Goal: Information Seeking & Learning: Learn about a topic

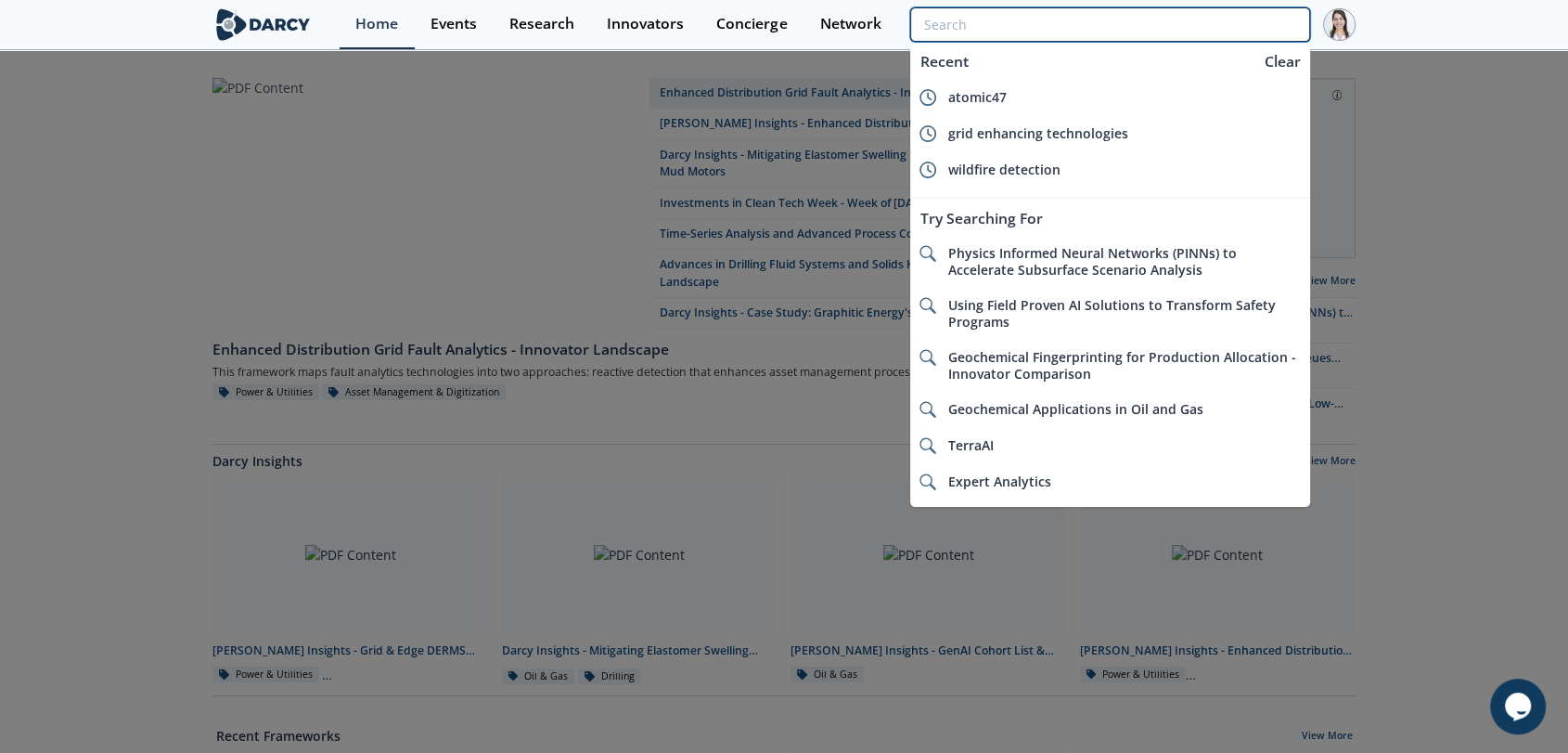
click at [1208, 32] on input "search" at bounding box center [1111, 25] width 400 height 35
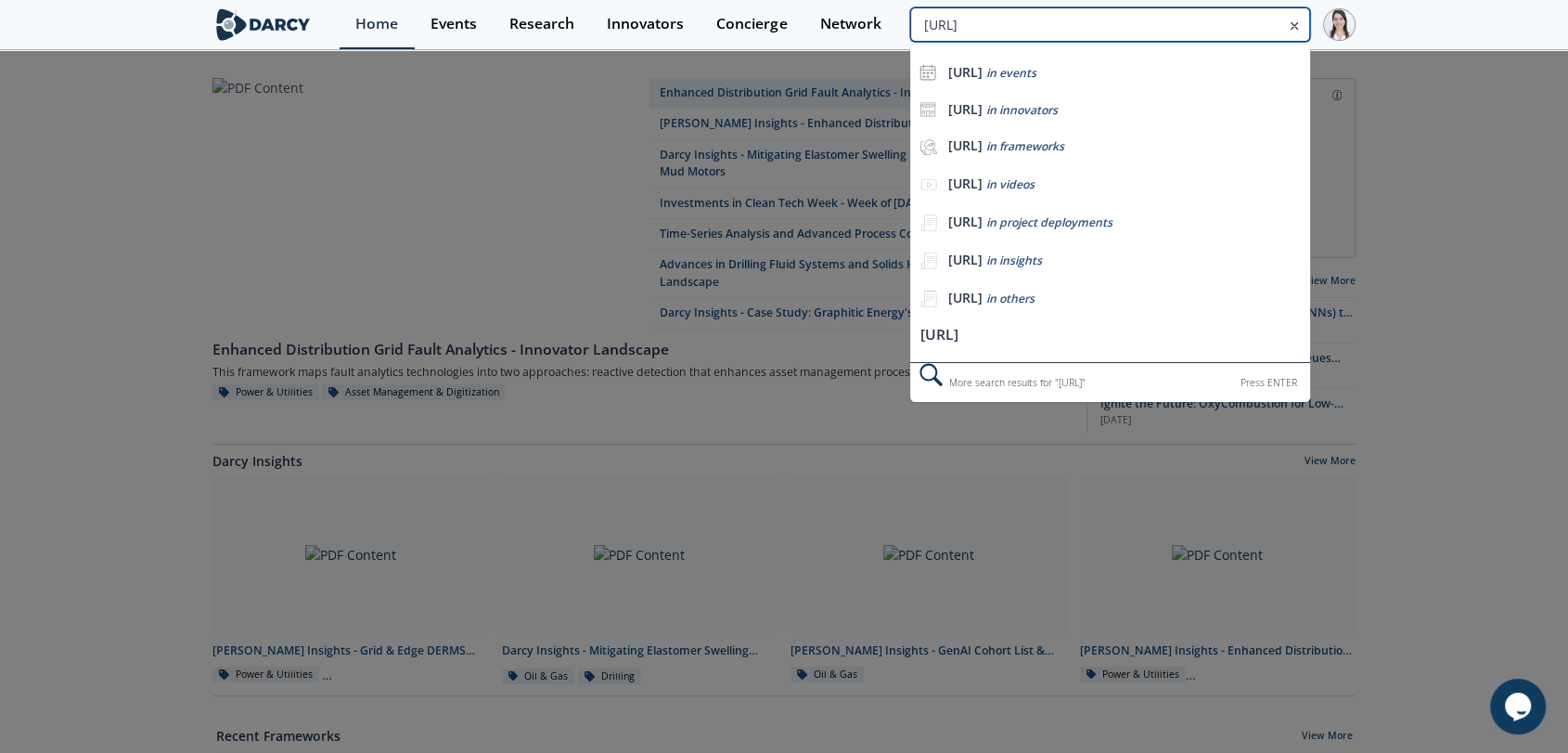
type input "c3.ai"
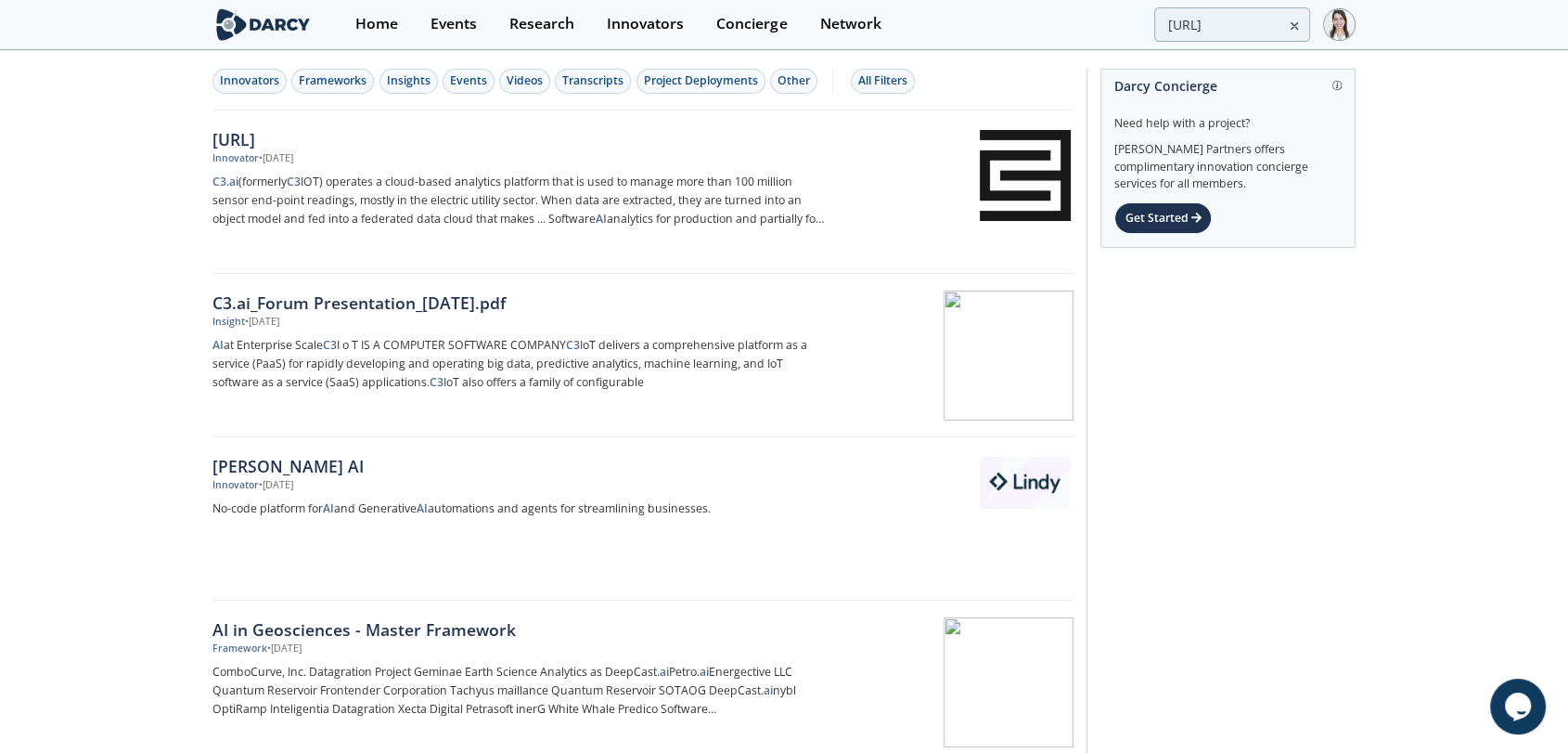
click at [238, 143] on div "C3.ai" at bounding box center [520, 139] width 615 height 24
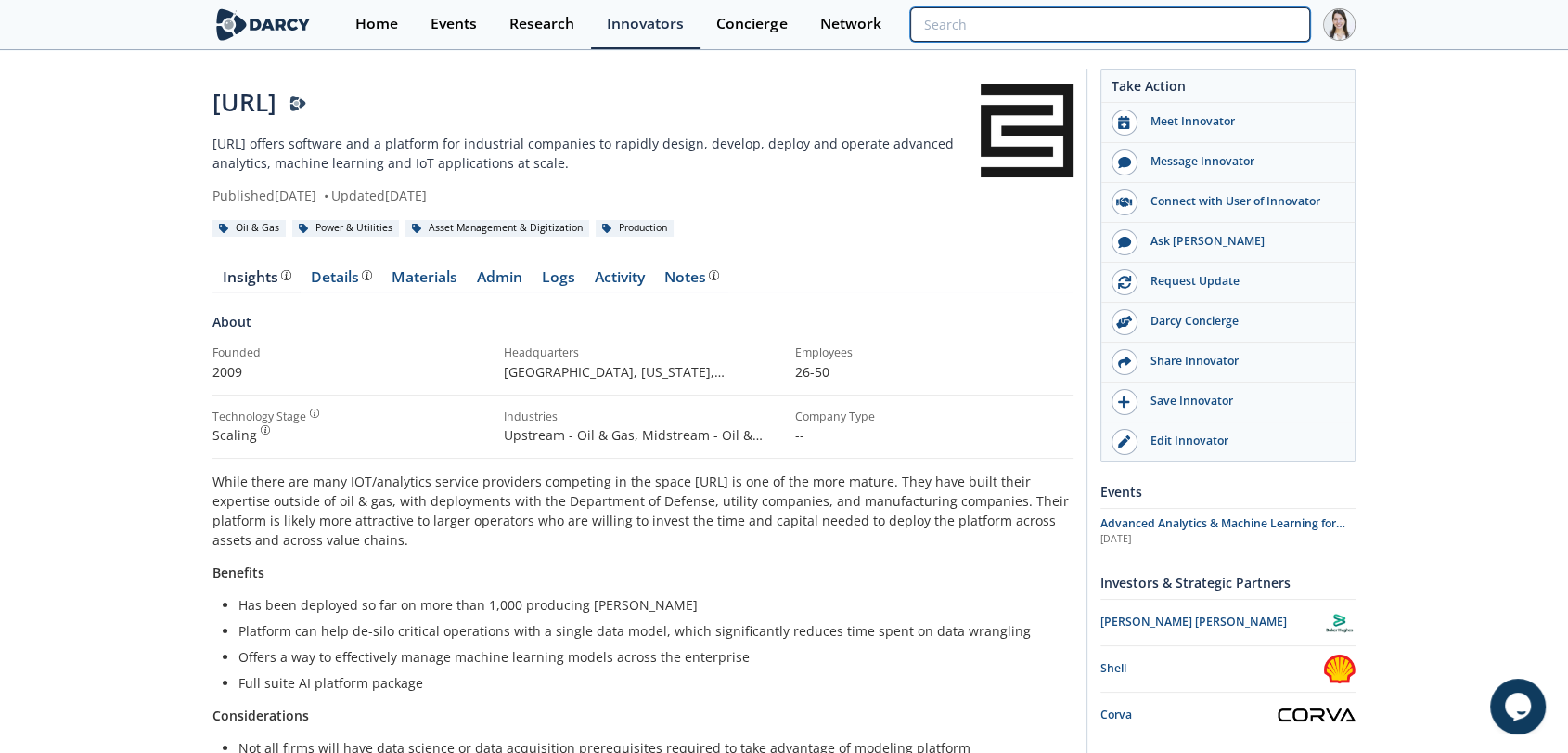
click at [1203, 30] on input "search" at bounding box center [1111, 25] width 400 height 35
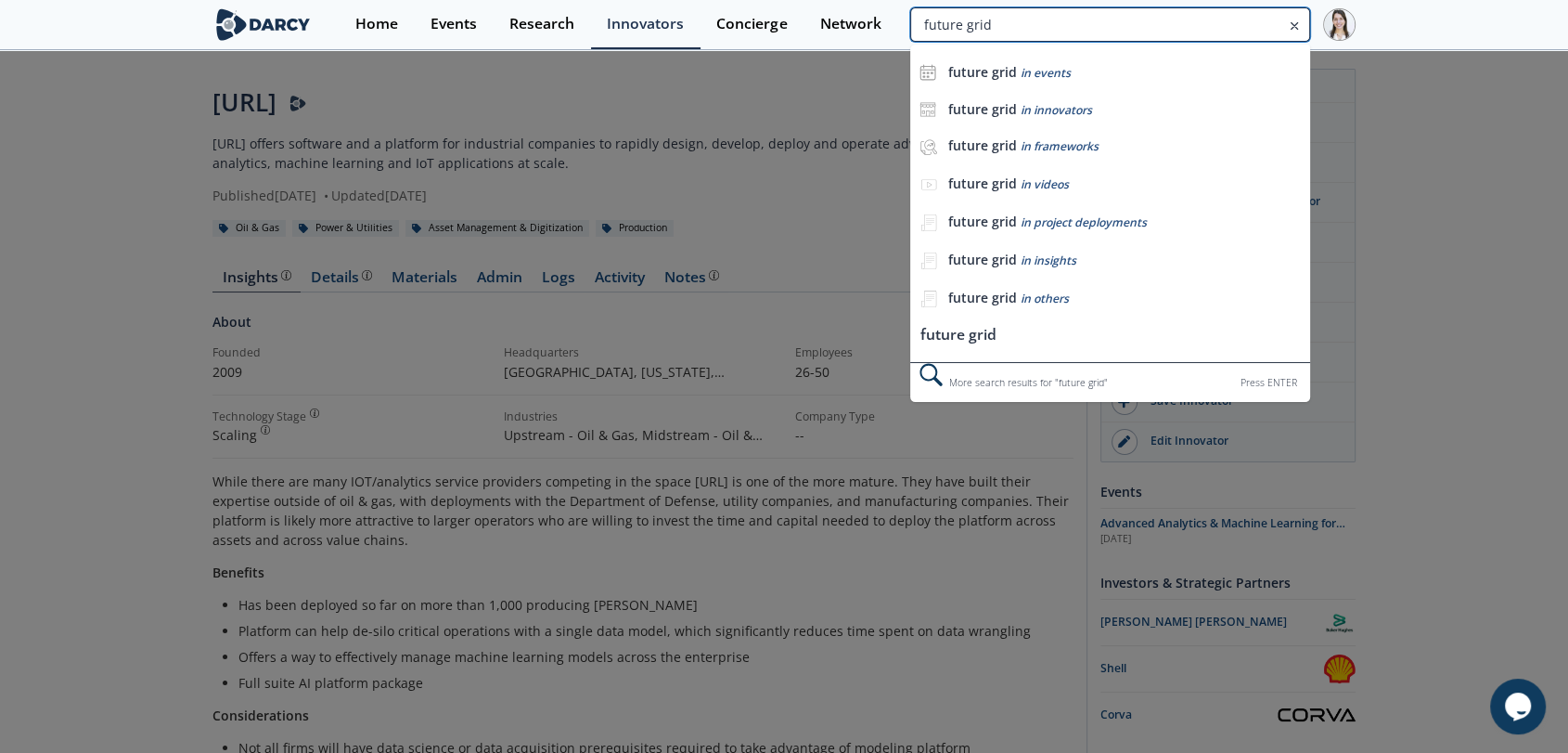
type input "future grid"
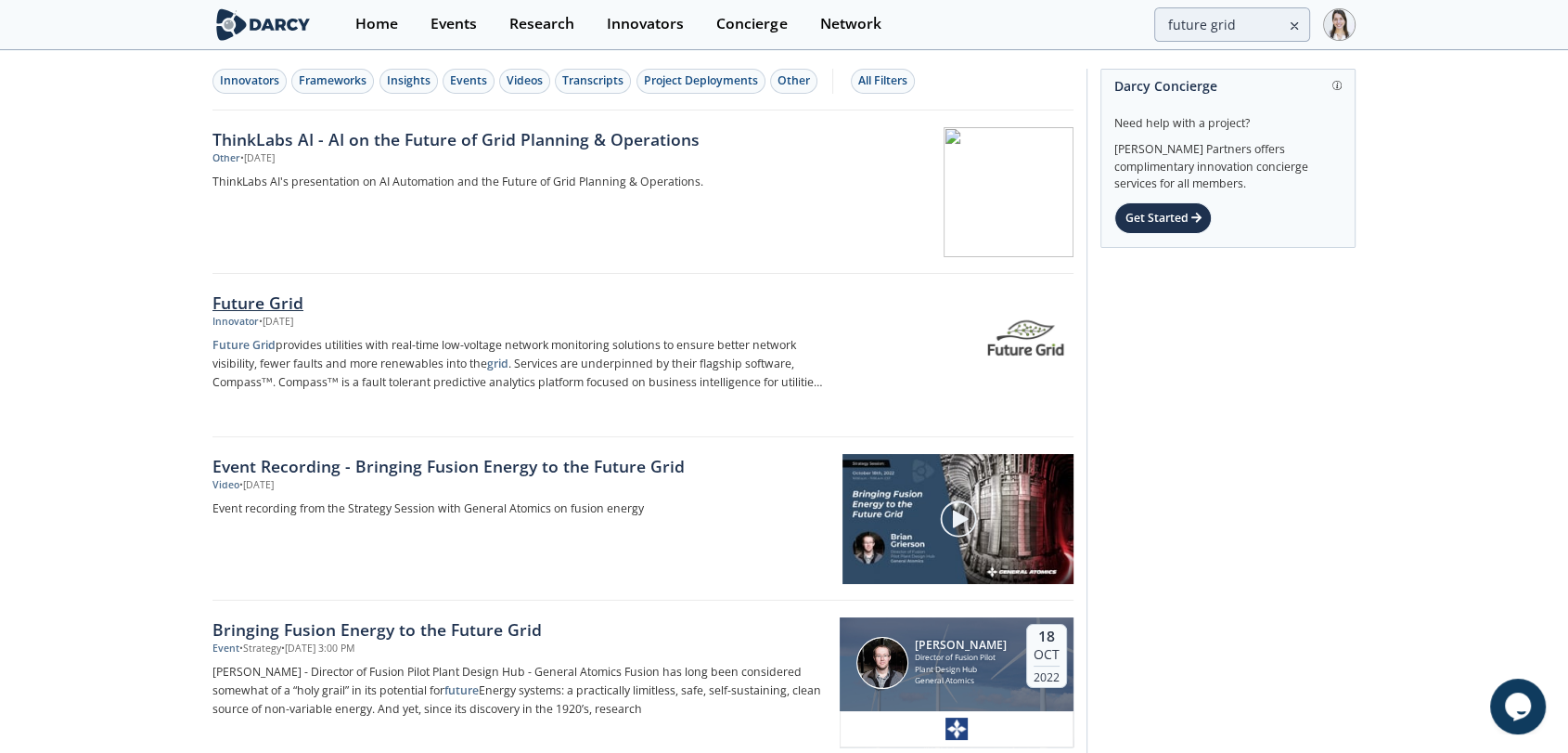
click at [1025, 343] on img at bounding box center [1026, 338] width 91 height 91
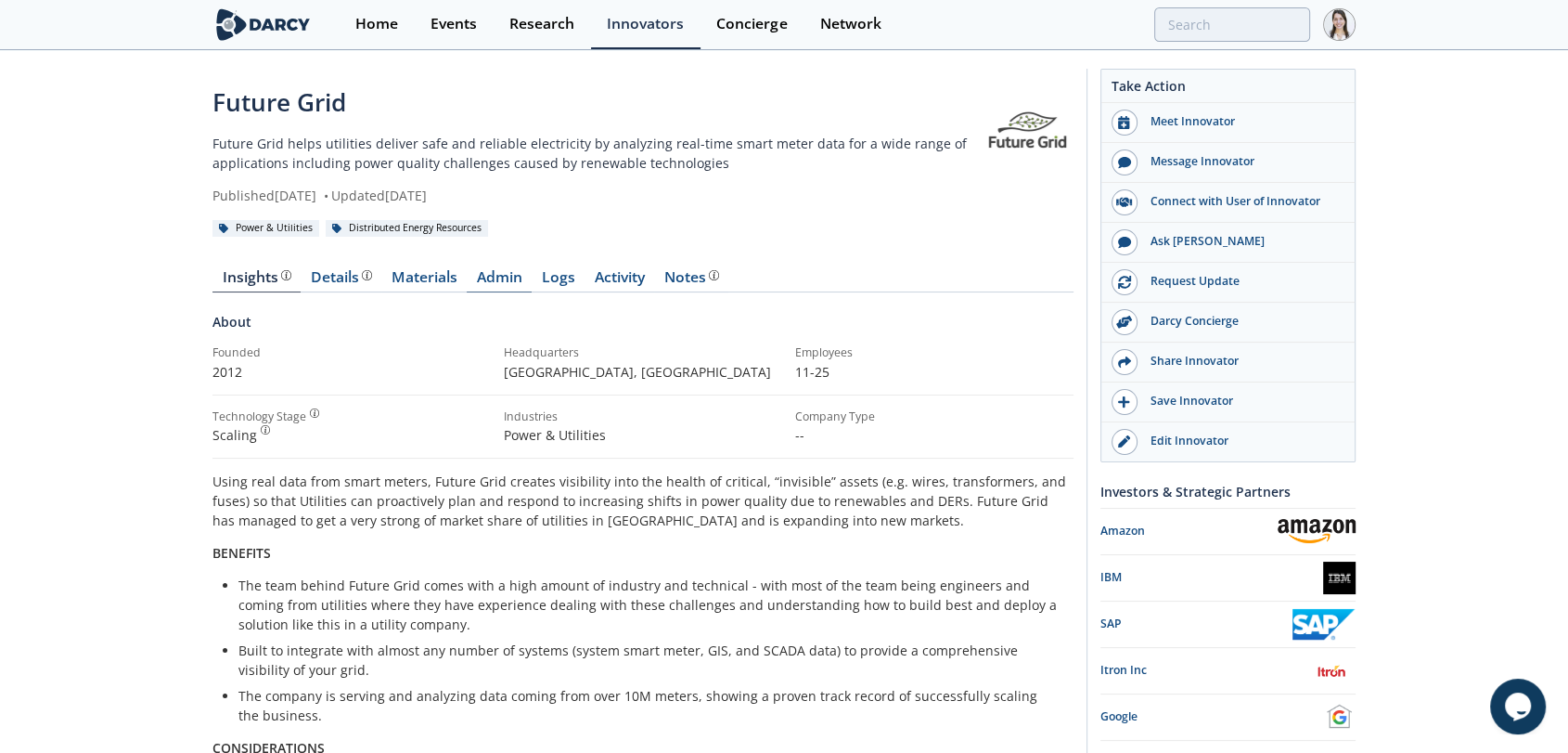
click at [521, 283] on link "Admin" at bounding box center [499, 280] width 65 height 22
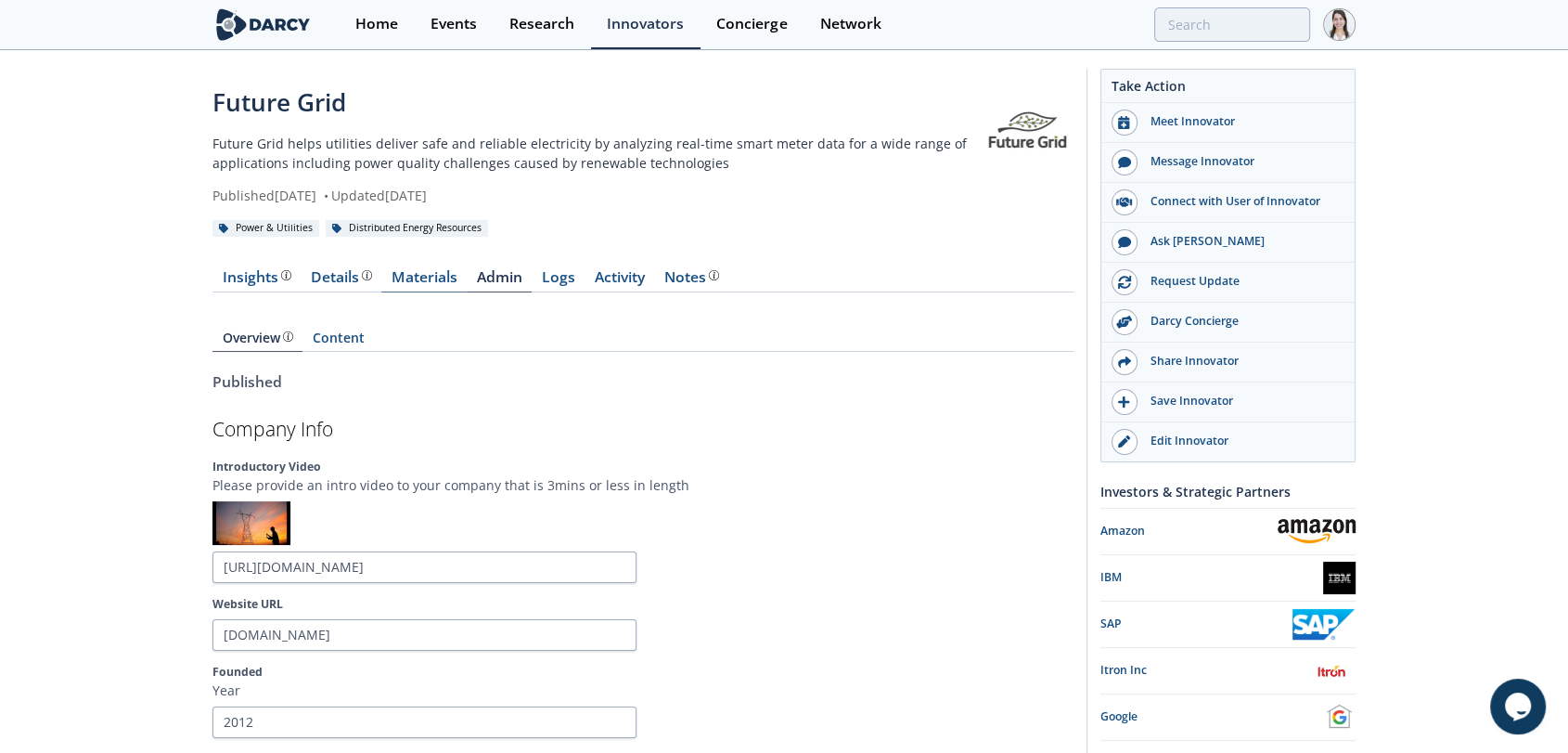
click at [395, 279] on link "Materials" at bounding box center [424, 280] width 85 height 22
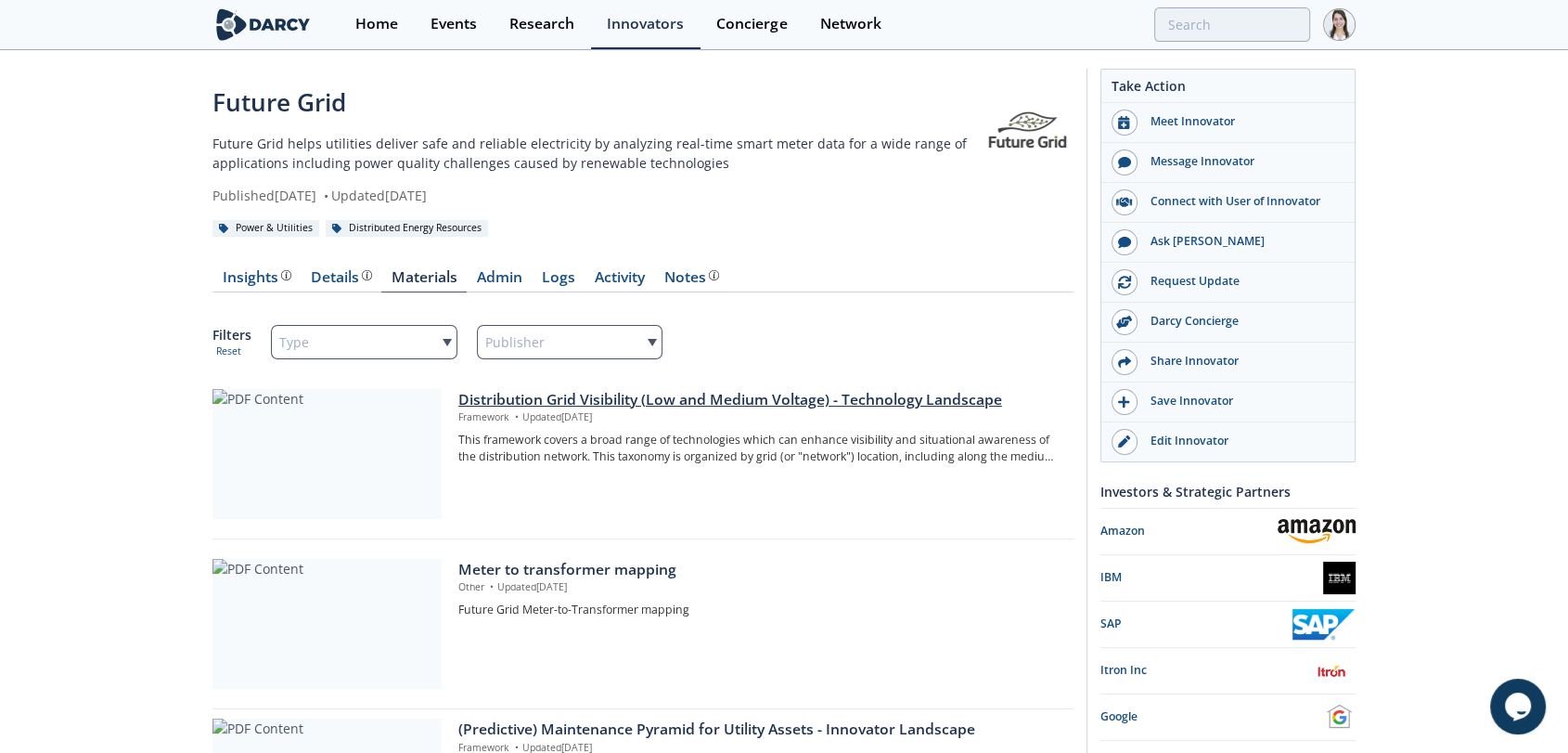
click at [607, 399] on div "Distribution Grid Visibility (Low and Medium Voltage) - Technology Landscape" at bounding box center [759, 399] width 602 height 22
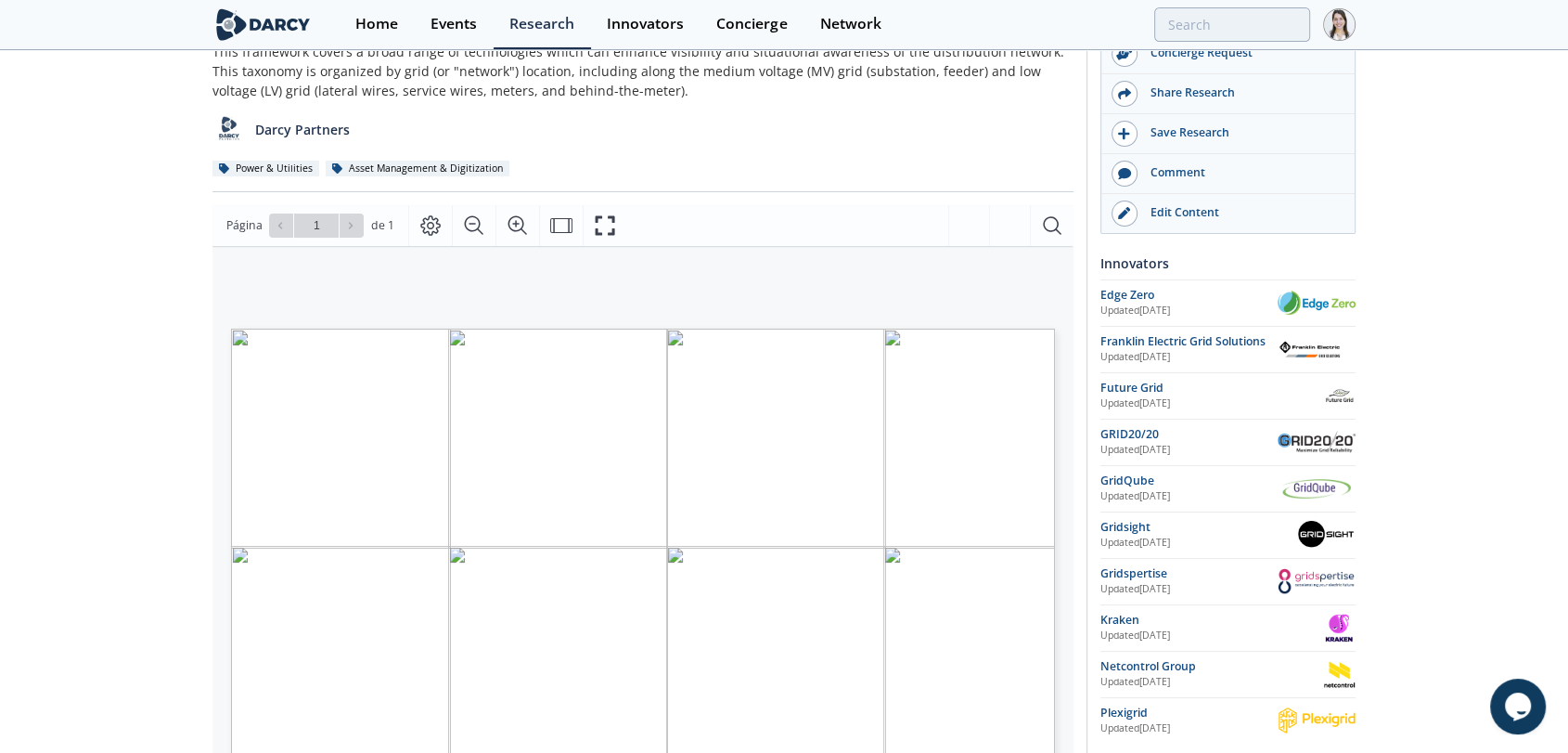
scroll to position [206, 0]
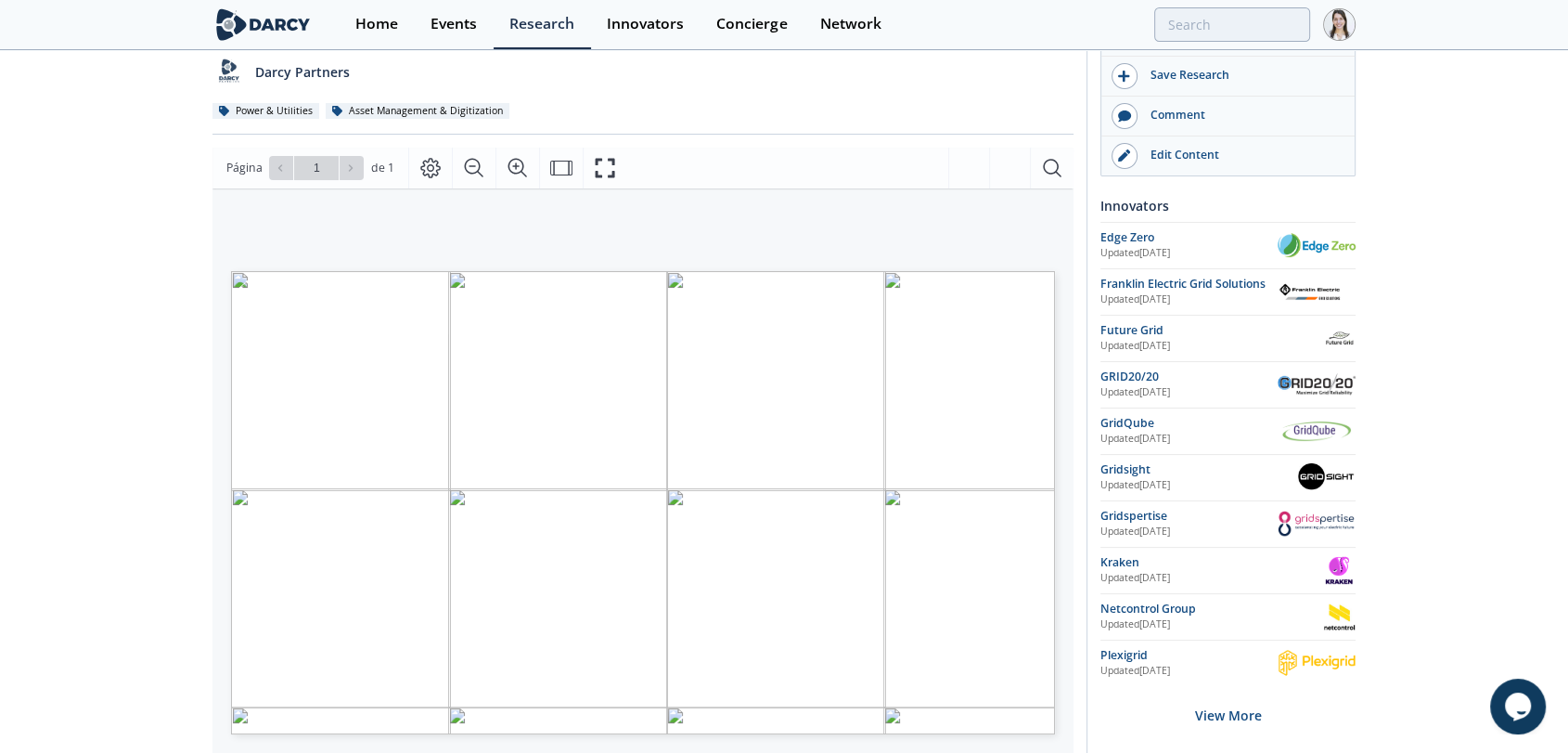
click at [1536, 727] on button "Opens Chat This icon Opens the chat window." at bounding box center [1519, 707] width 56 height 56
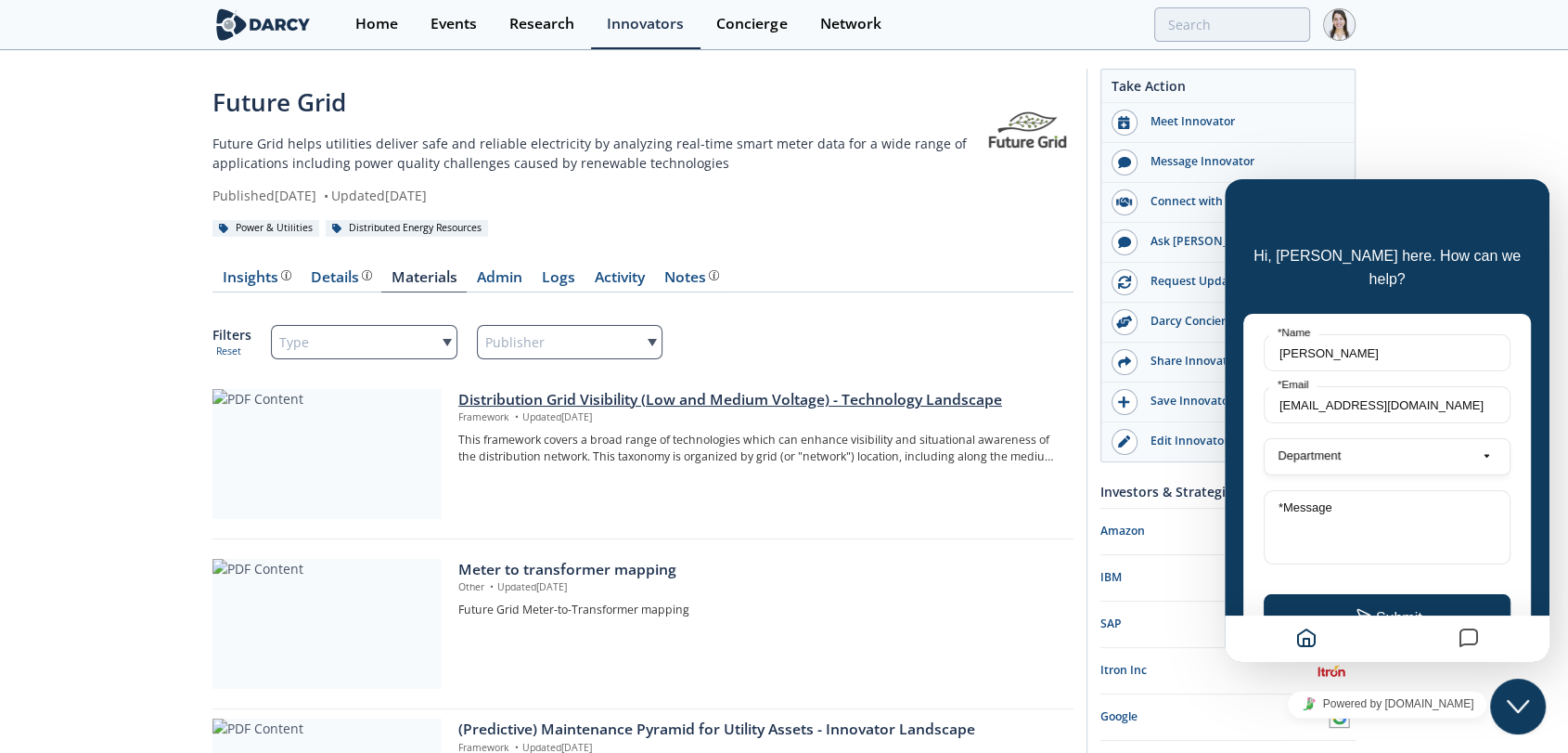
click at [528, 415] on p "Framework • Updated Feb 4, 2025" at bounding box center [759, 417] width 602 height 14
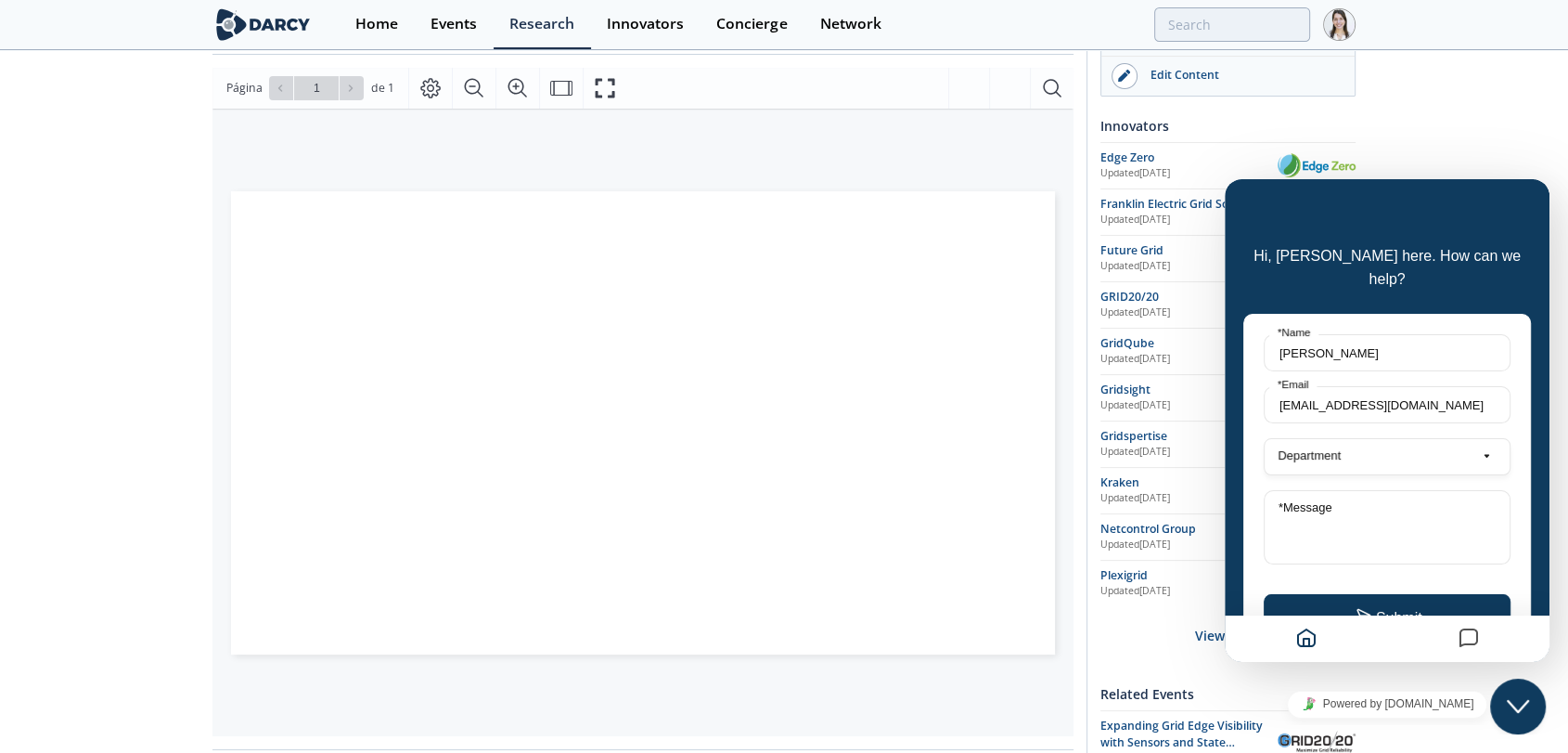
scroll to position [309, 0]
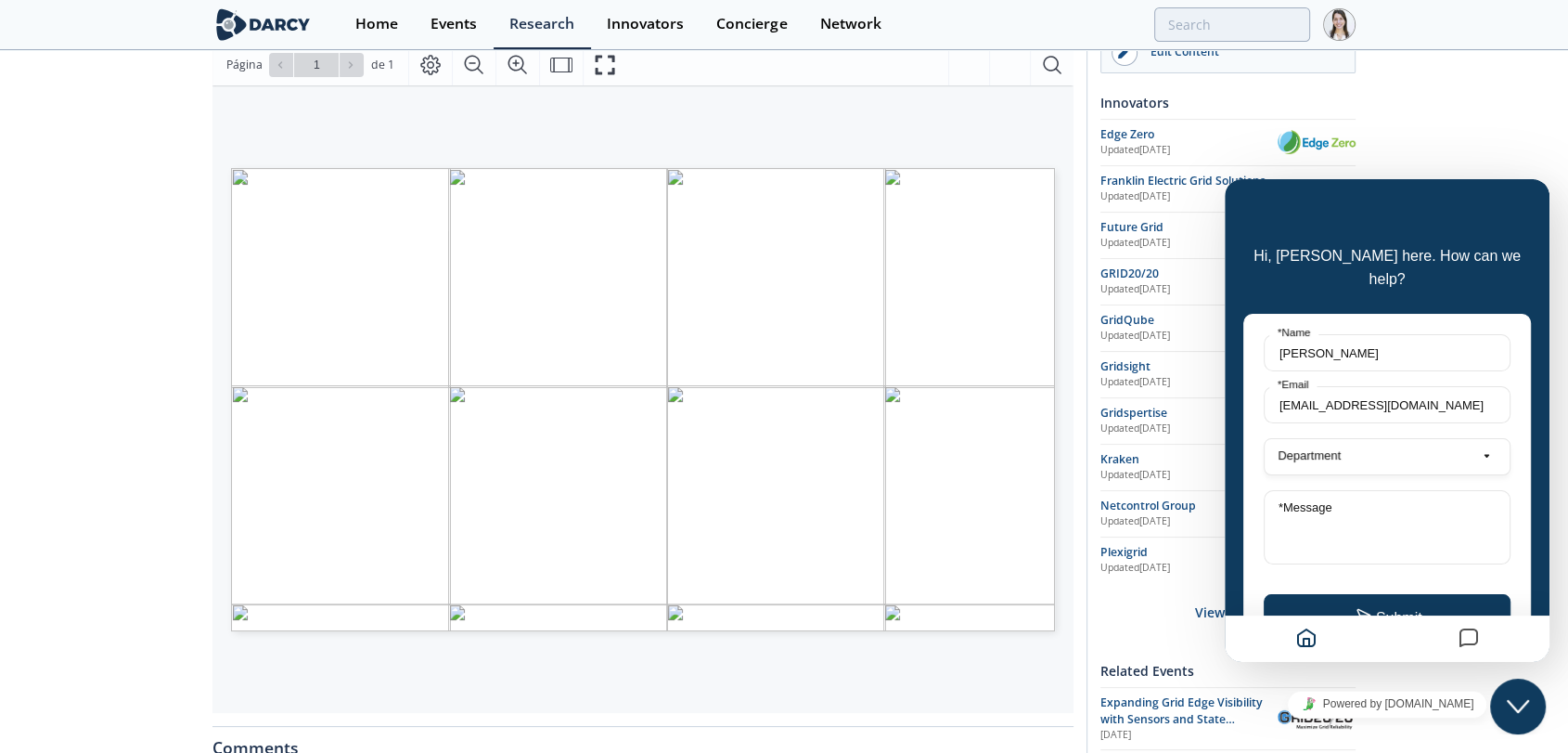
click at [1518, 74] on div "Distribution Grid Visibility (Low and Medium Voltage) - Technology Landscape Fr…" at bounding box center [784, 433] width 1568 height 1381
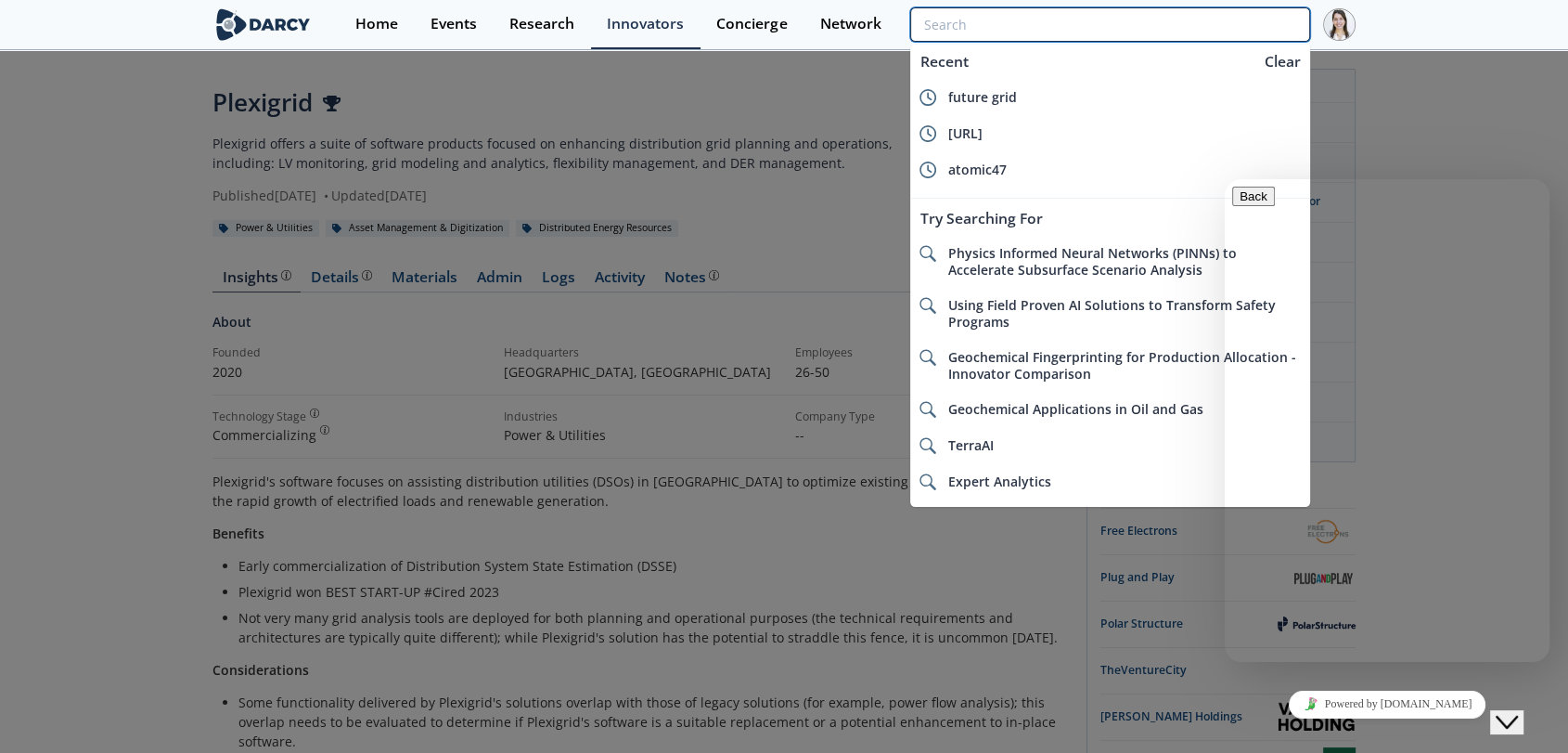
click at [1205, 25] on input "search" at bounding box center [1111, 25] width 400 height 35
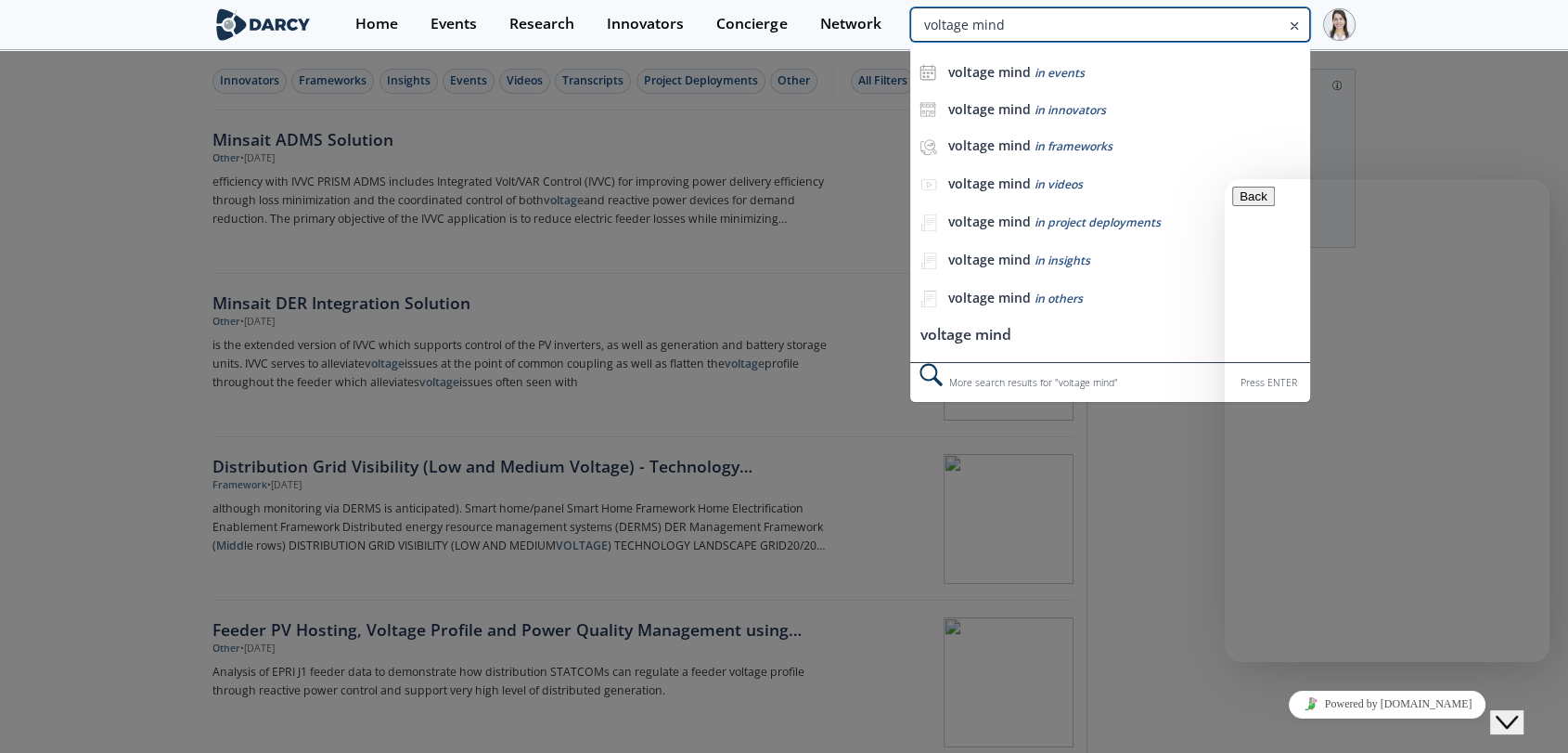
drag, startPoint x: 1215, startPoint y: 29, endPoint x: 1201, endPoint y: 24, distance: 14.9
click at [1203, 28] on input "voltage mind" at bounding box center [1111, 25] width 400 height 35
click at [979, 26] on input "voltage mind" at bounding box center [1111, 25] width 400 height 35
click at [985, 20] on input "voltage mind" at bounding box center [1111, 25] width 400 height 35
click at [974, 23] on input "voltage mind" at bounding box center [1111, 25] width 400 height 35
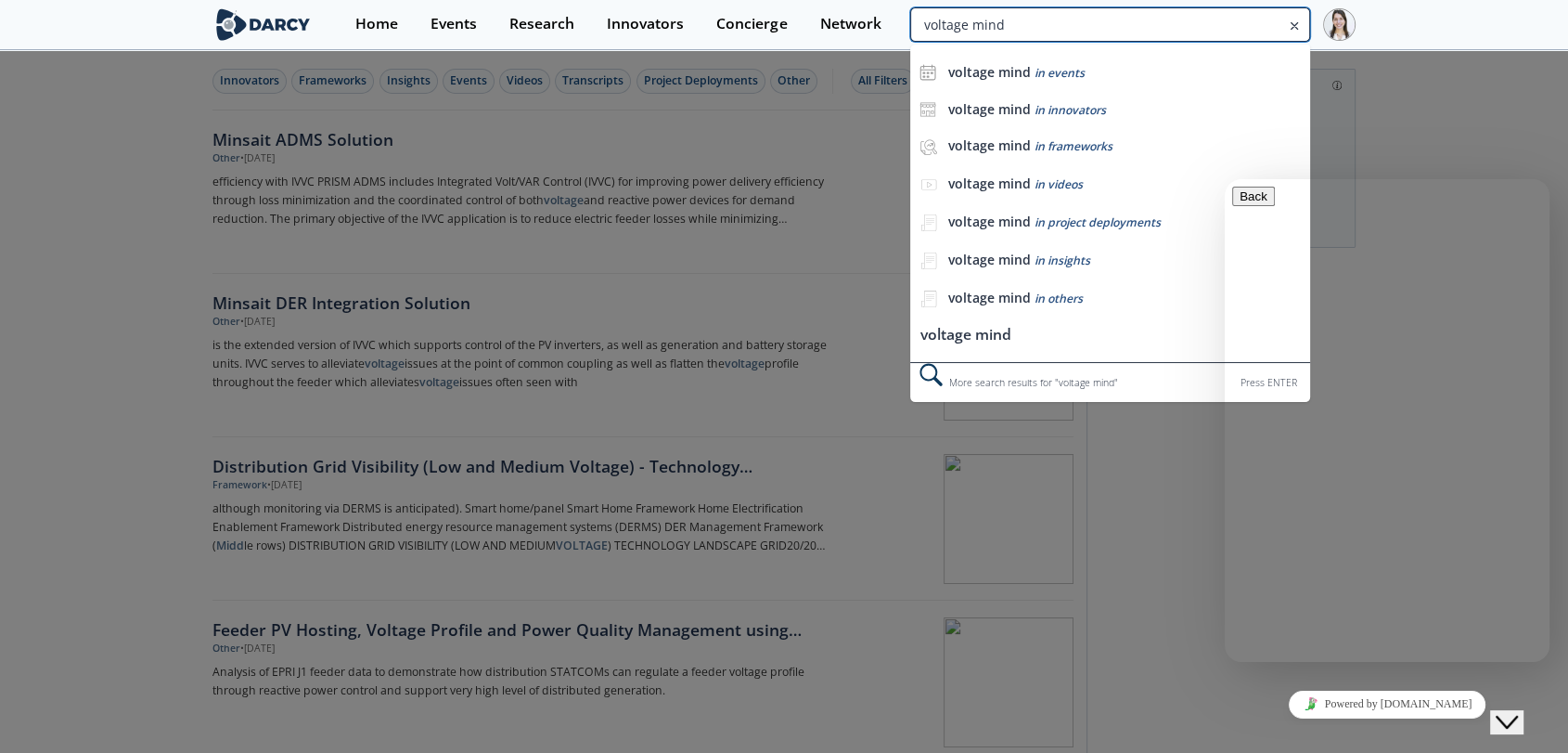
click at [969, 27] on input "voltage mind" at bounding box center [1111, 25] width 400 height 35
click at [967, 28] on input "voltage mind" at bounding box center [1111, 25] width 400 height 35
click at [960, 26] on input "voltage mind" at bounding box center [1111, 25] width 400 height 35
click at [967, 28] on input "voltage mind" at bounding box center [1111, 25] width 400 height 35
type input "voltmind"
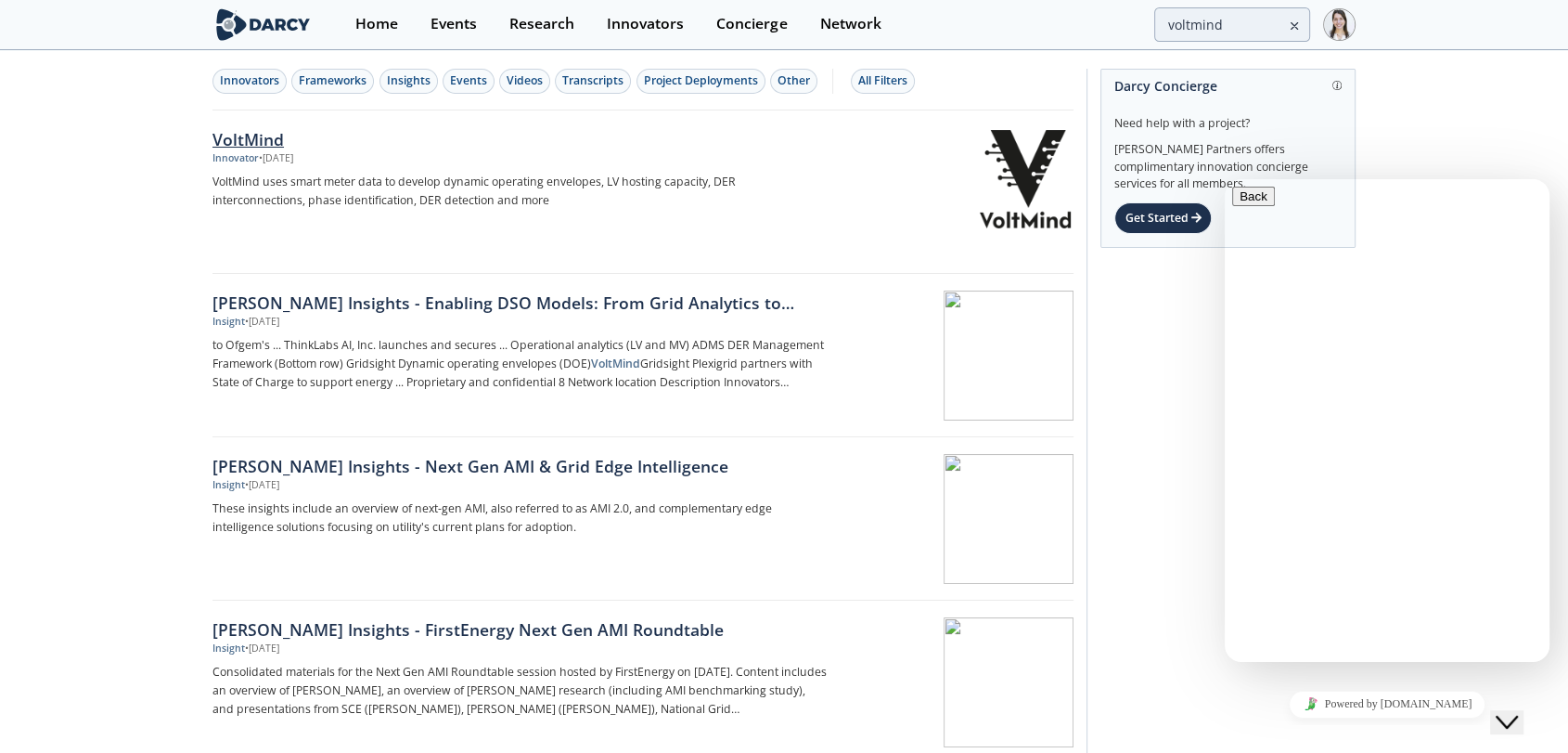
click at [1025, 172] on img at bounding box center [1026, 179] width 91 height 99
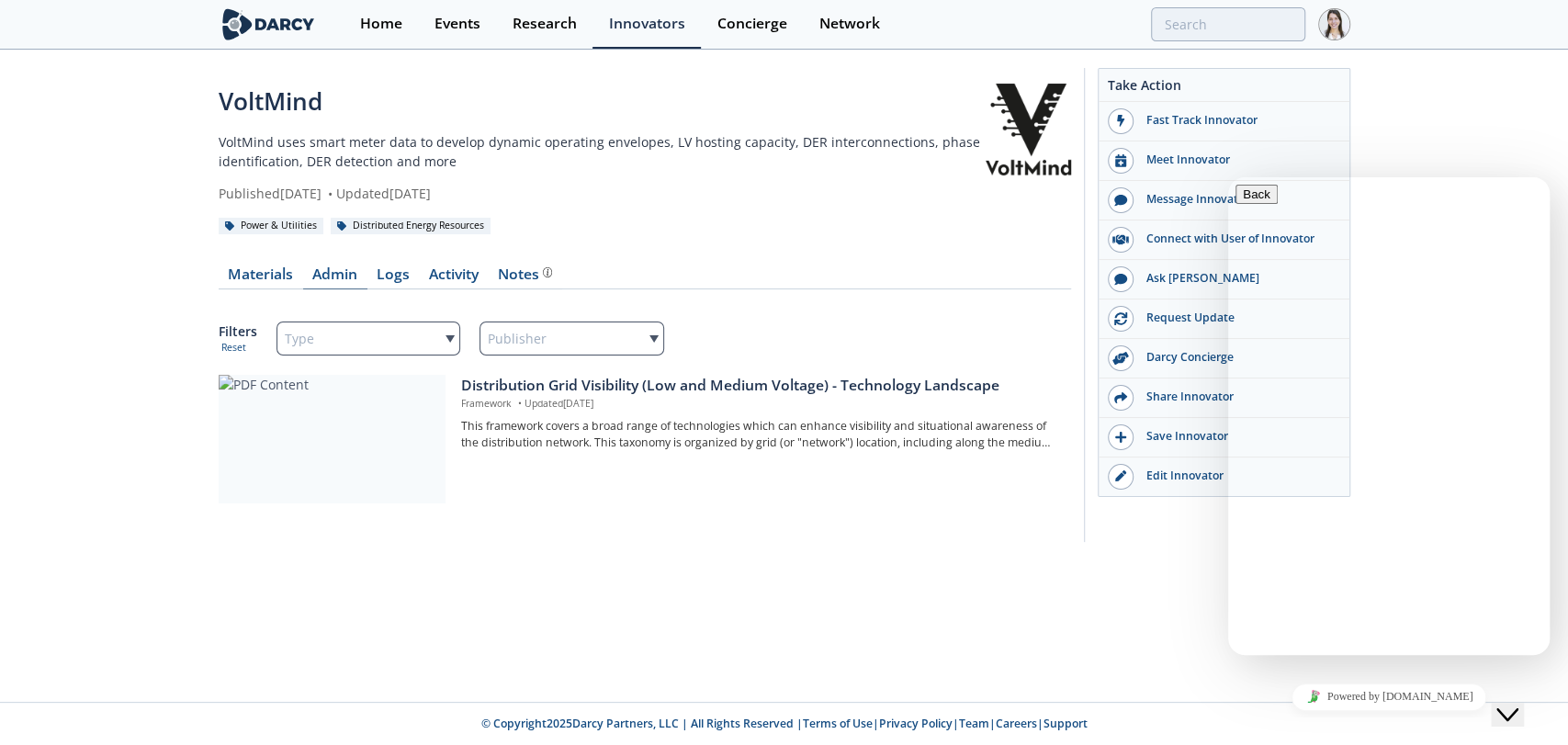
click at [321, 283] on link "Admin" at bounding box center [335, 277] width 64 height 22
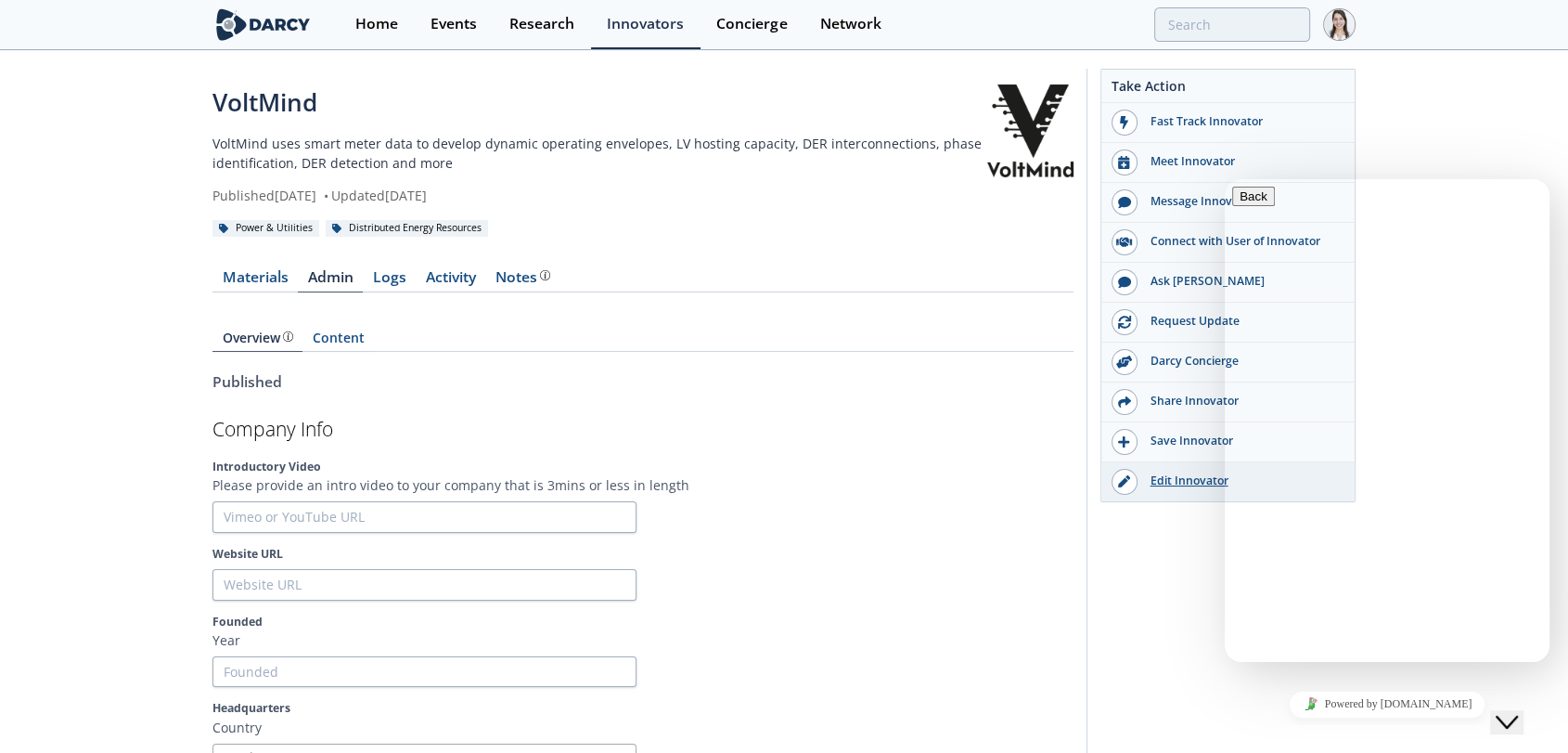
click at [1166, 480] on div "Edit Innovator" at bounding box center [1241, 480] width 208 height 16
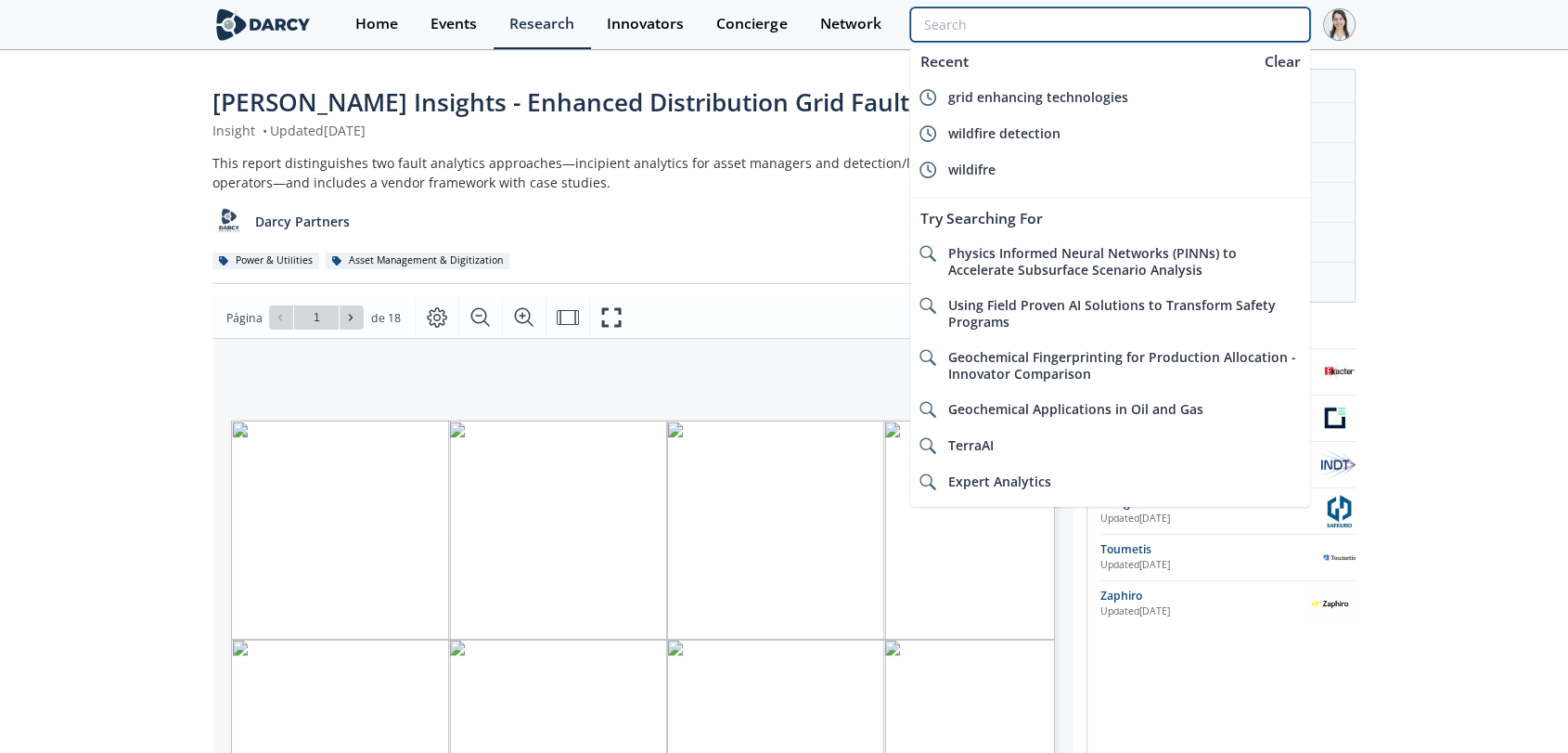
click at [1184, 14] on input "search" at bounding box center [1111, 25] width 400 height 35
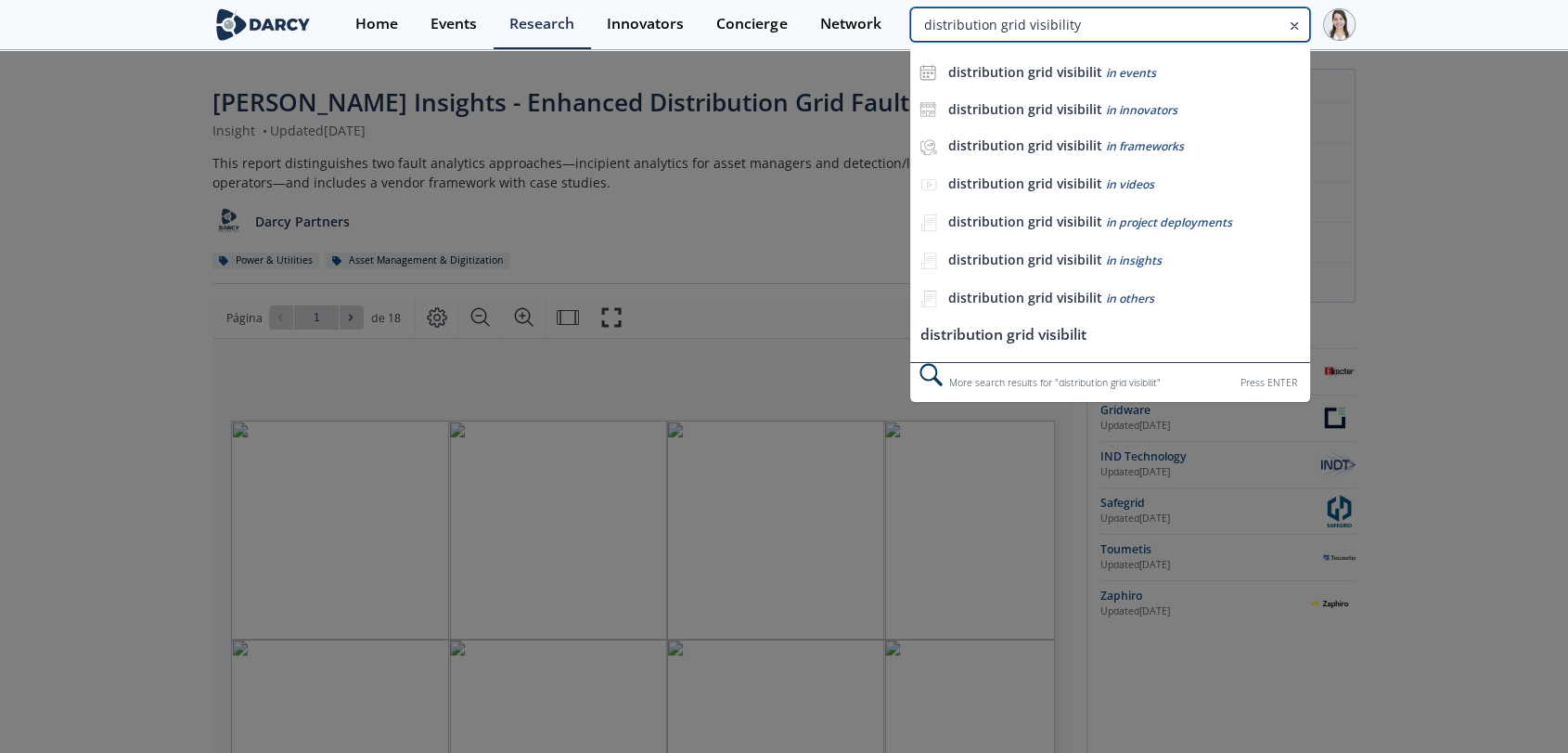
type input "distribution grid visibility"
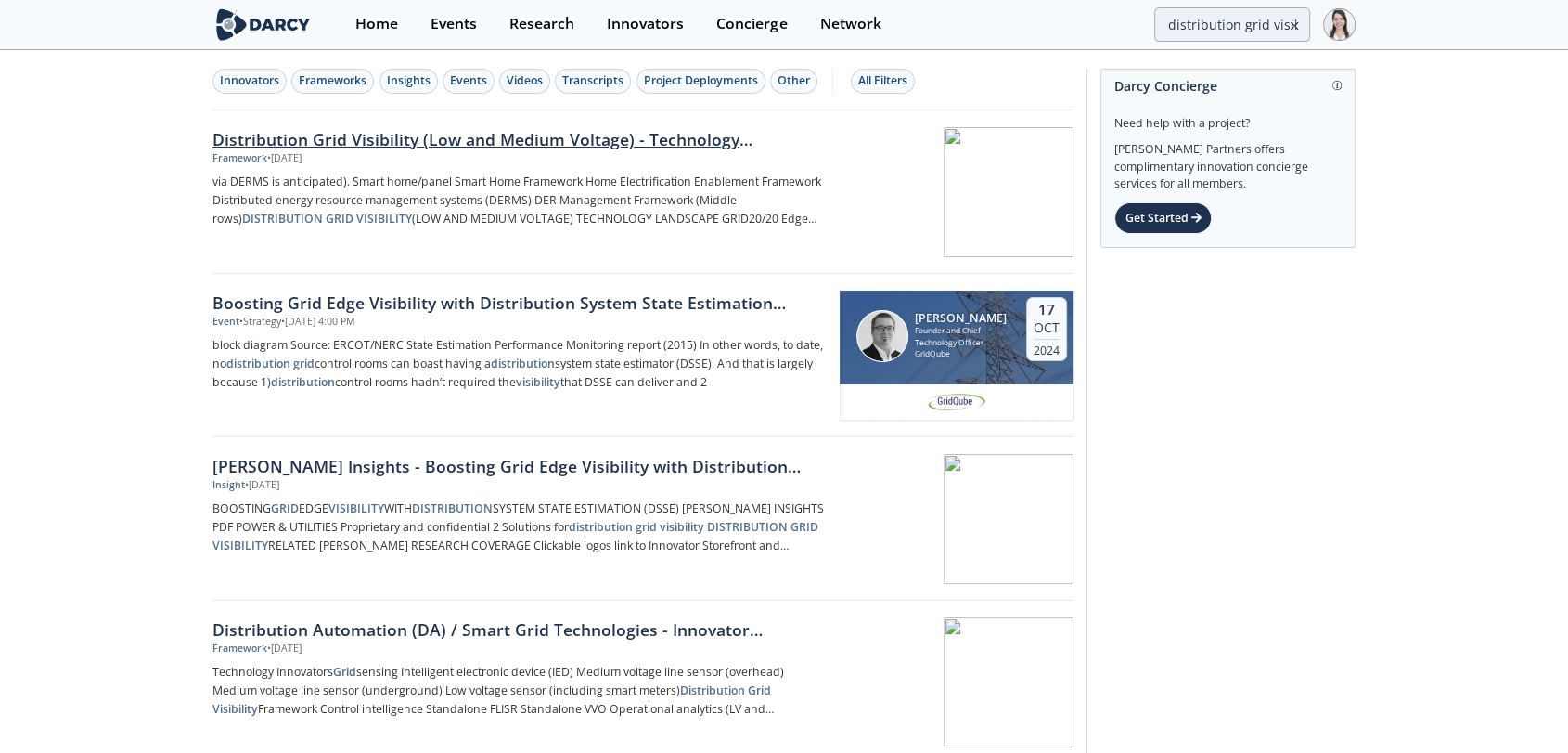
click at [616, 144] on div "Distribution Grid Visibility (Low and Medium Voltage) - Technology Landscape" at bounding box center [520, 139] width 615 height 24
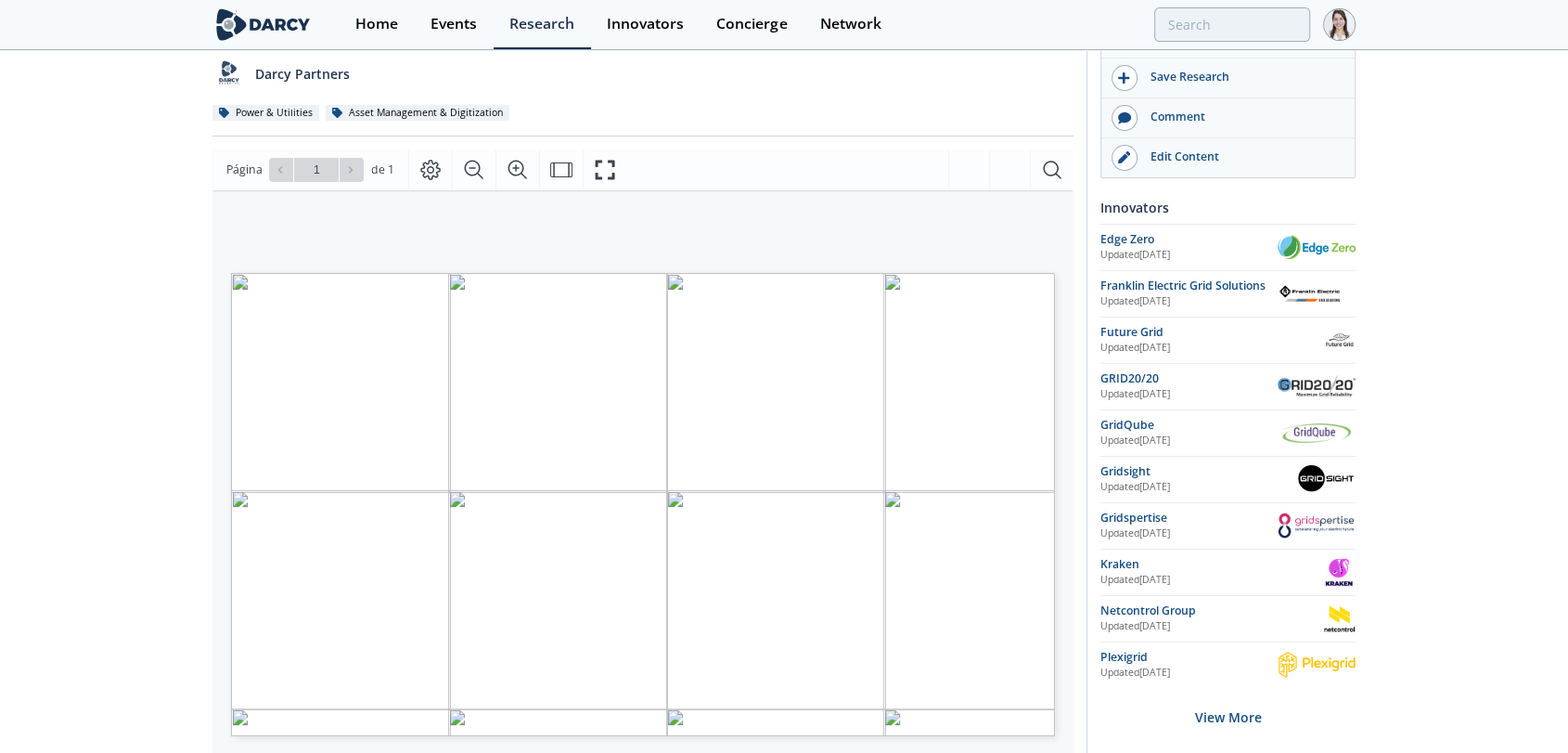
scroll to position [309, 0]
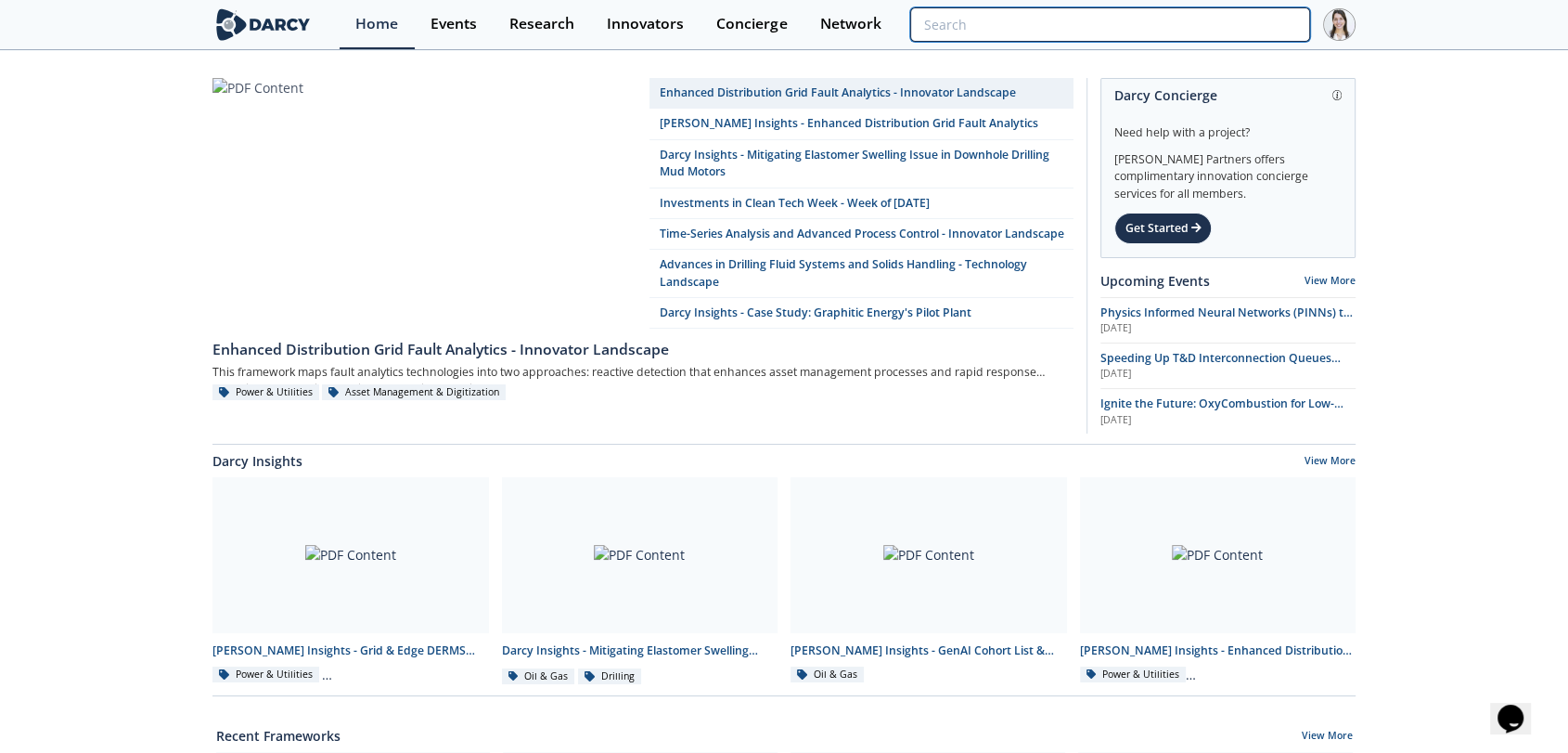
click at [1222, 26] on input "search" at bounding box center [1111, 25] width 400 height 35
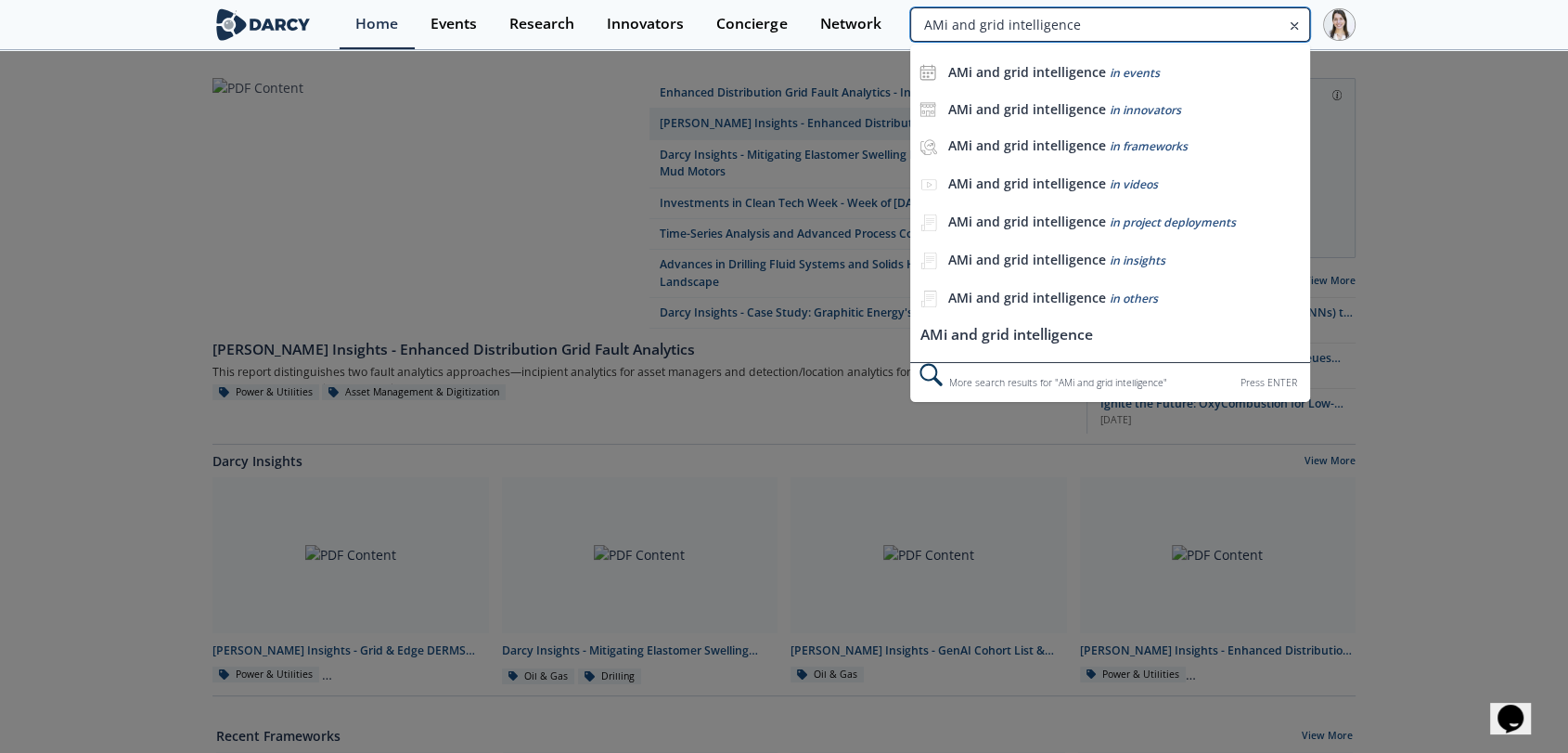
type input "AMi and grid intelligence"
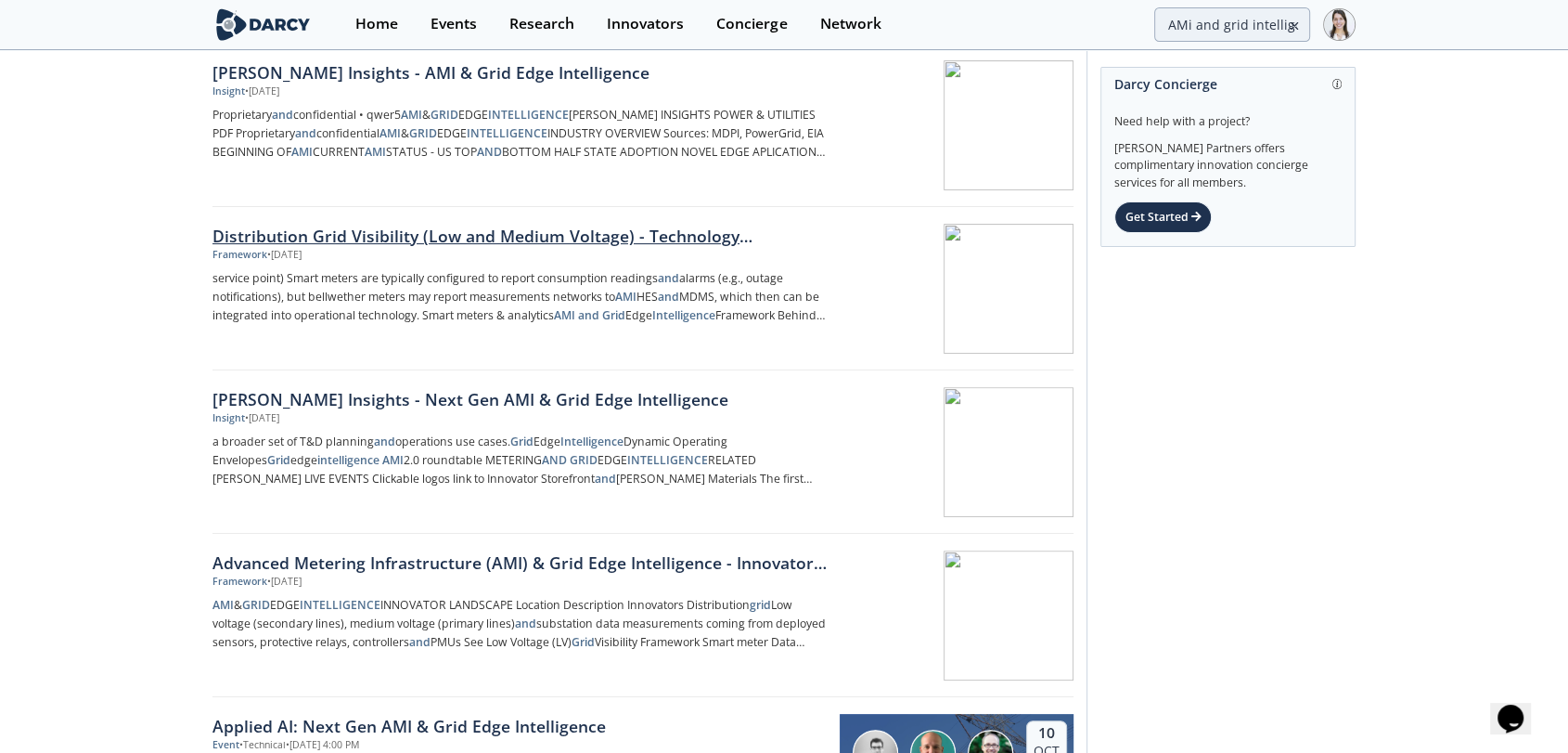
scroll to position [515, 0]
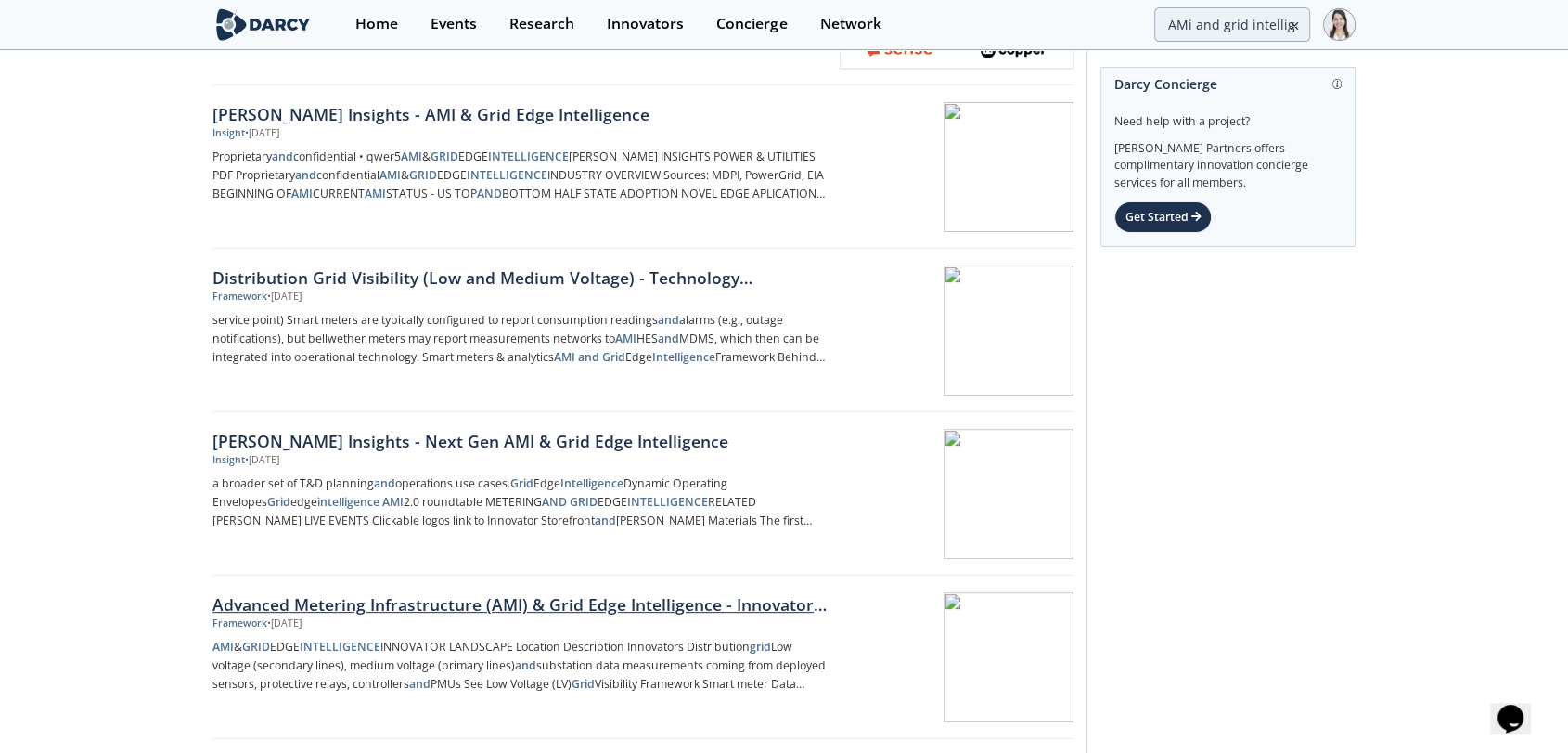
click at [591, 603] on div "Advanced Metering Infrastructure (AMI) & Grid Edge Intelligence - Innovator Lan…" at bounding box center [520, 604] width 615 height 24
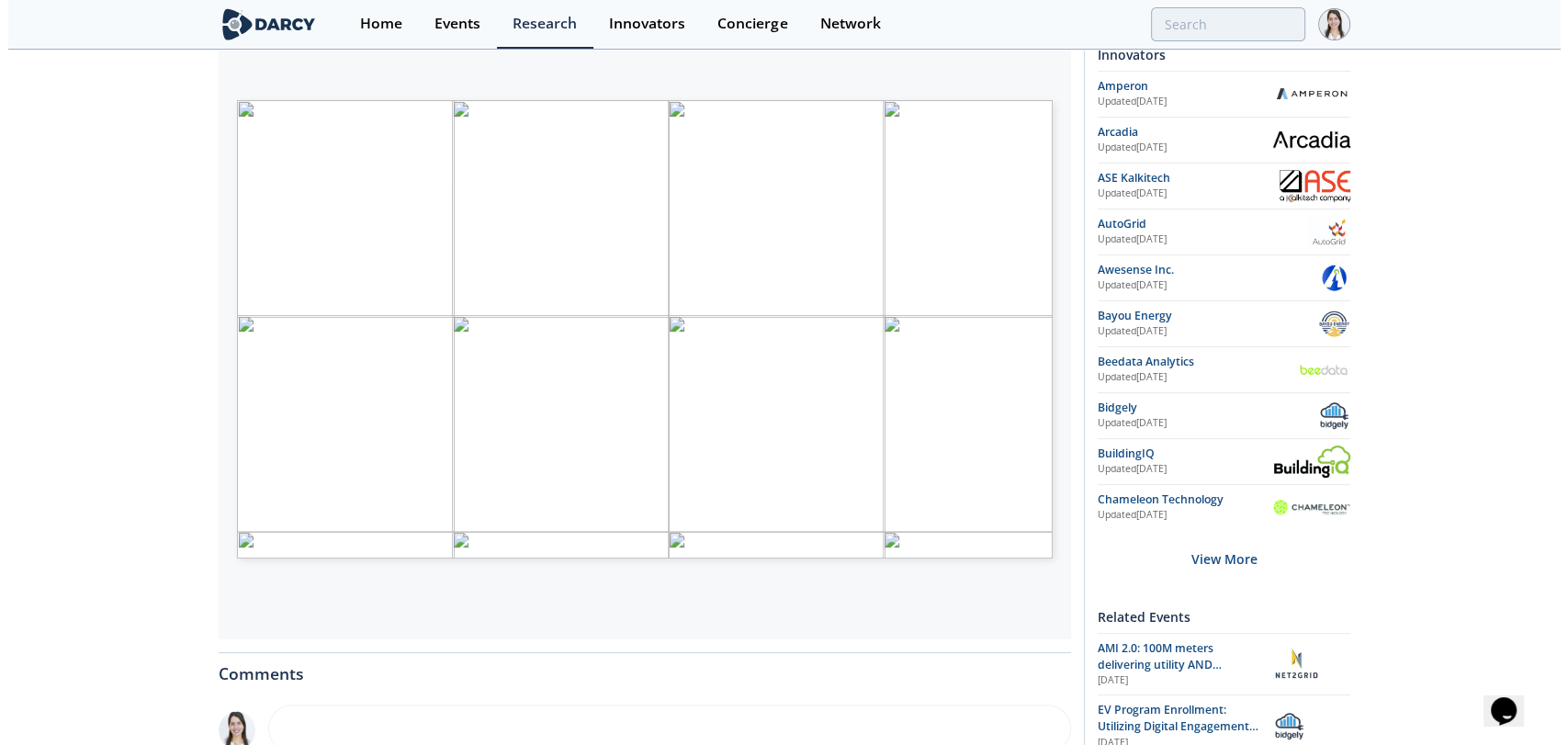
scroll to position [306, 0]
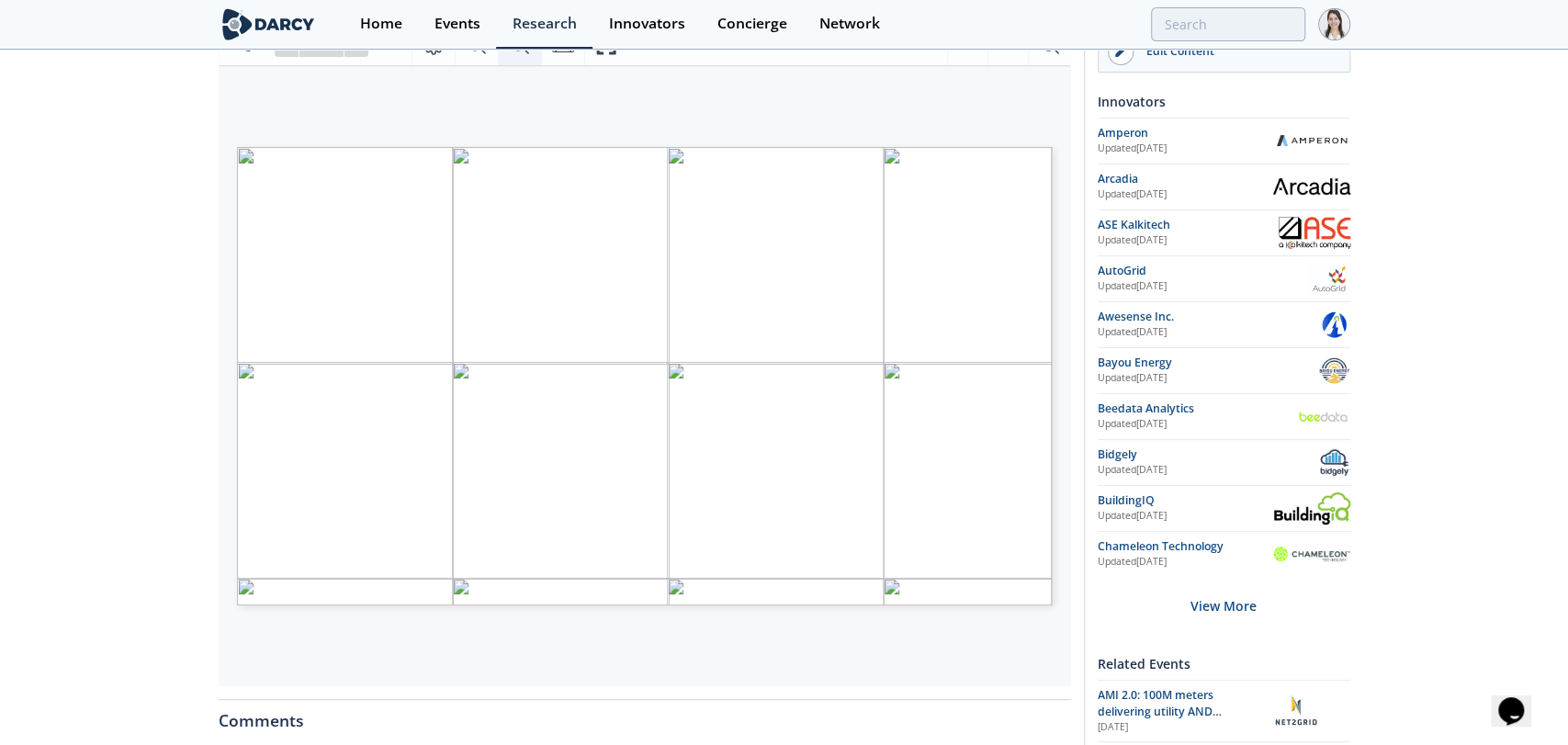
click at [516, 55] on icon "Acercar" at bounding box center [519, 45] width 22 height 22
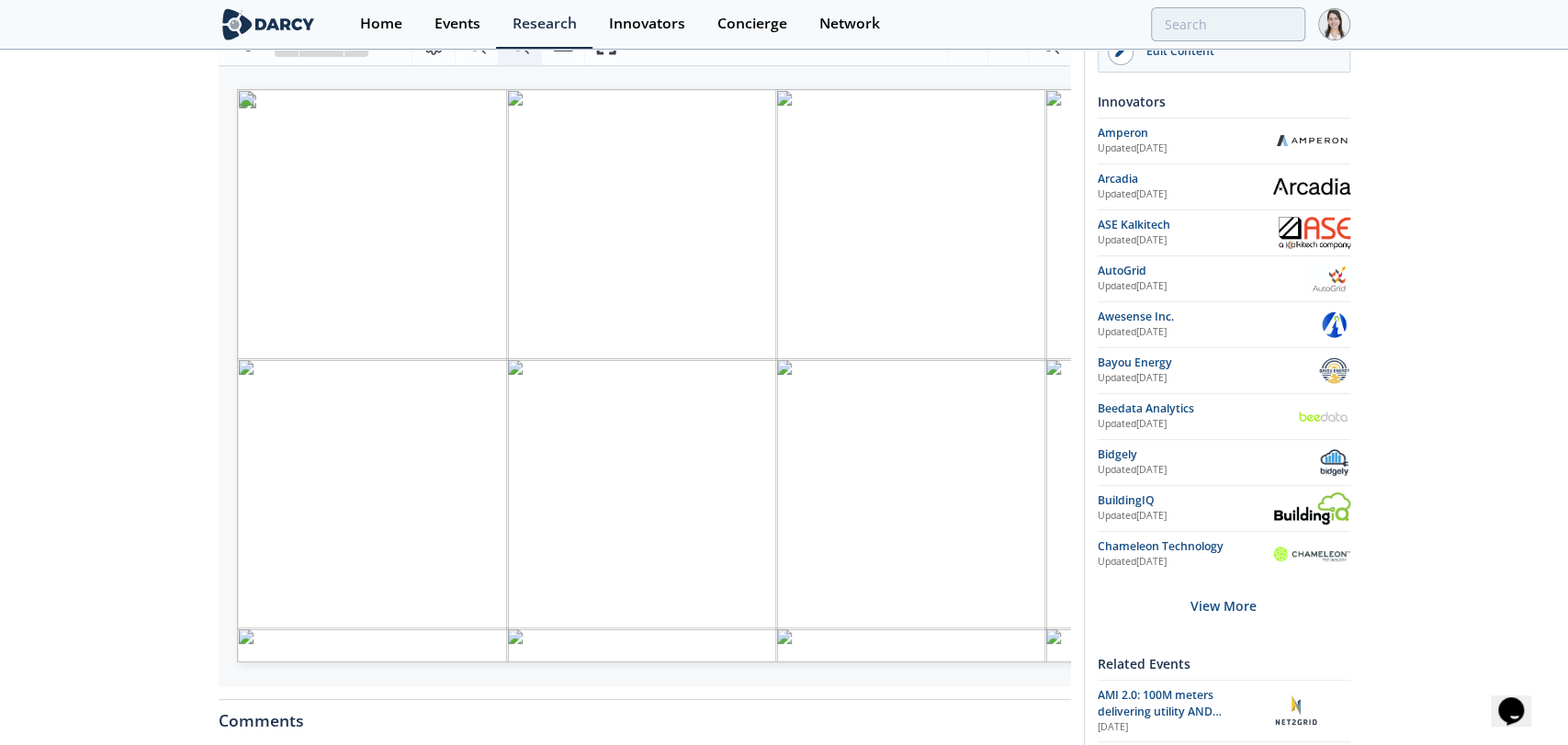
scroll to position [0, 102]
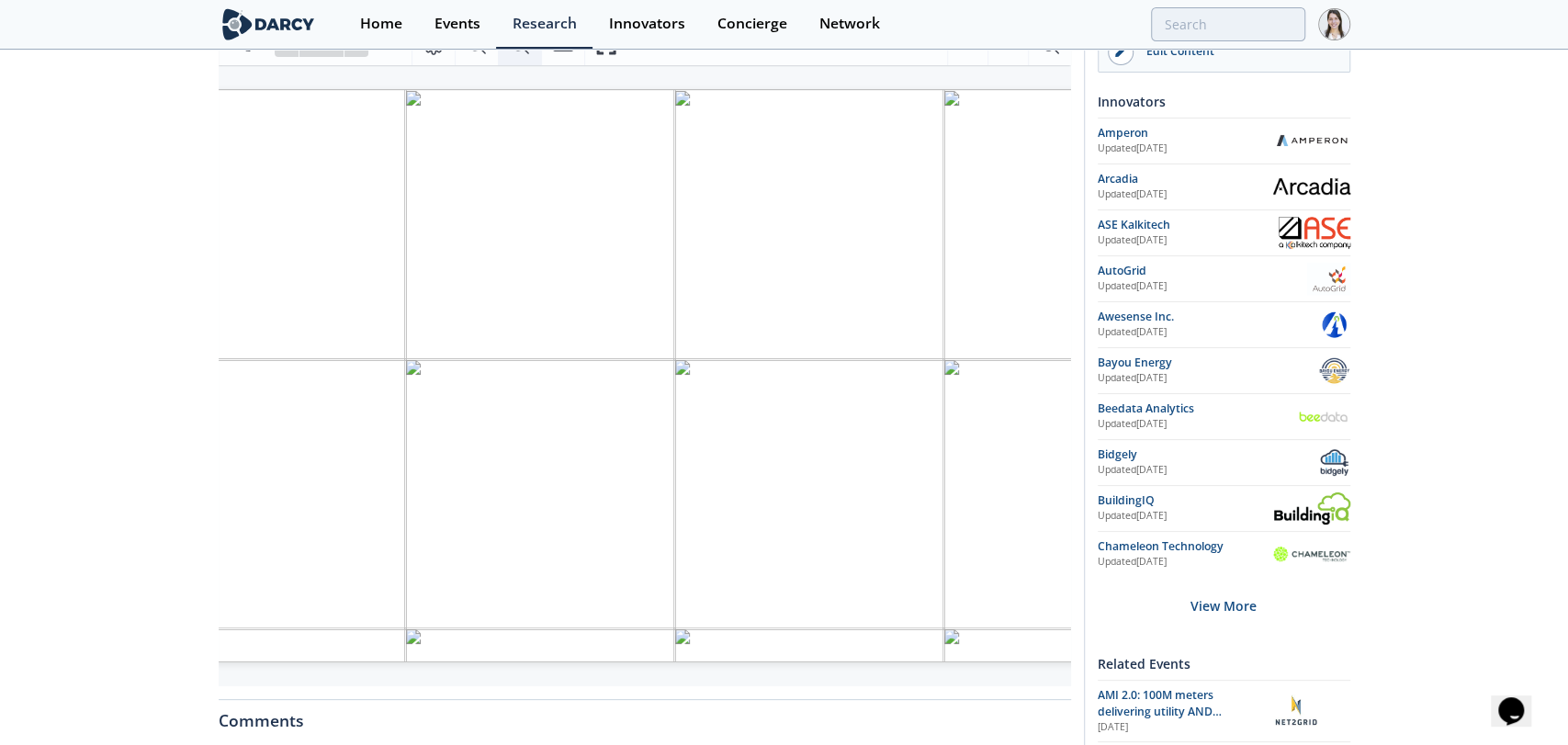
click at [516, 55] on icon "Acercar" at bounding box center [519, 45] width 22 height 22
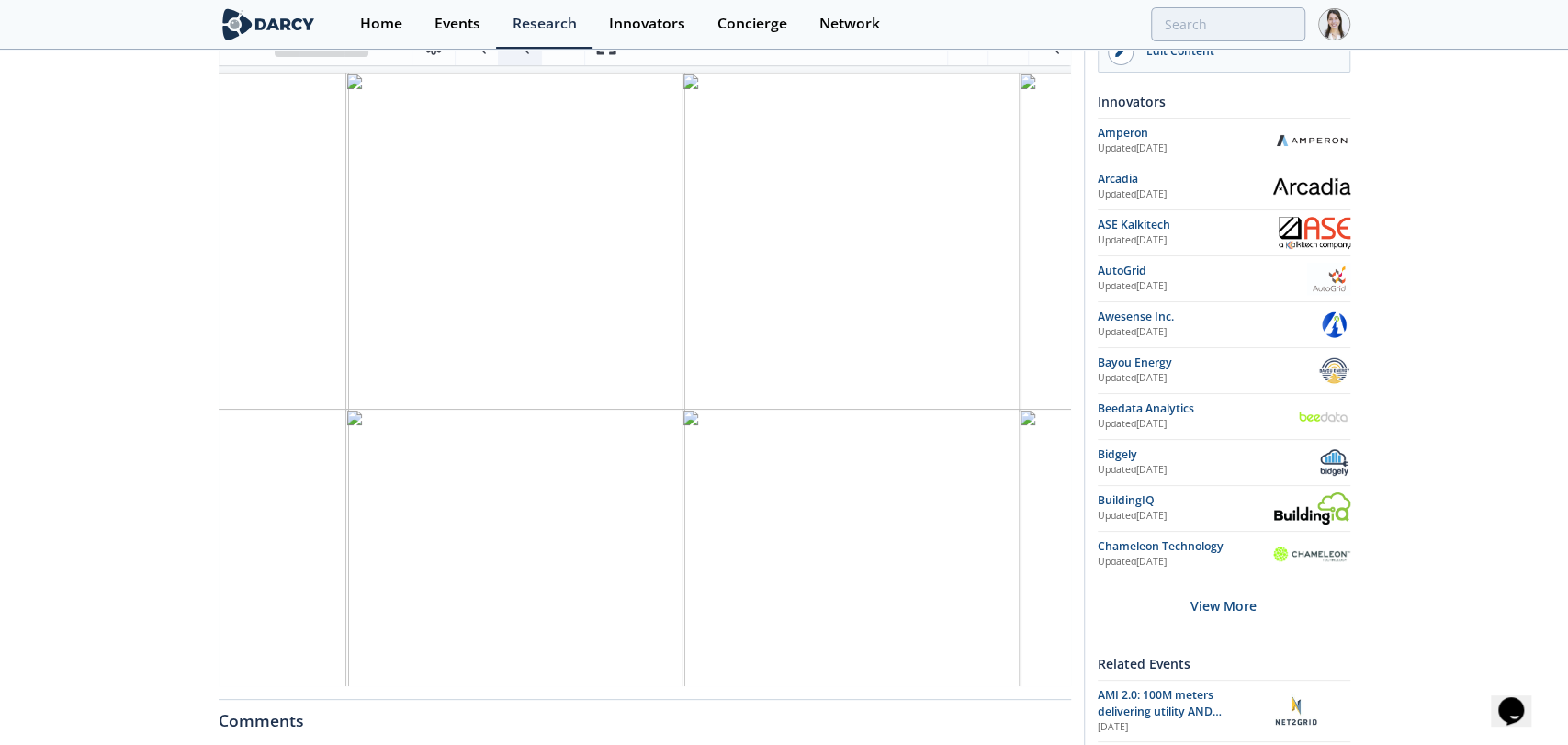
click at [516, 55] on icon "Acercar" at bounding box center [519, 45] width 22 height 22
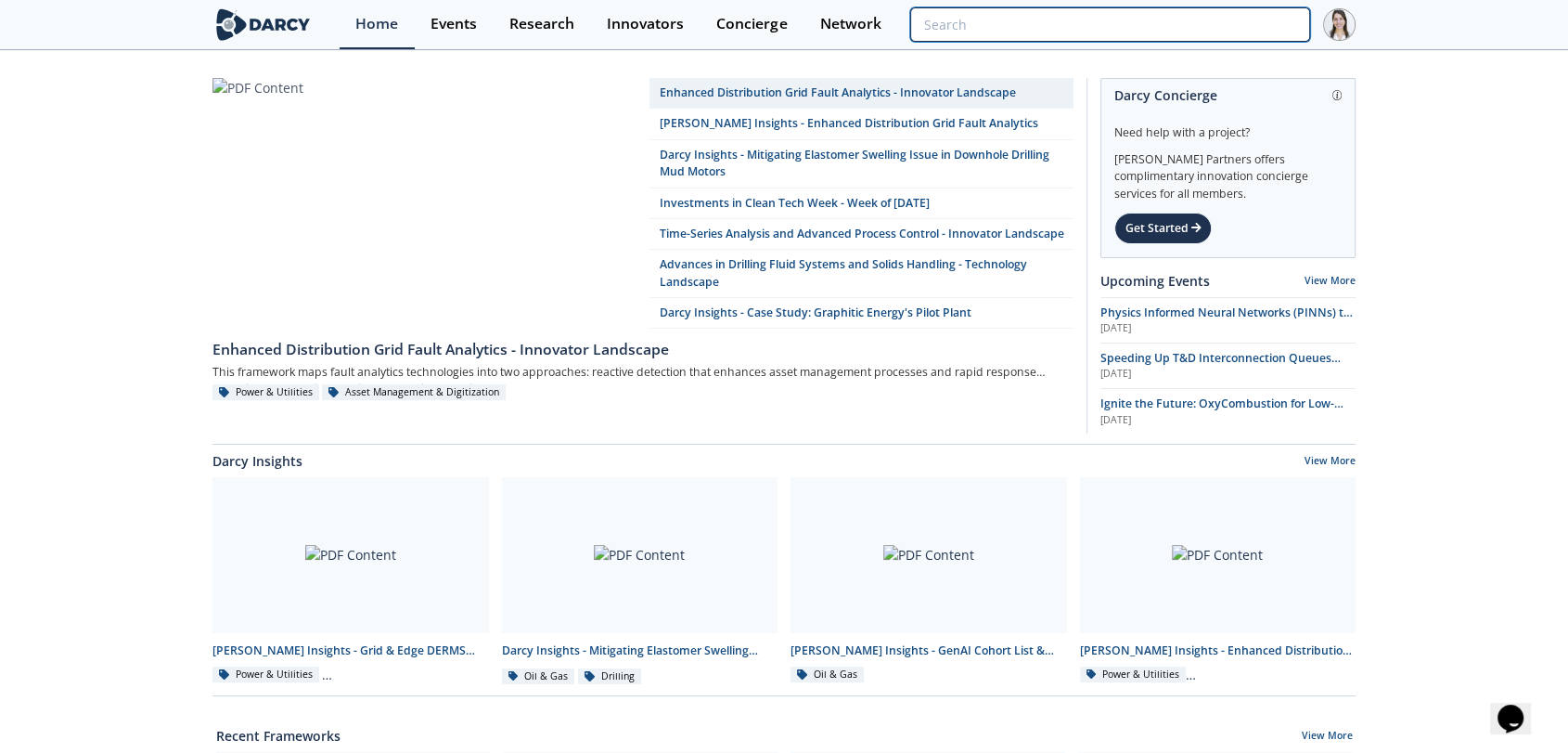
click at [1205, 17] on input "search" at bounding box center [1111, 25] width 400 height 35
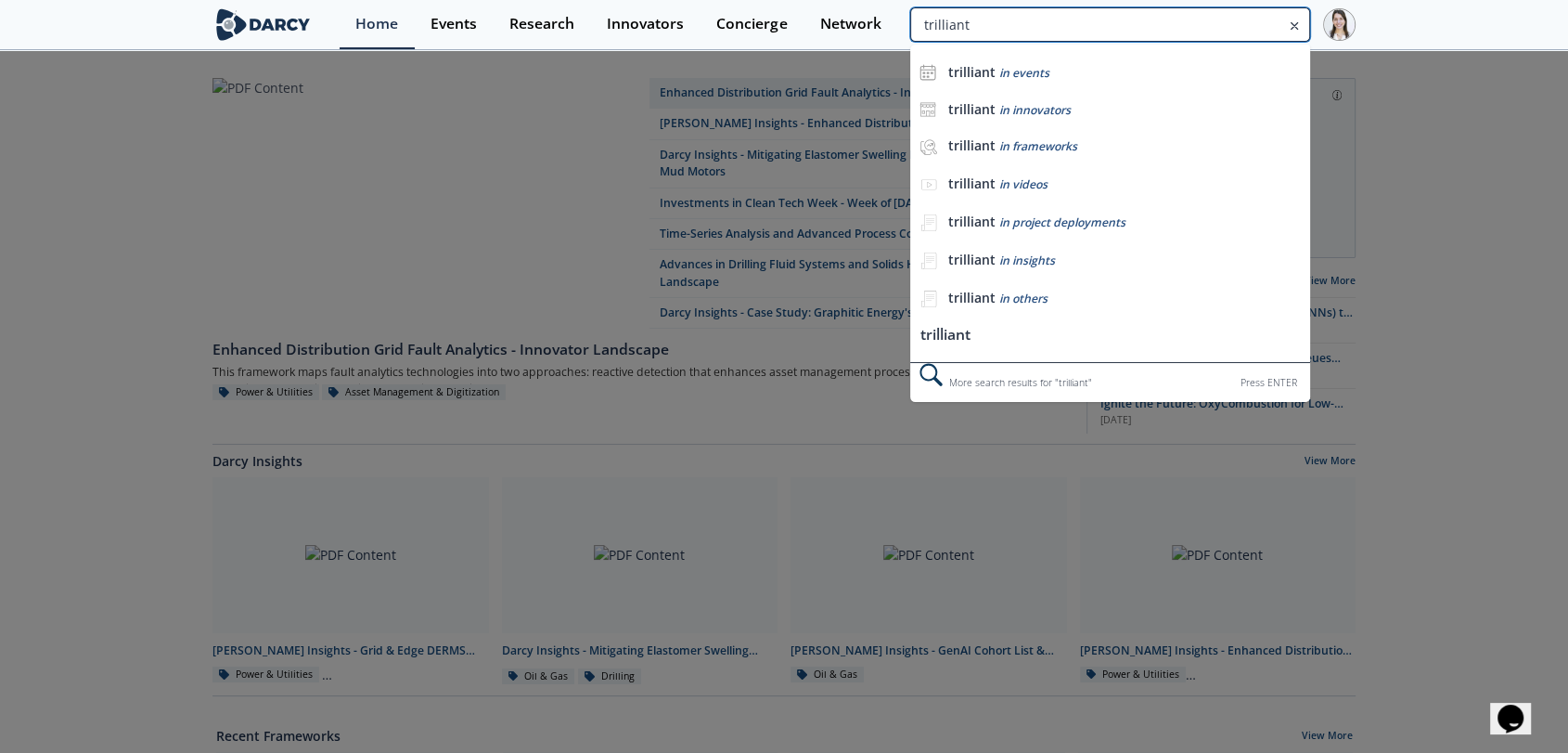
type input "trilliant"
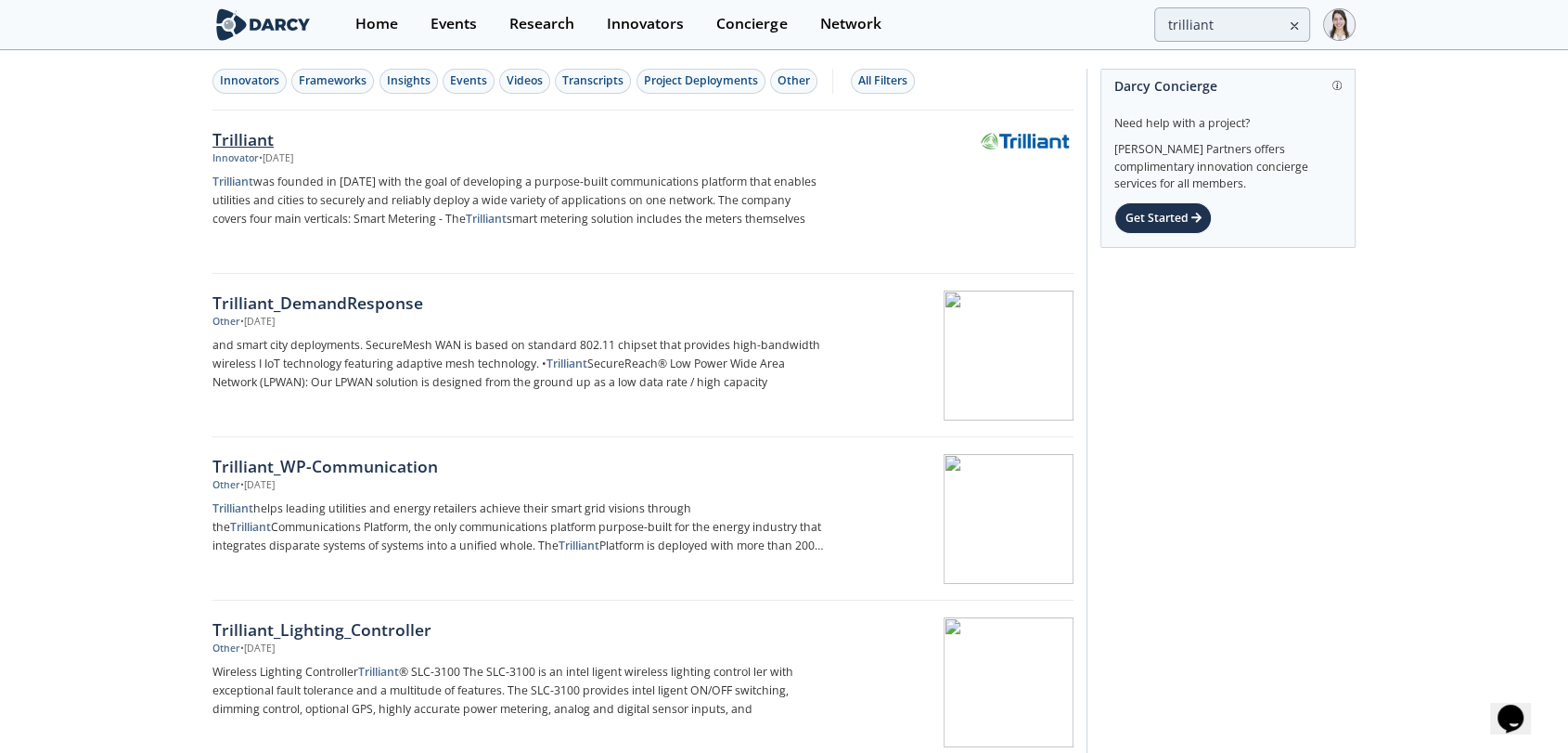
click at [1018, 143] on img at bounding box center [1026, 139] width 91 height 20
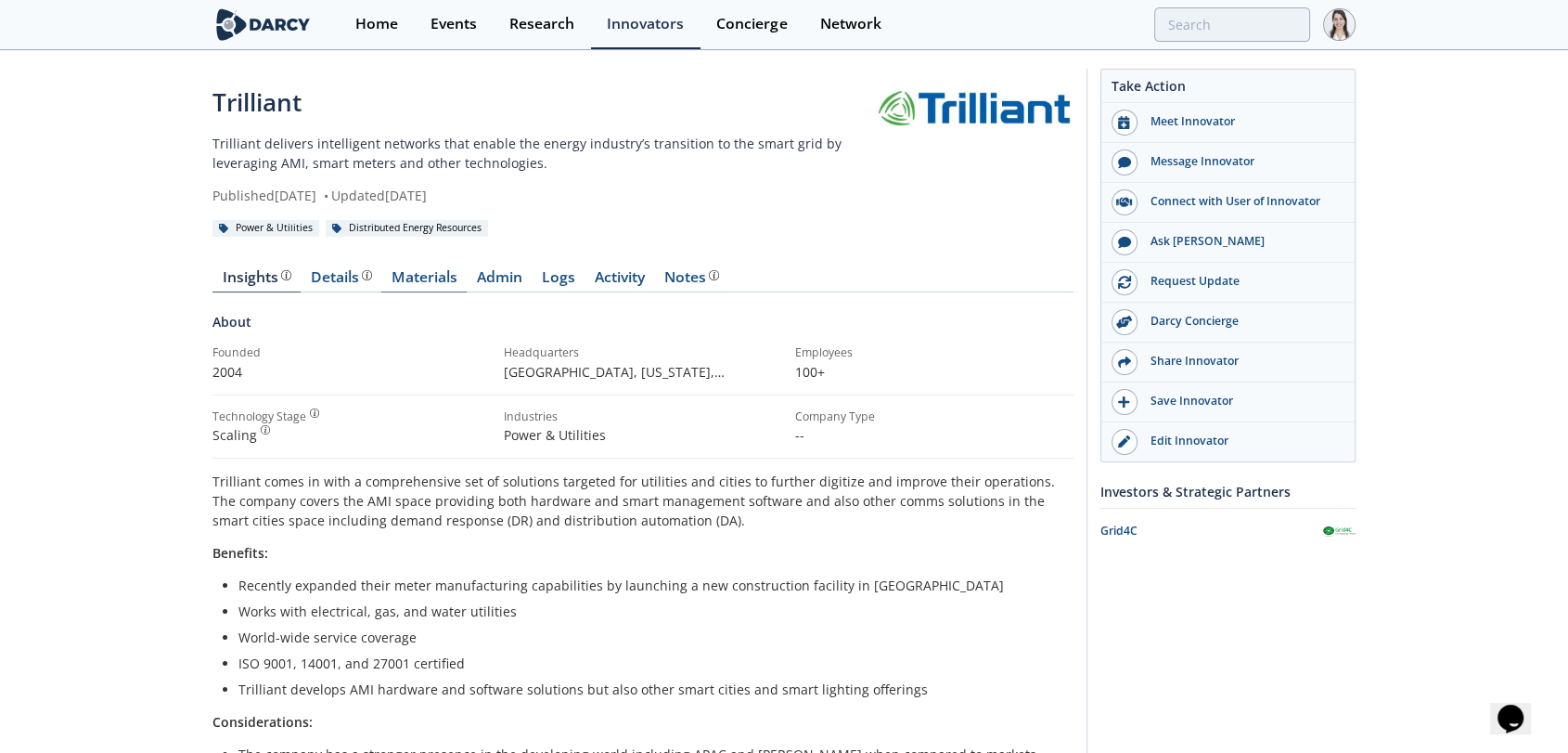
click at [399, 279] on link "Materials" at bounding box center [424, 280] width 85 height 22
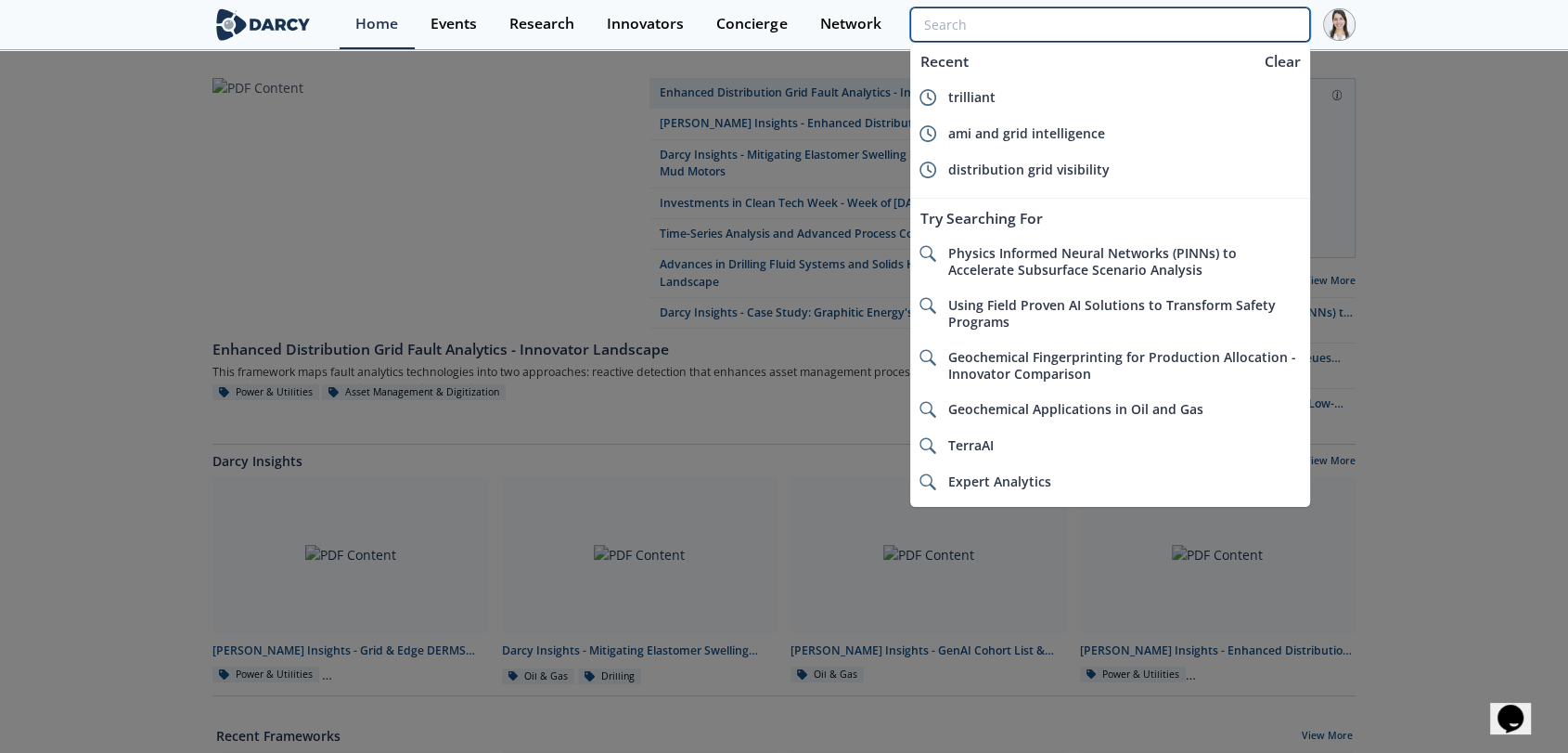
click at [1199, 31] on input "search" at bounding box center [1111, 25] width 400 height 35
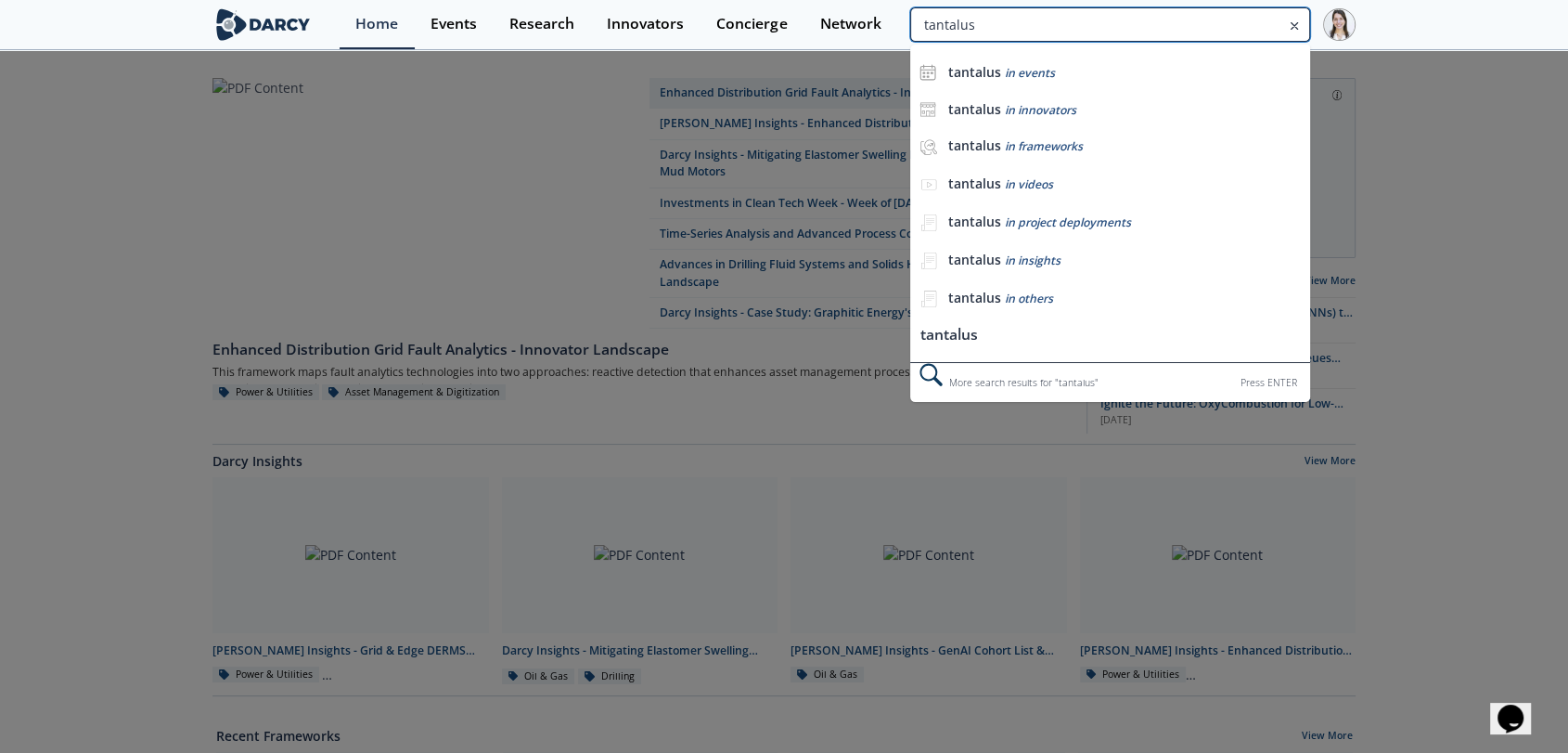
type input "tantalus"
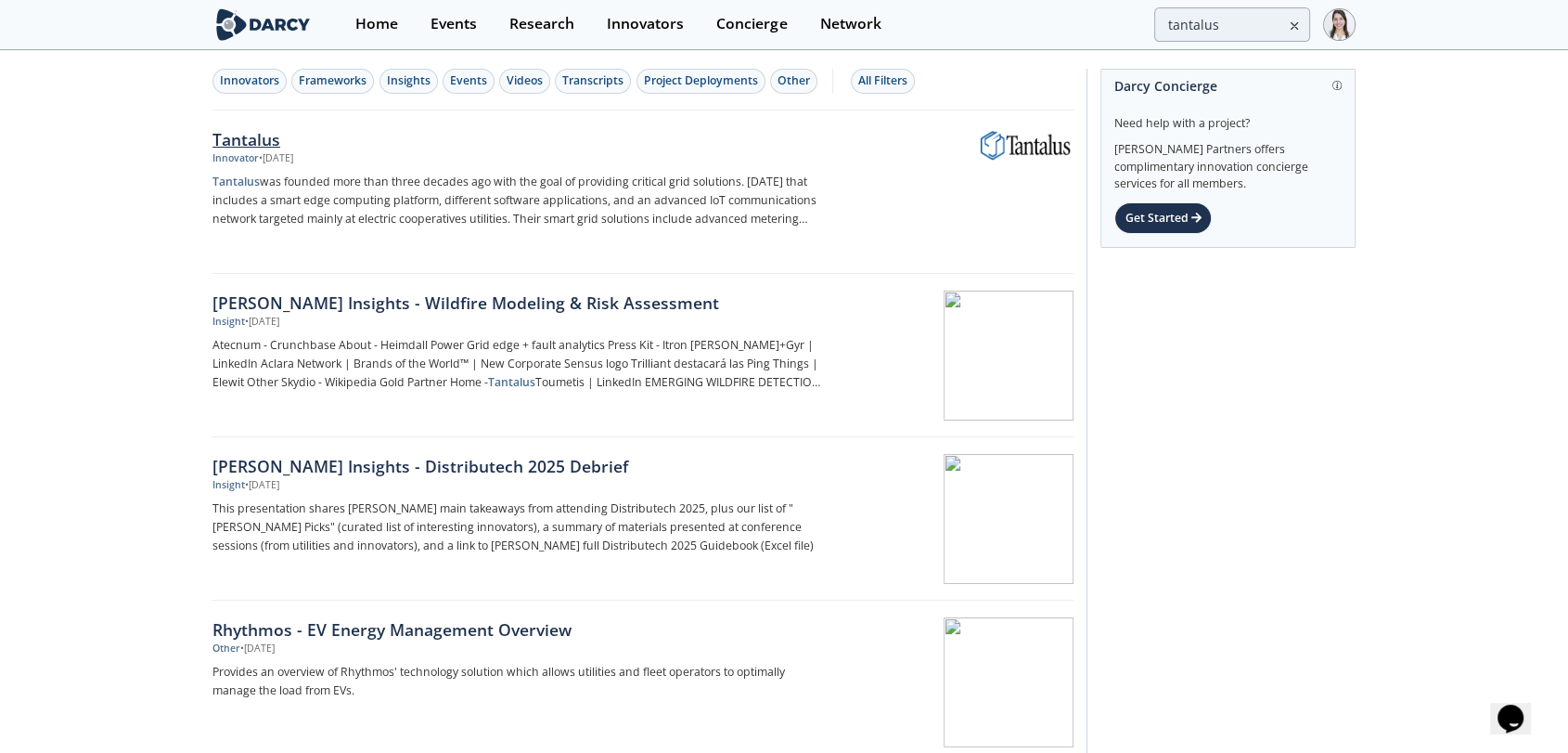
click at [988, 159] on div at bounding box center [957, 175] width 234 height 91
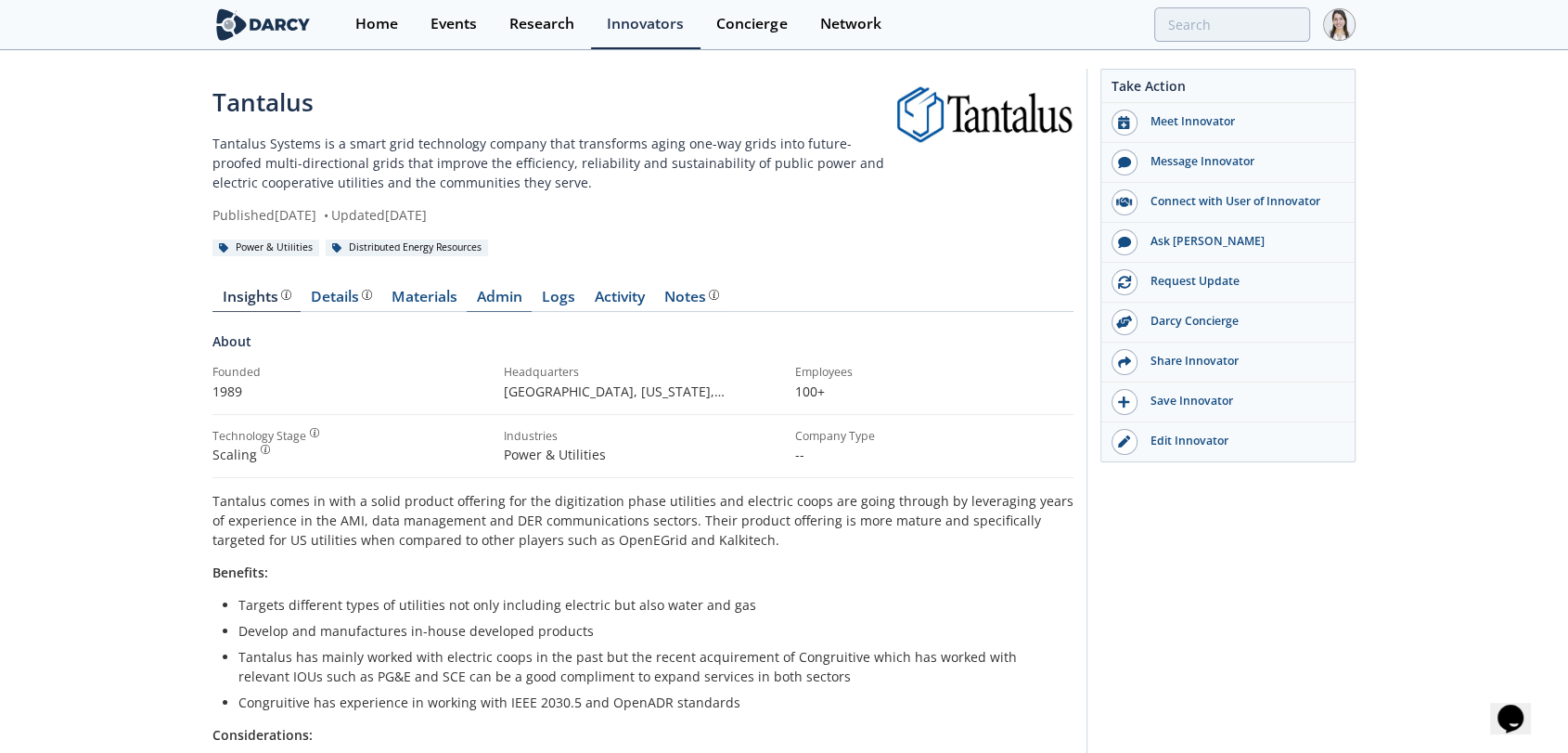
click at [498, 299] on link "Admin" at bounding box center [499, 301] width 65 height 22
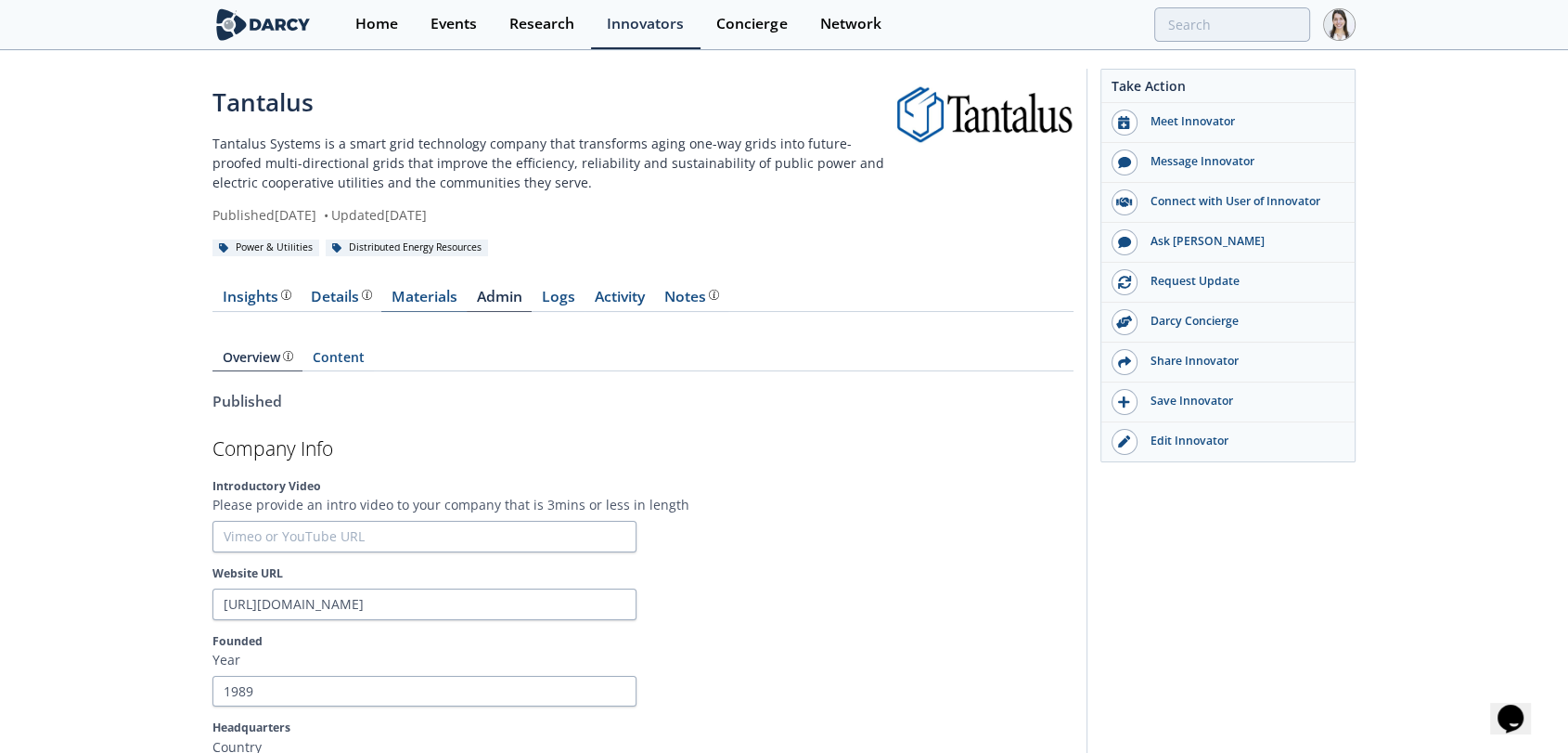
click at [446, 297] on link "Materials" at bounding box center [424, 301] width 85 height 22
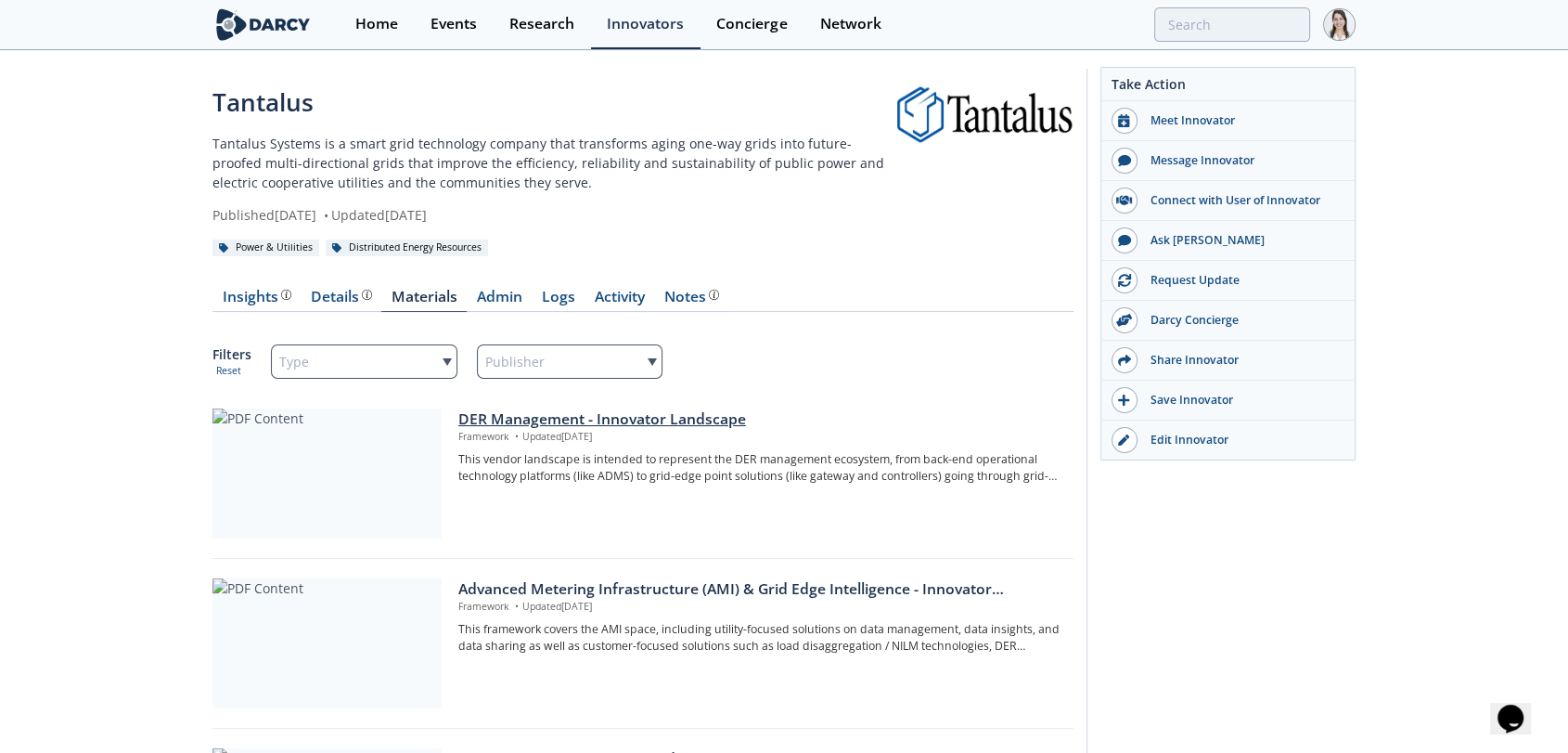
scroll to position [103, 0]
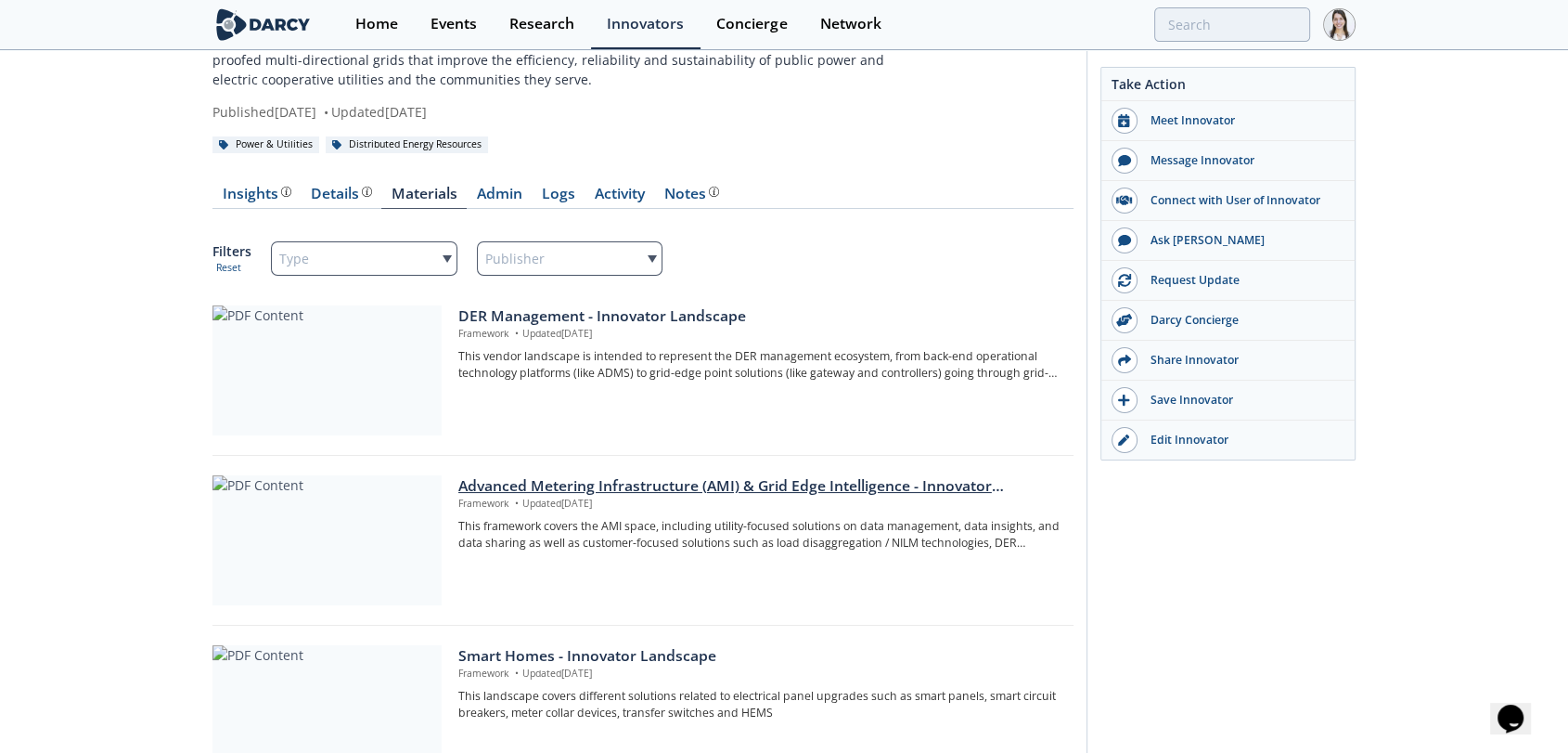
click at [523, 486] on div "Advanced Metering Infrastructure (AMI) & Grid Edge Intelligence - Innovator Lan…" at bounding box center [759, 486] width 602 height 22
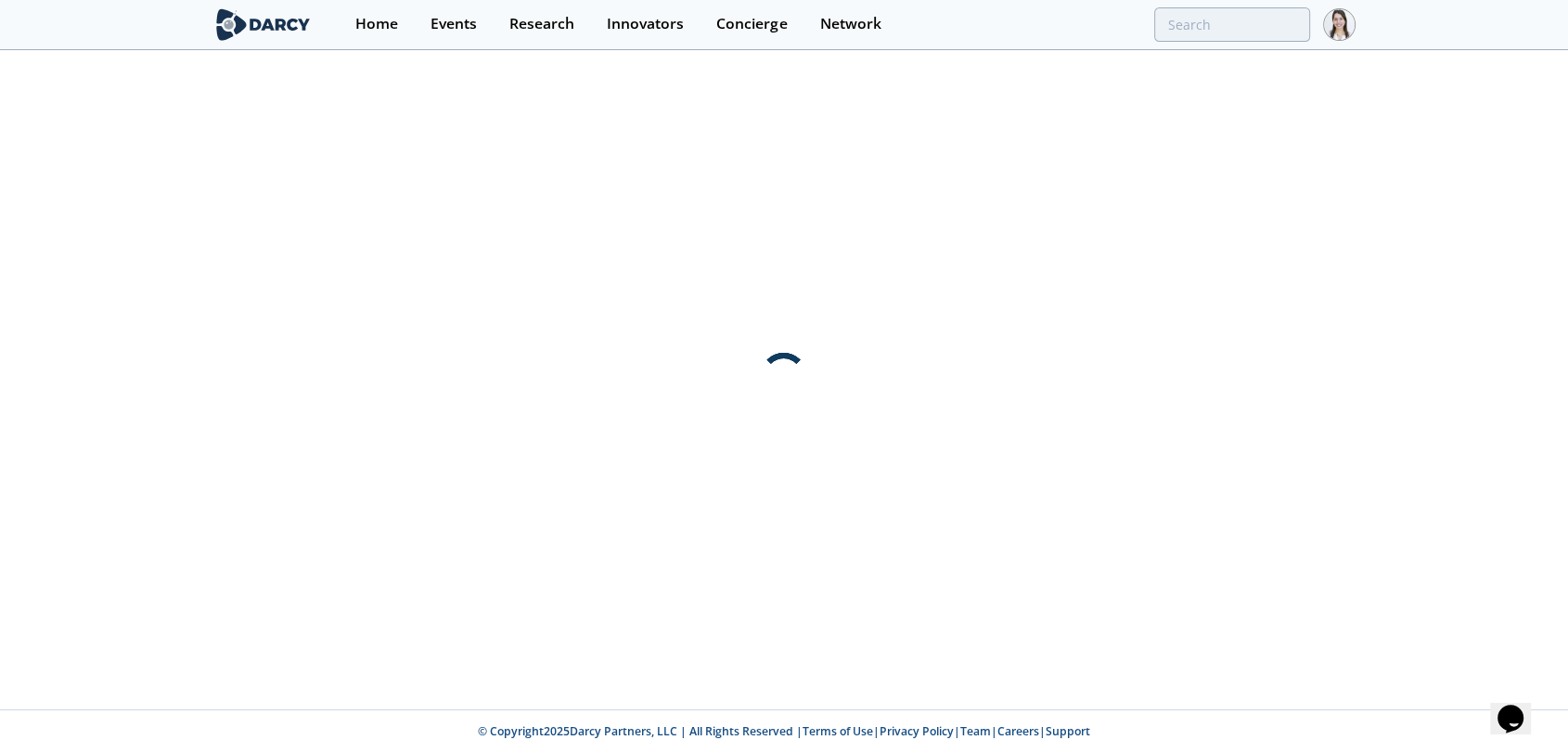
scroll to position [0, 0]
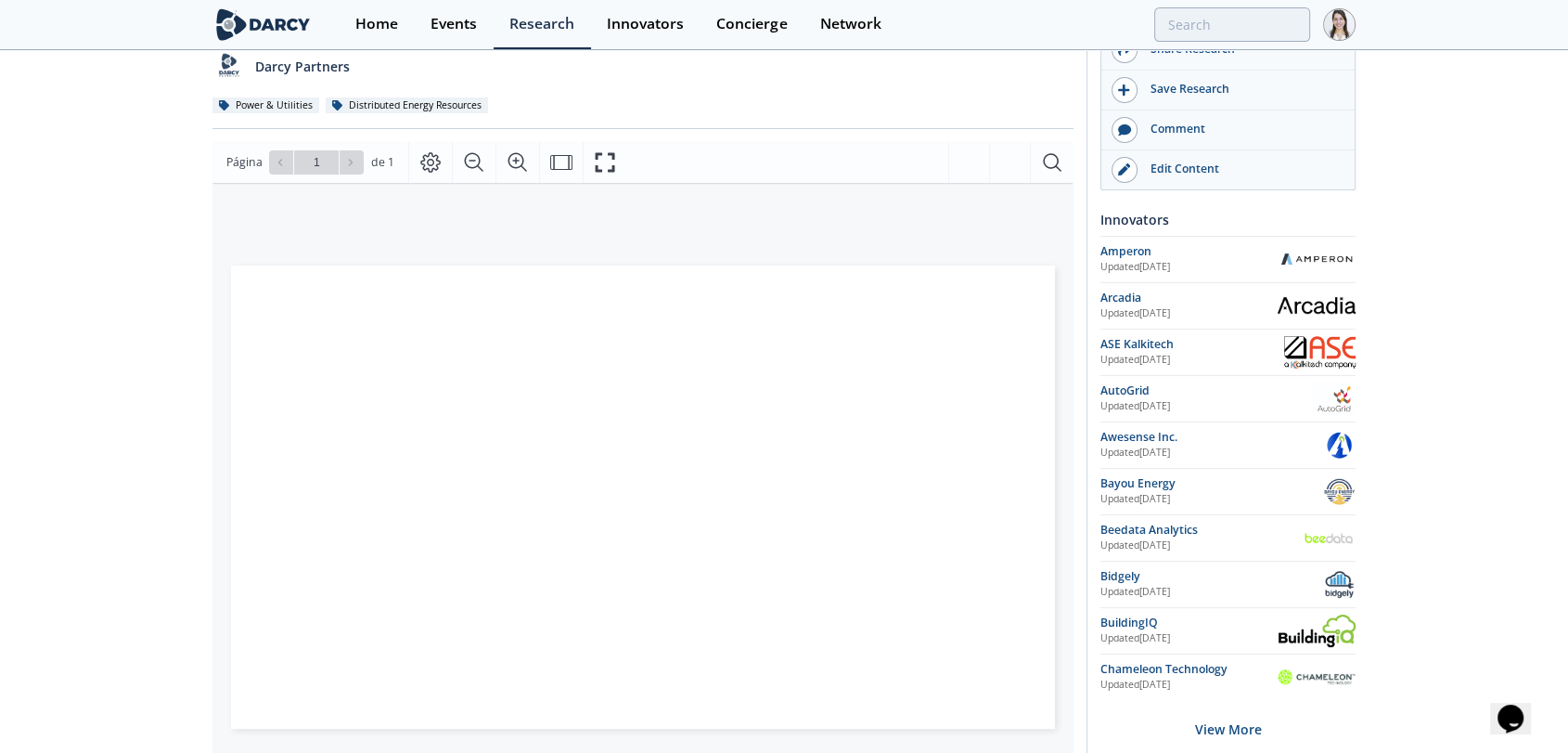
scroll to position [206, 0]
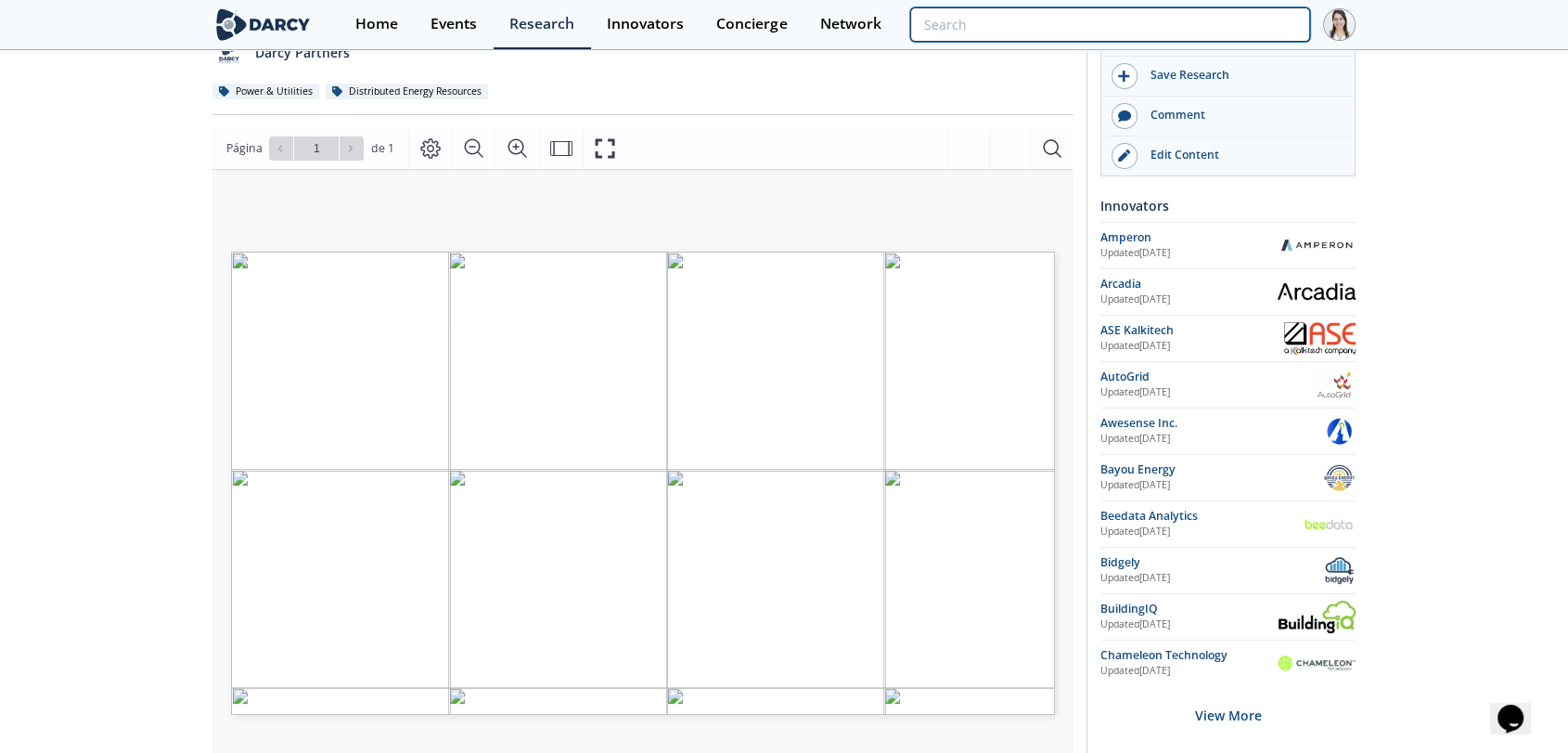
click at [1217, 30] on input "search" at bounding box center [1111, 25] width 400 height 35
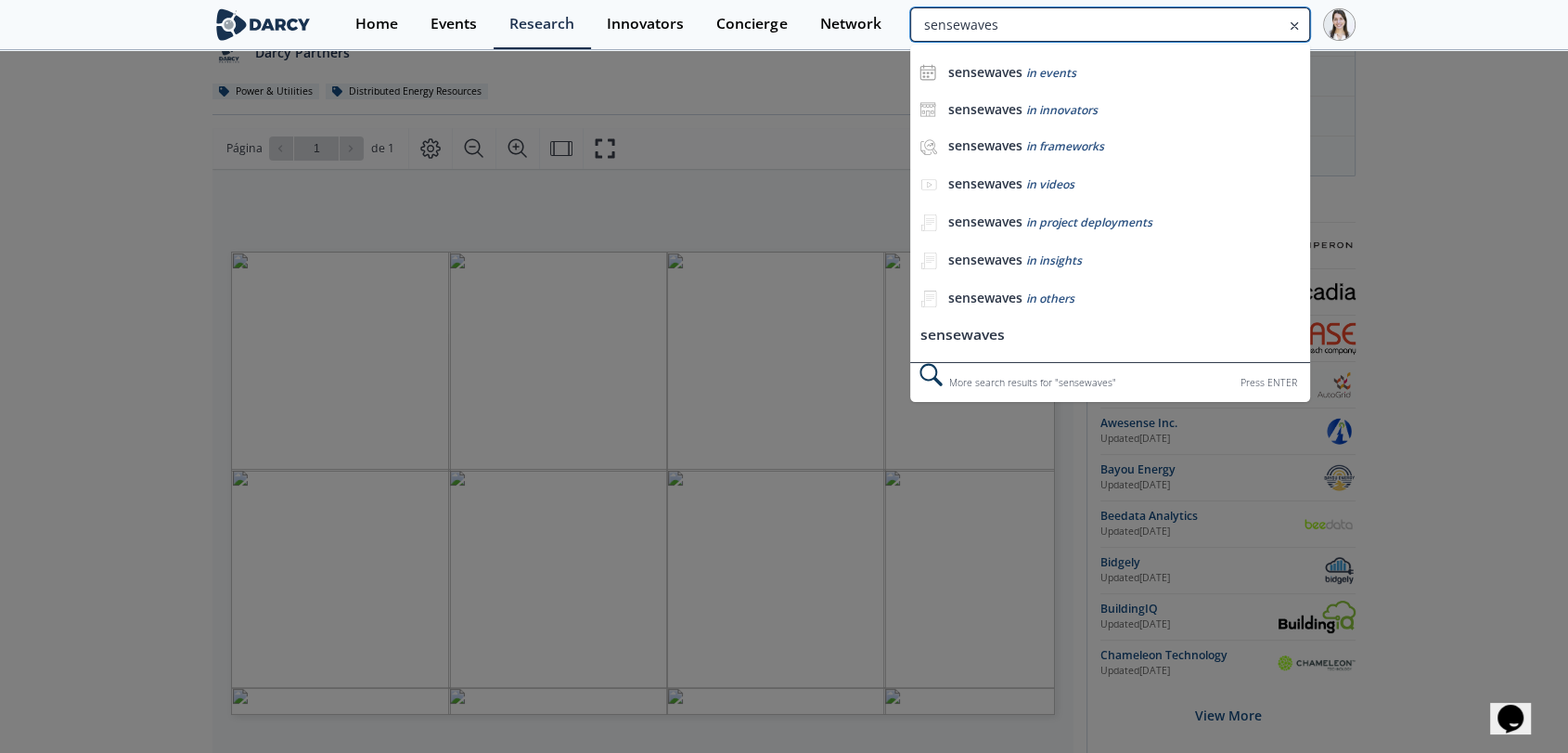
type input "sensewaves"
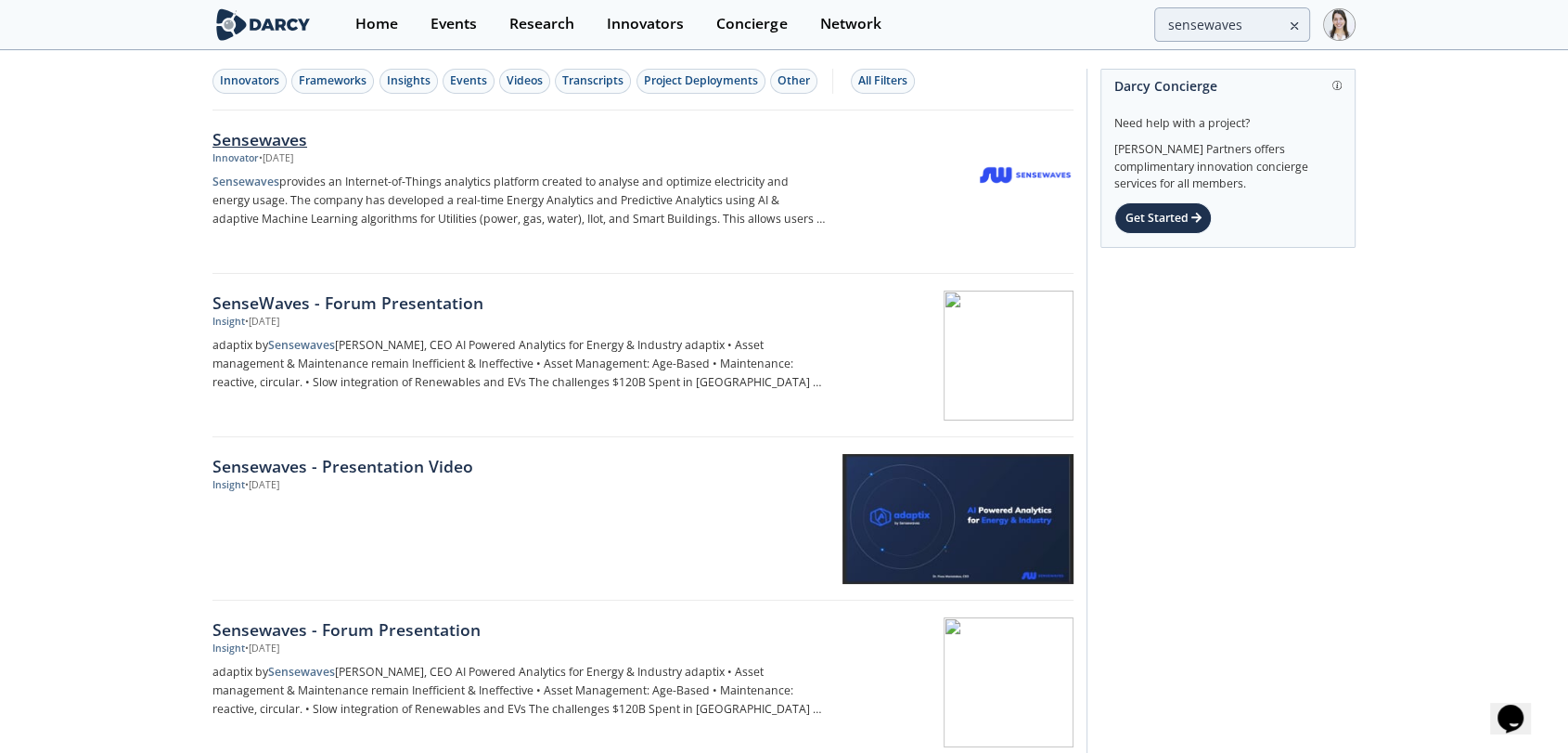
click at [292, 139] on div "Sensewaves" at bounding box center [520, 139] width 615 height 24
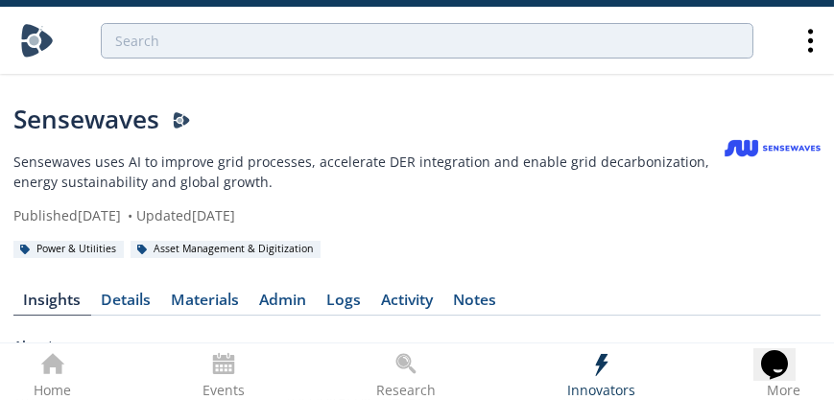
drag, startPoint x: 1553, startPoint y: 1, endPoint x: 501, endPoint y: 225, distance: 1075.7
click at [501, 225] on div "Published July 16, 2020 • Updated August 31, 2021" at bounding box center [368, 215] width 711 height 20
drag, startPoint x: 774, startPoint y: 233, endPoint x: 627, endPoint y: 251, distance: 147.9
click at [734, 190] on link at bounding box center [773, 149] width 96 height 96
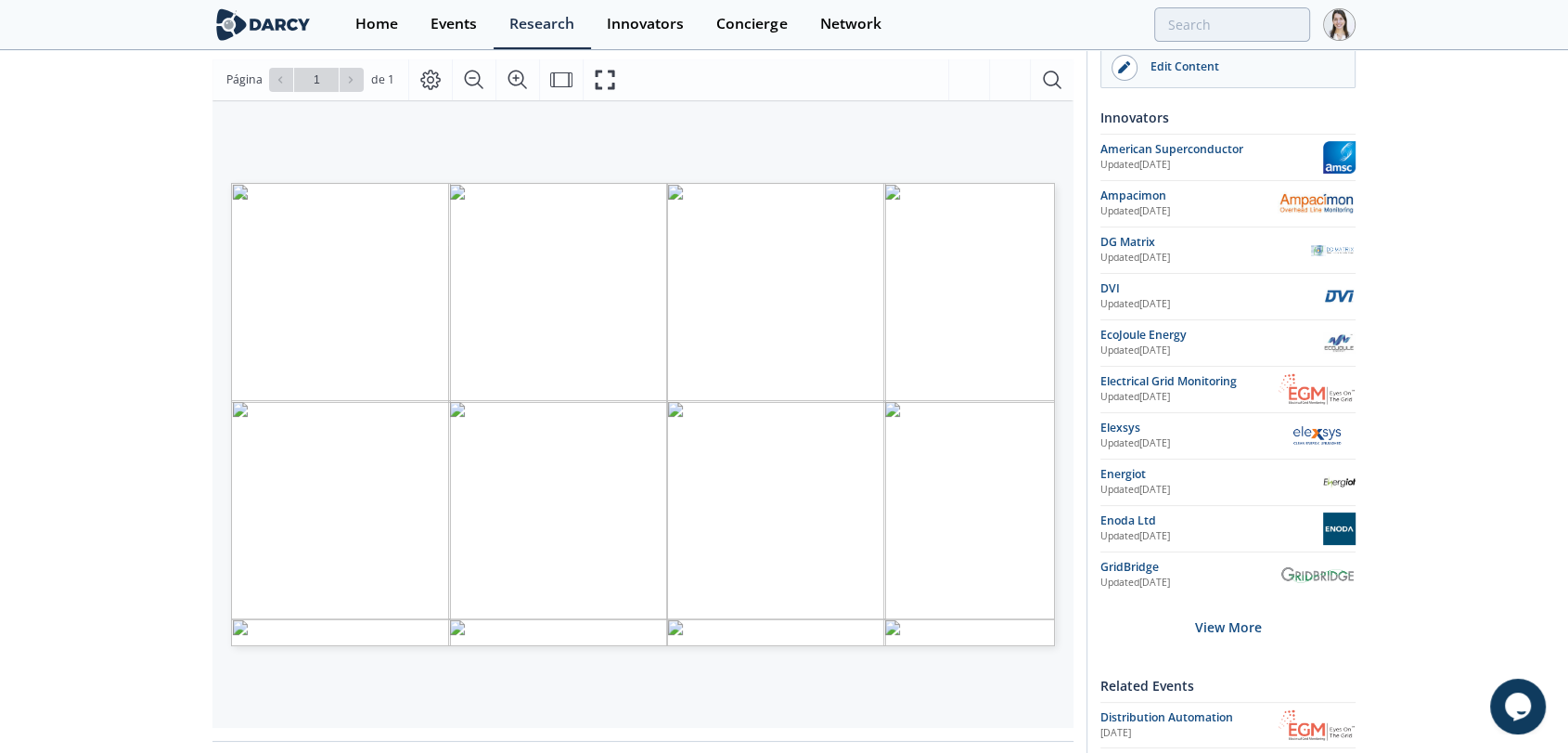
scroll to position [309, 0]
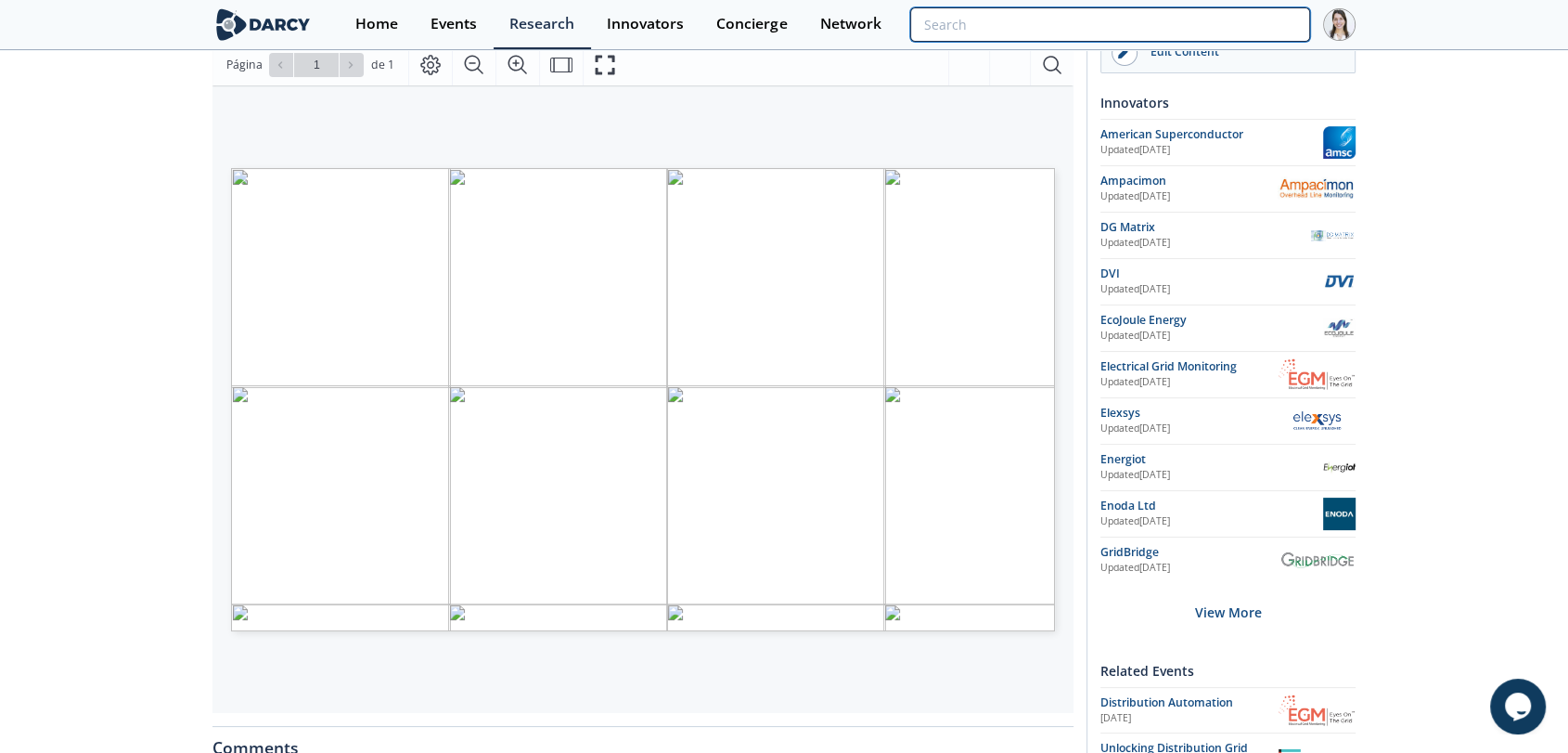
click at [1198, 22] on input "search" at bounding box center [1111, 25] width 400 height 35
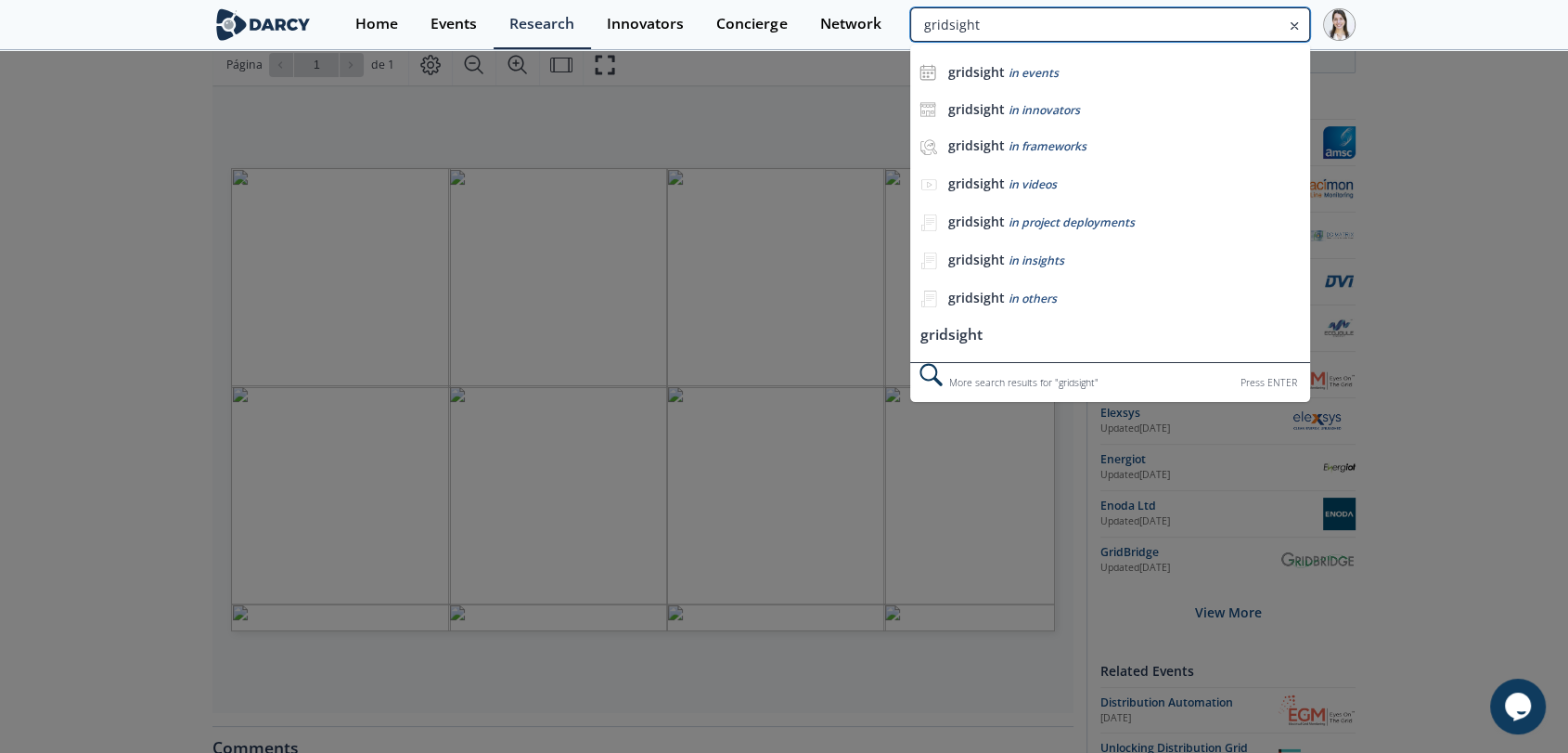
type input "gridsight"
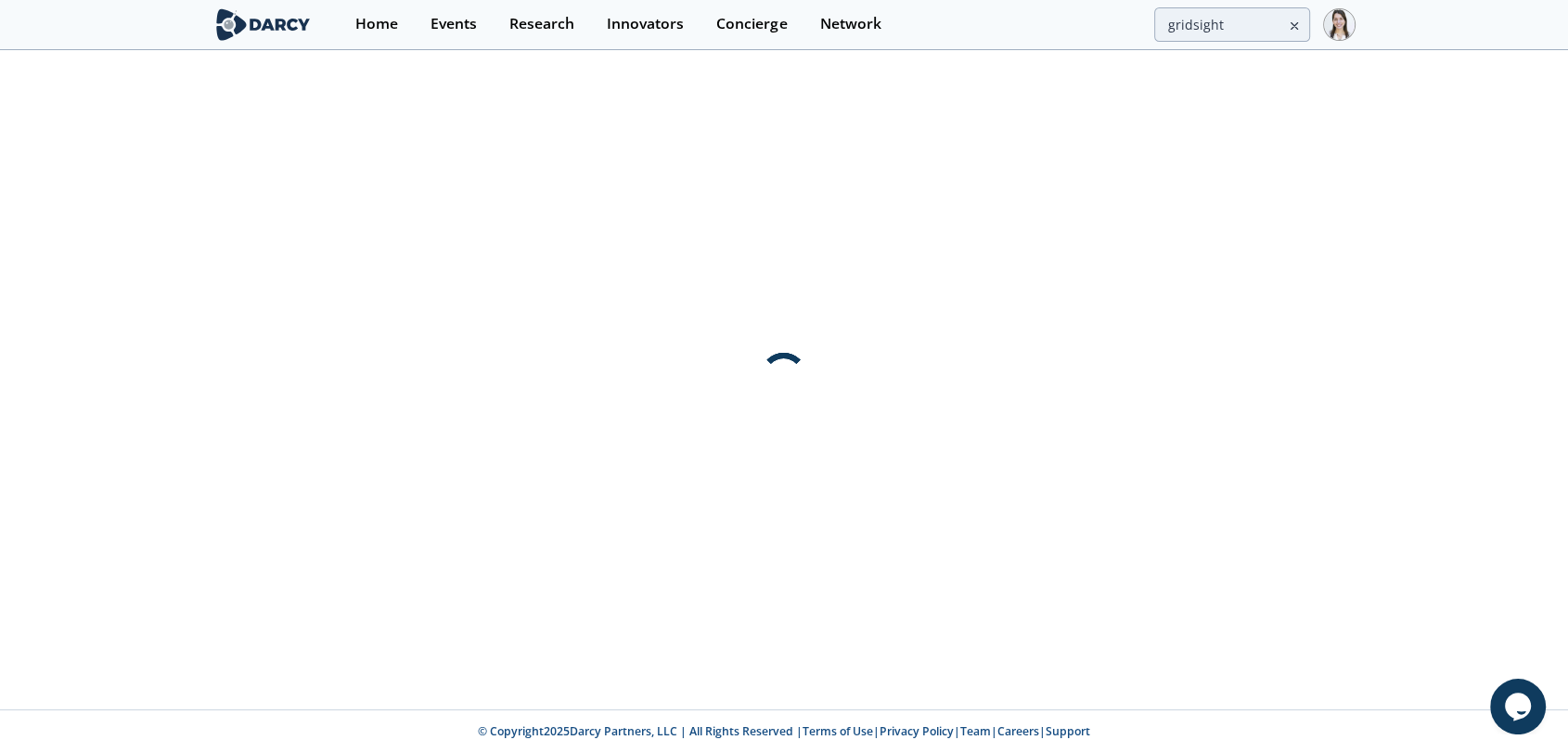
scroll to position [0, 0]
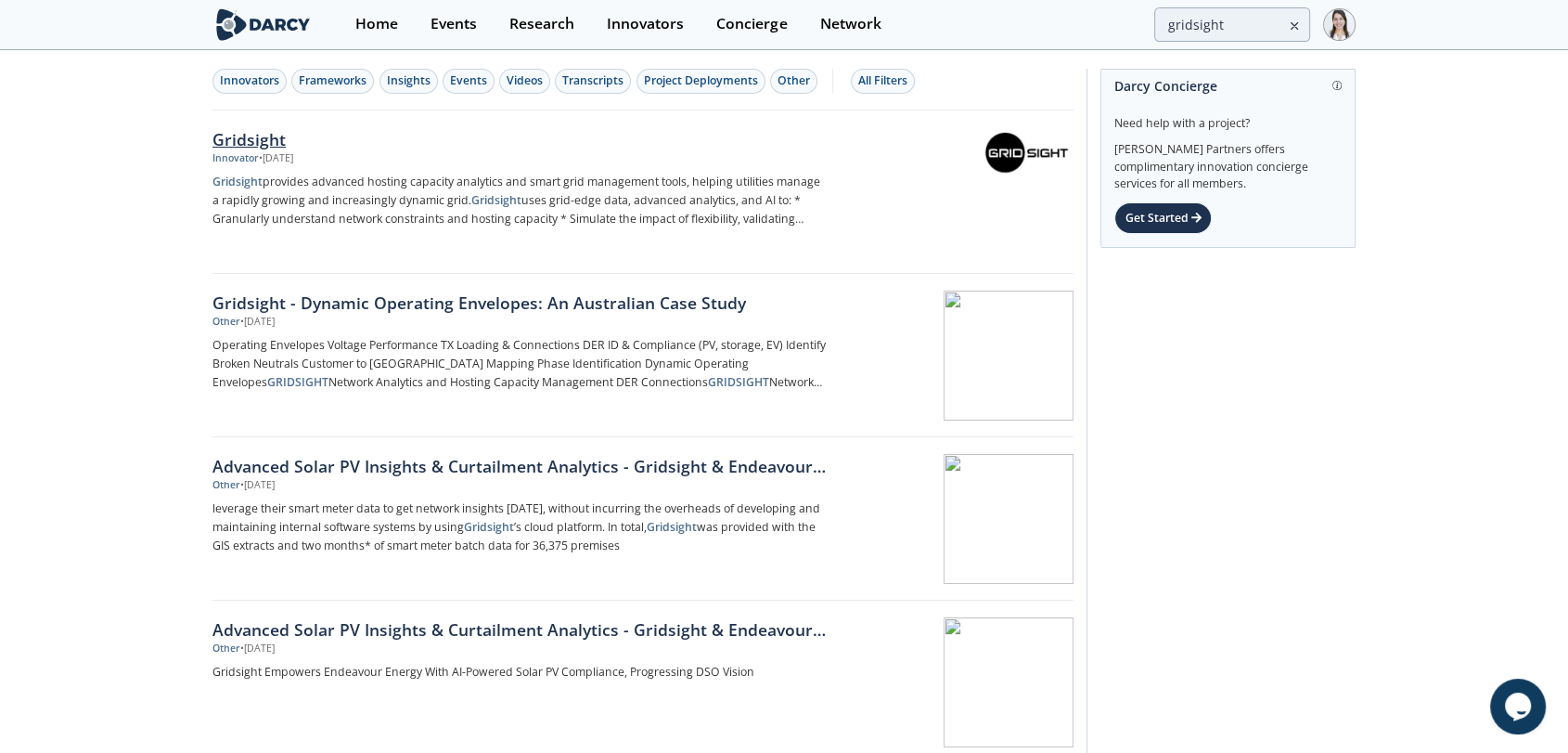
click at [1005, 180] on div at bounding box center [957, 175] width 234 height 91
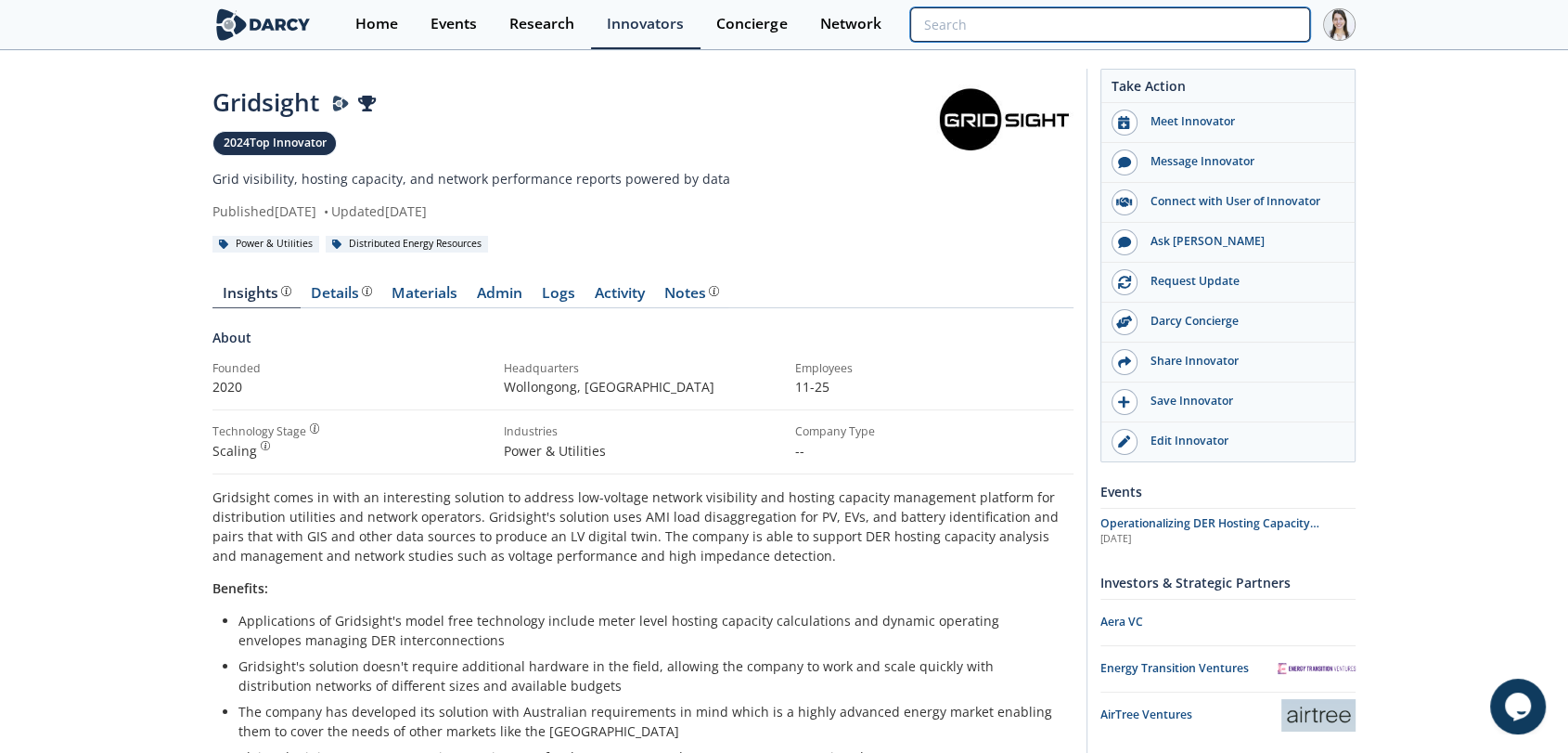
click at [1172, 27] on input "search" at bounding box center [1111, 25] width 400 height 35
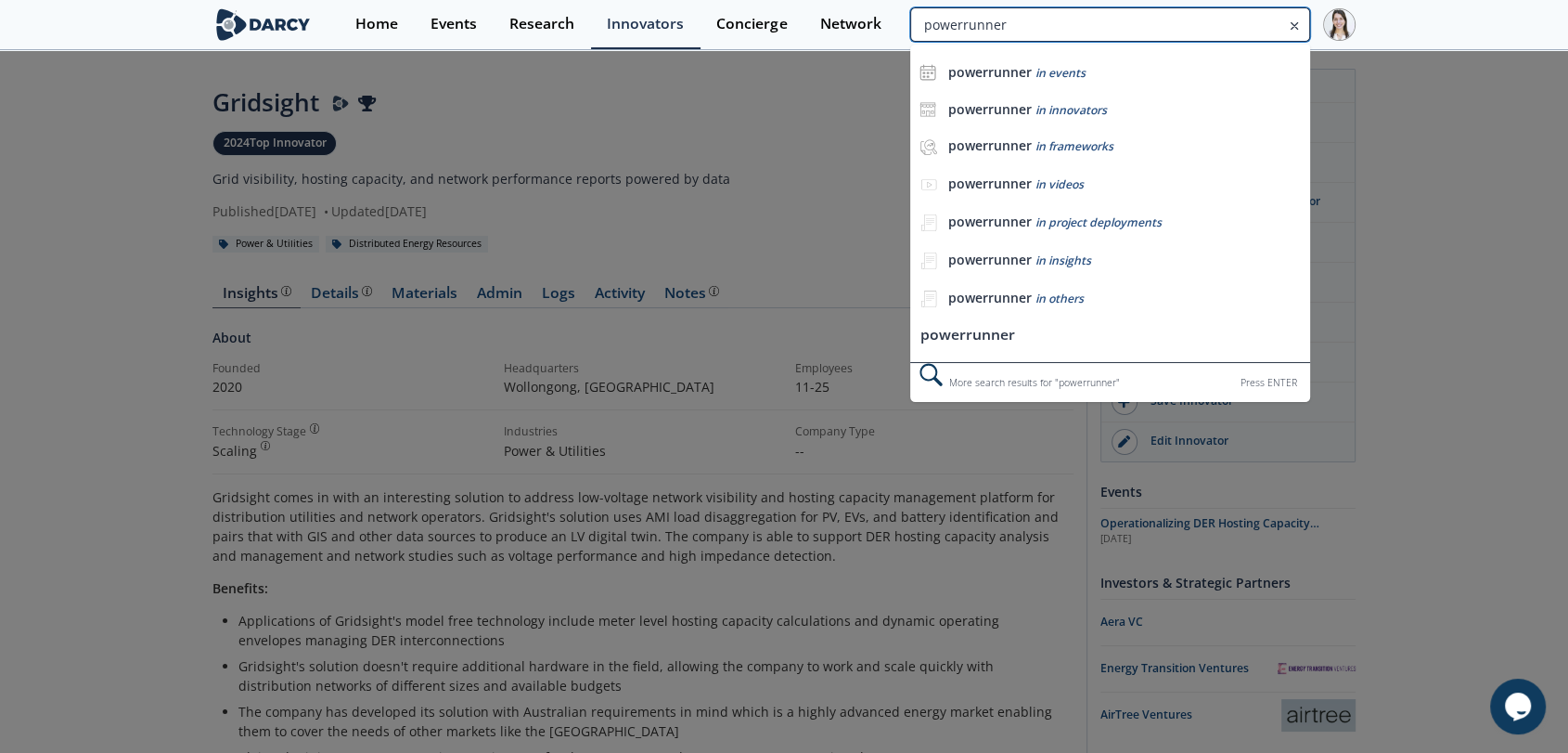
type input "powerrunner"
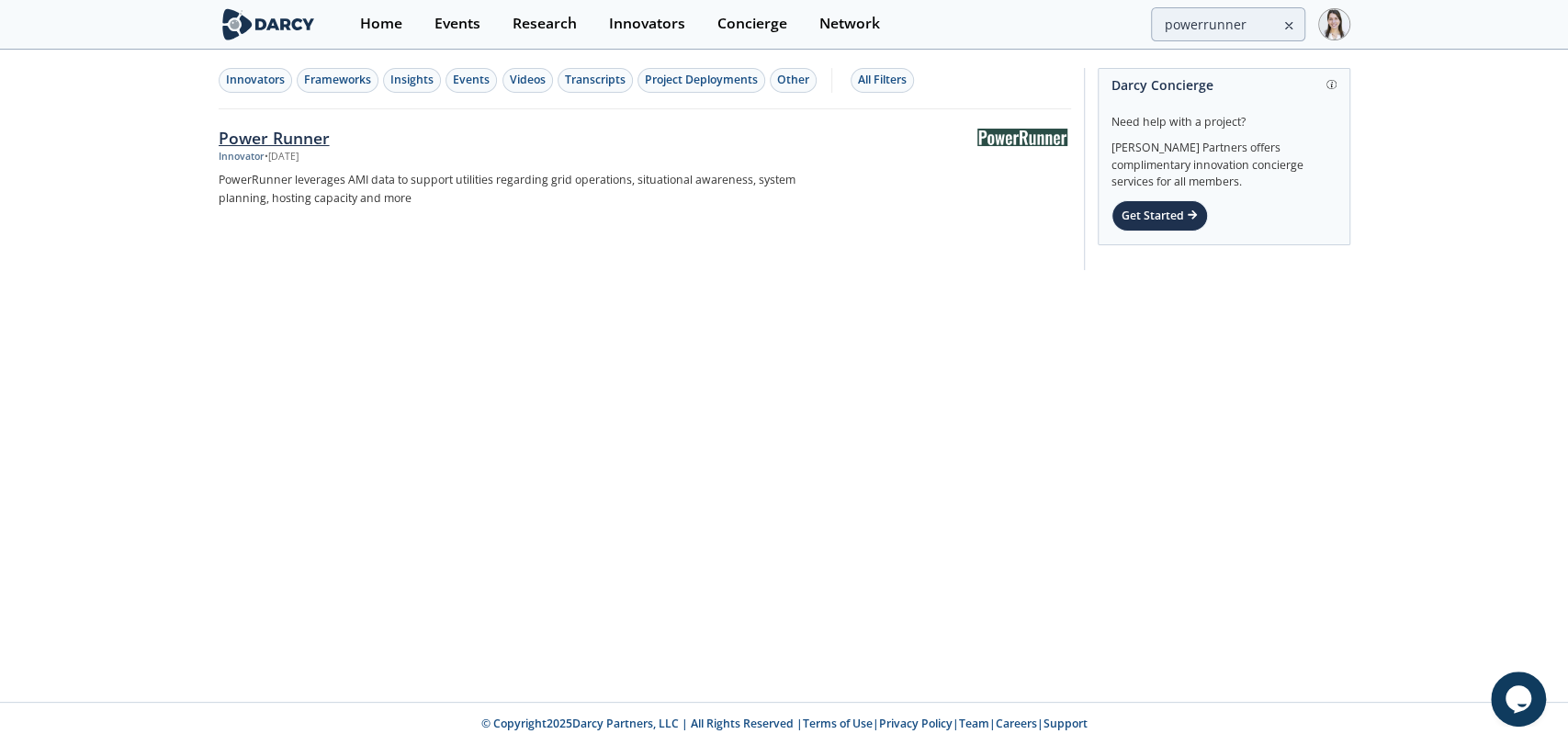
click at [1019, 136] on img at bounding box center [1022, 136] width 90 height 16
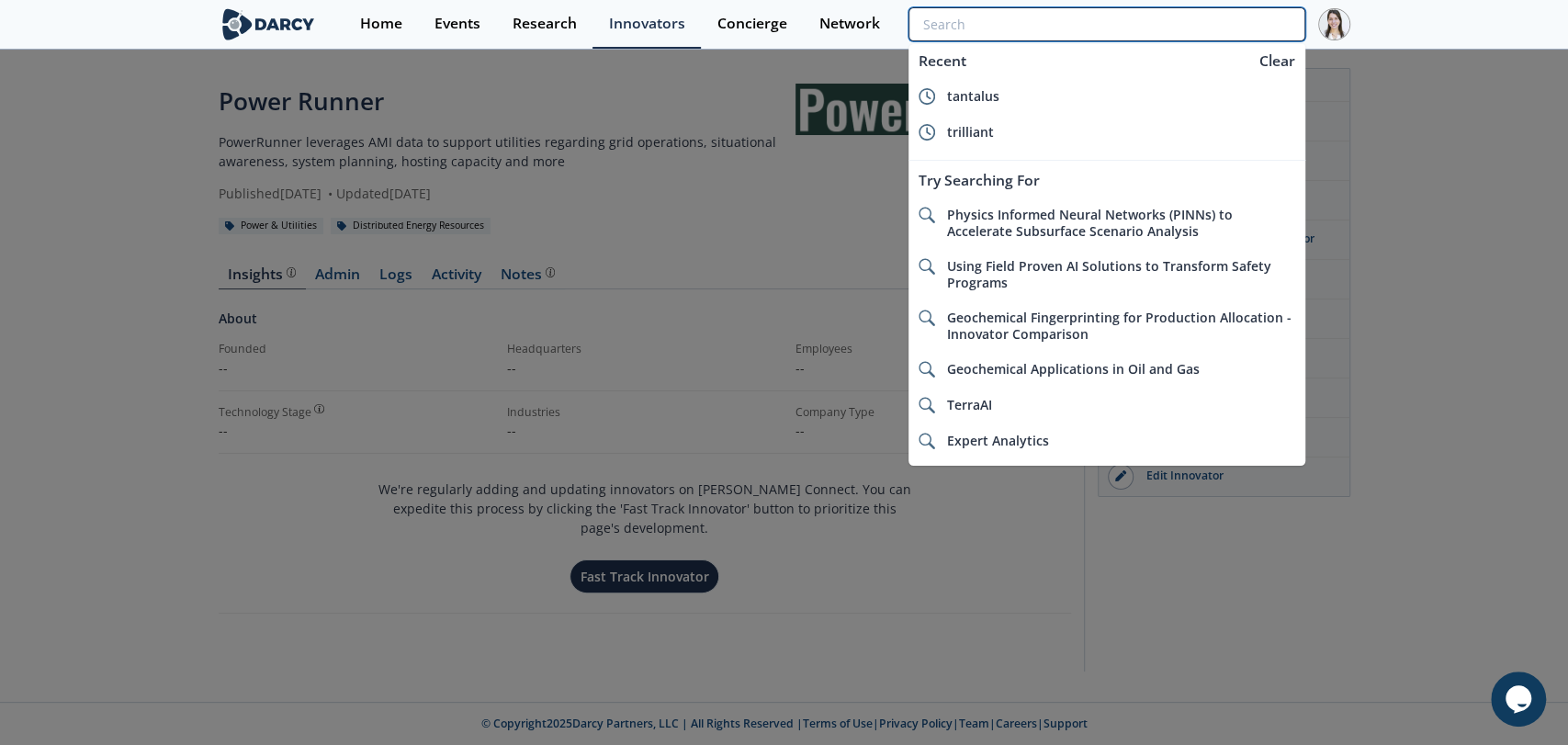
click at [1240, 22] on input "search" at bounding box center [1106, 25] width 396 height 34
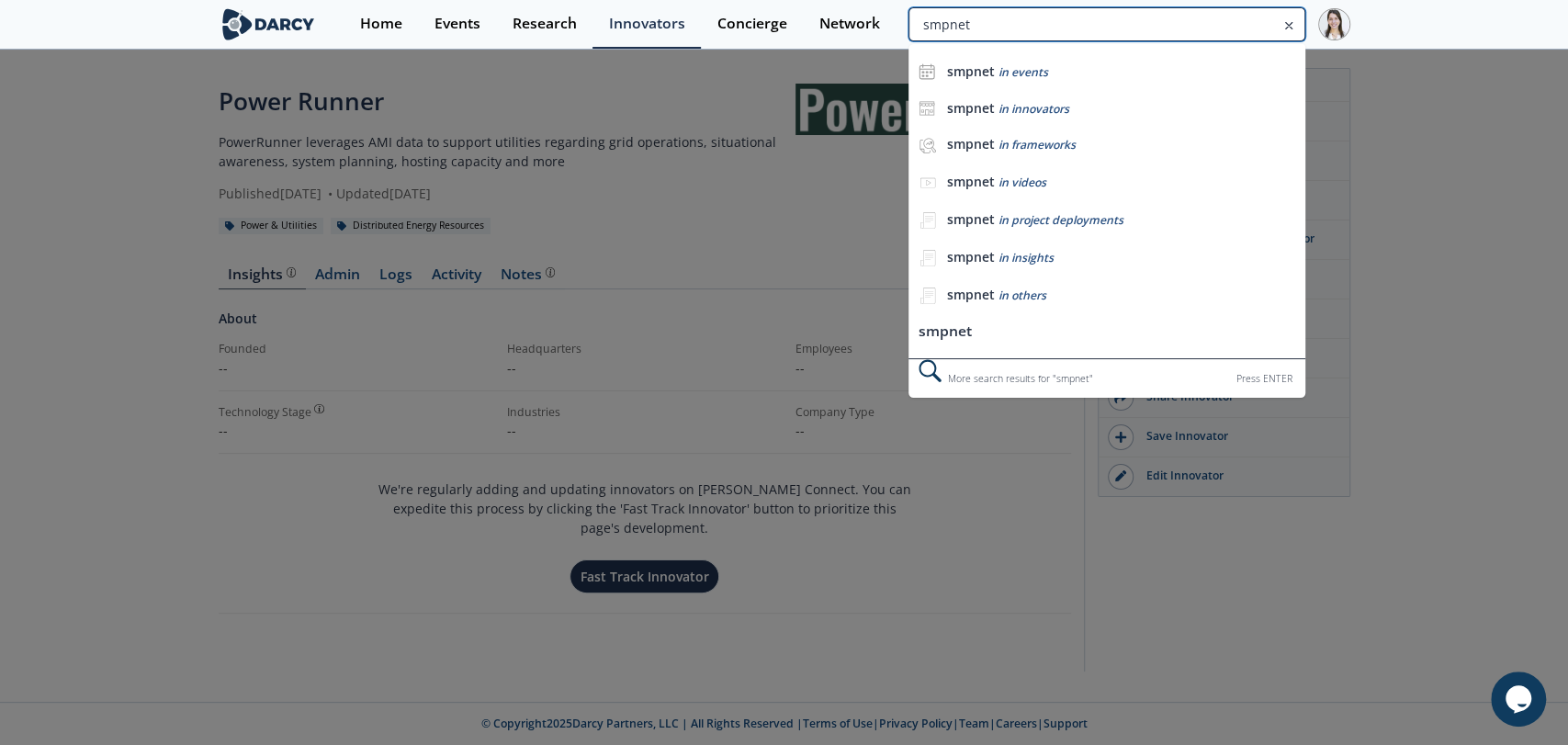
type input "smpnet"
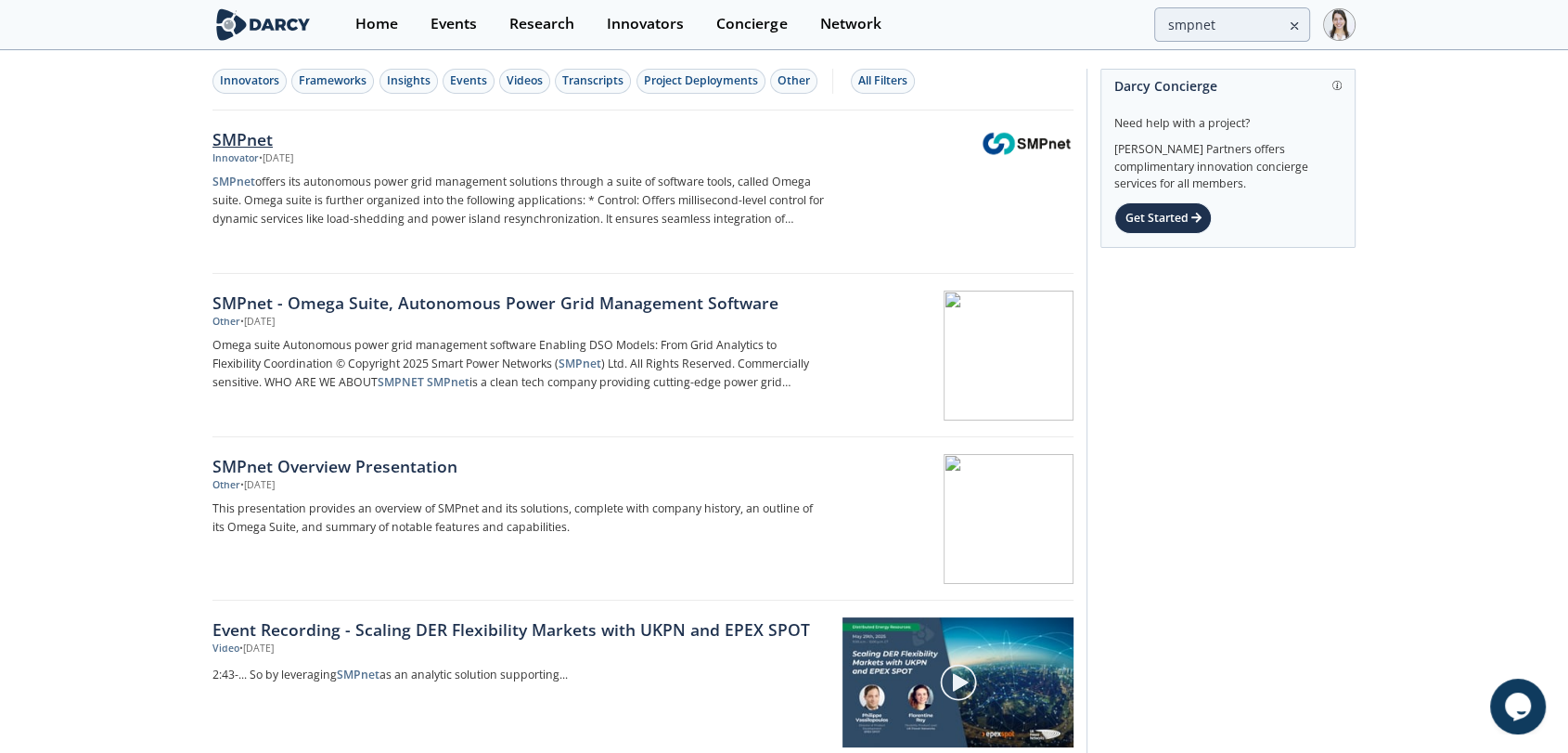
click at [1002, 161] on div at bounding box center [957, 175] width 234 height 91
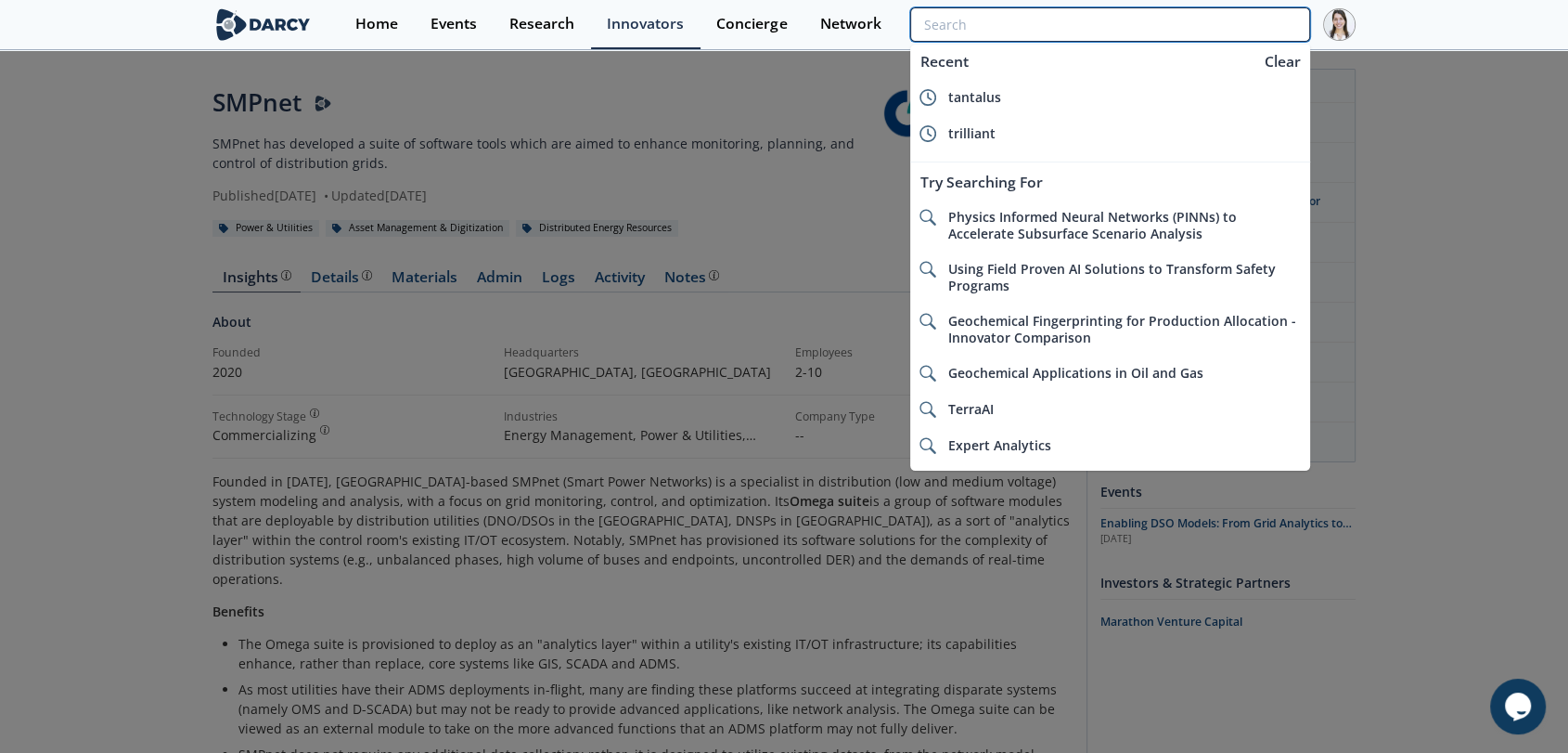
click at [1209, 29] on input "search" at bounding box center [1111, 25] width 400 height 35
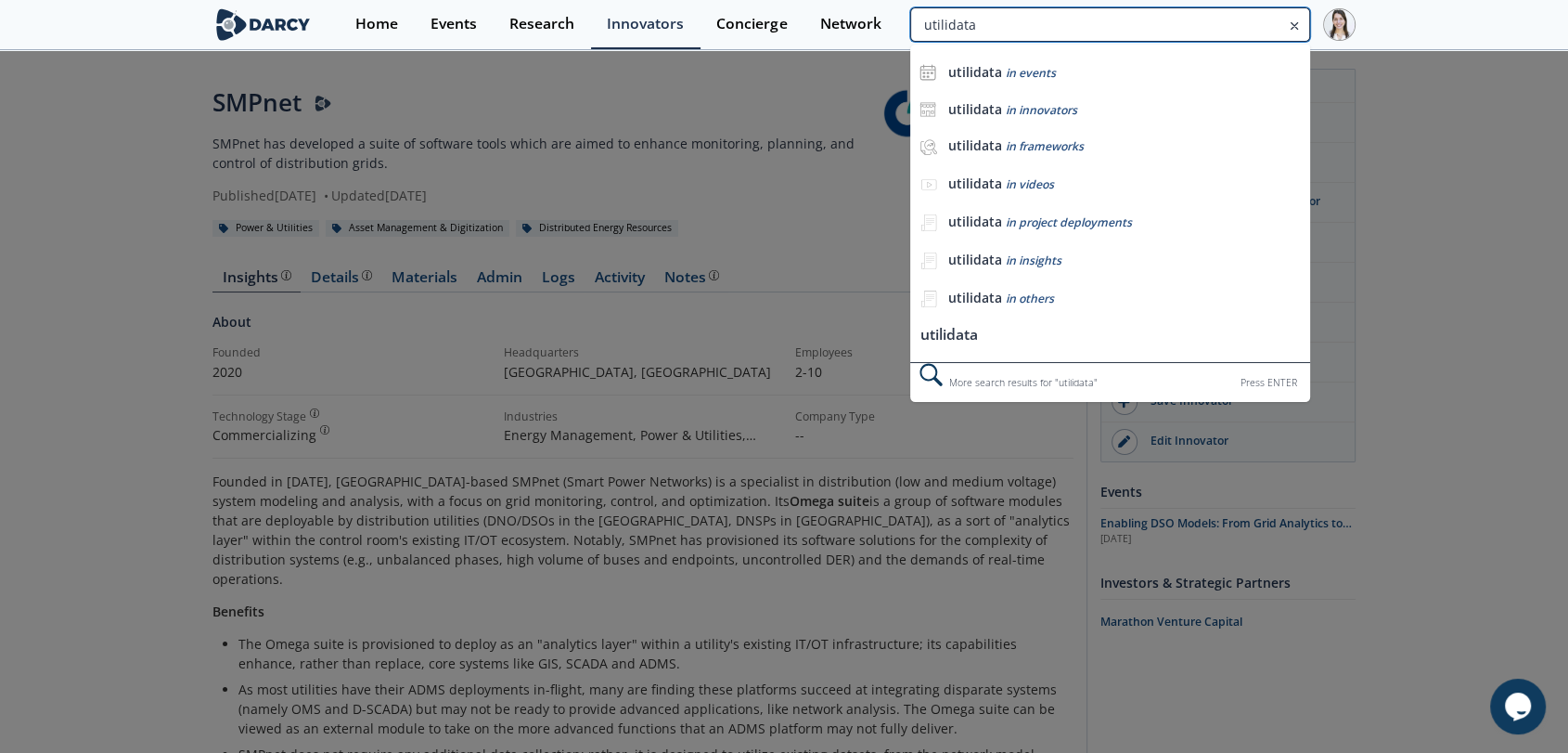
type input "utilidata"
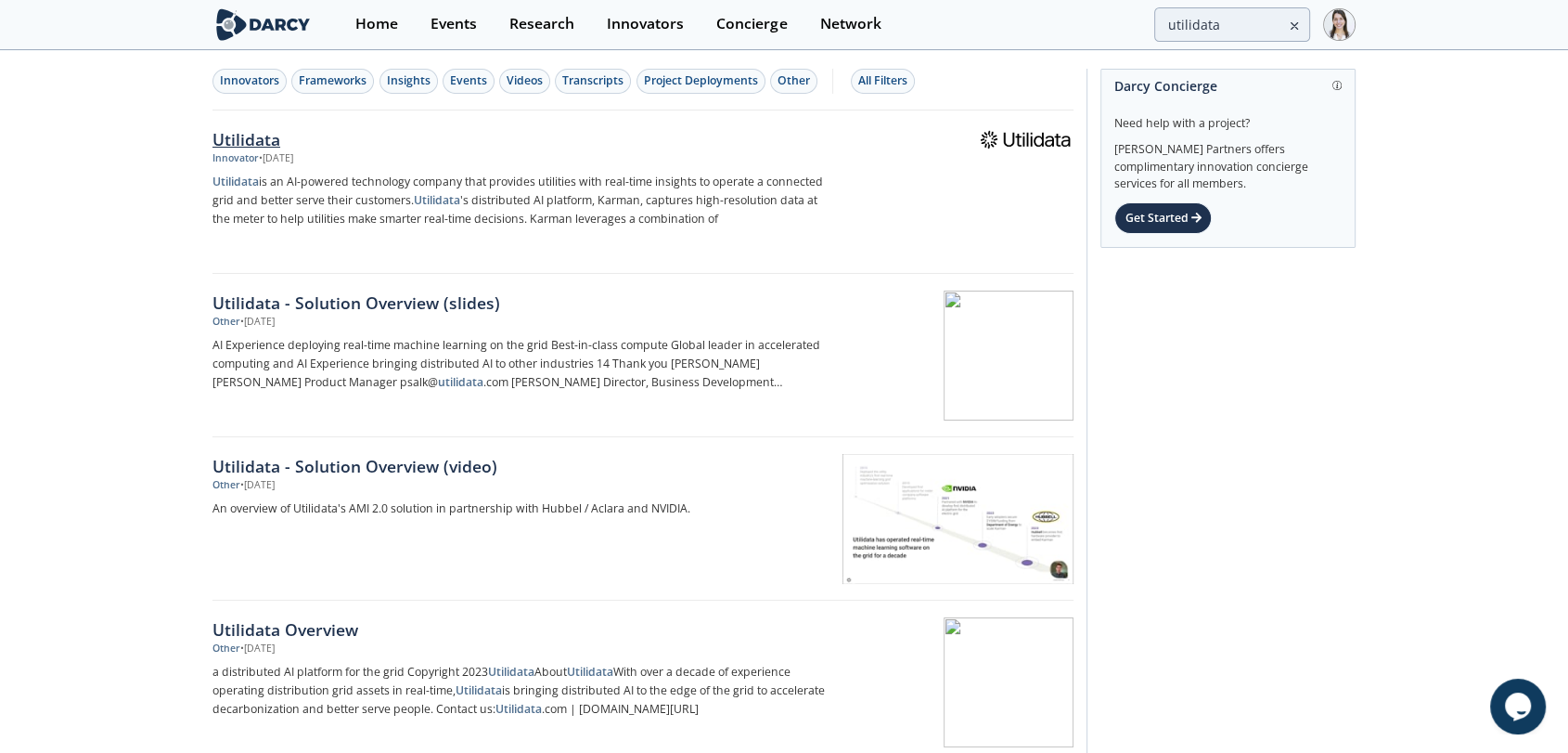
click at [1029, 141] on img at bounding box center [1026, 138] width 91 height 18
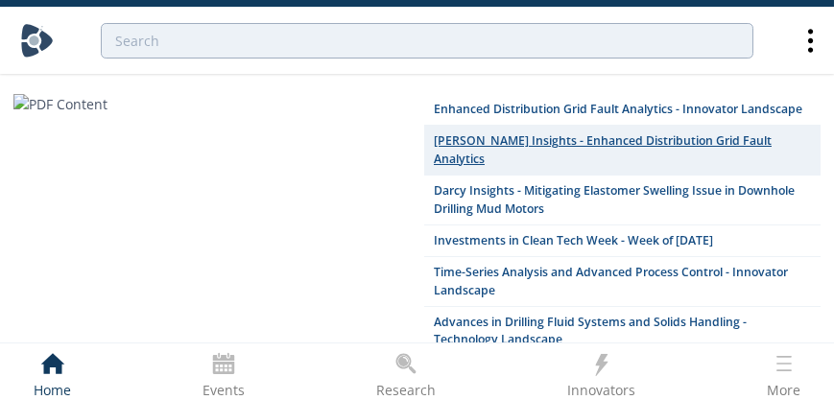
click at [525, 144] on link "[PERSON_NAME] Insights - Enhanced Distribution Grid Fault Analytics" at bounding box center [622, 151] width 397 height 50
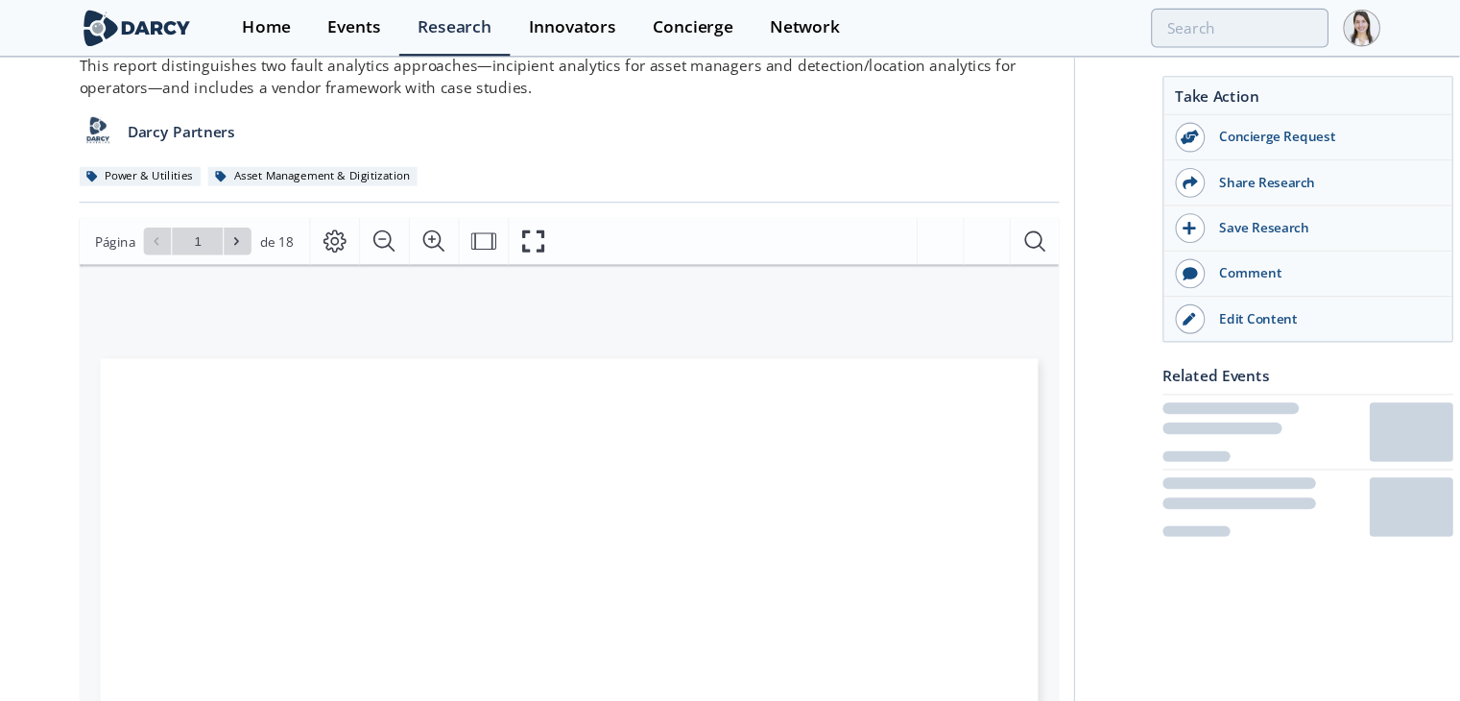
scroll to position [109, 0]
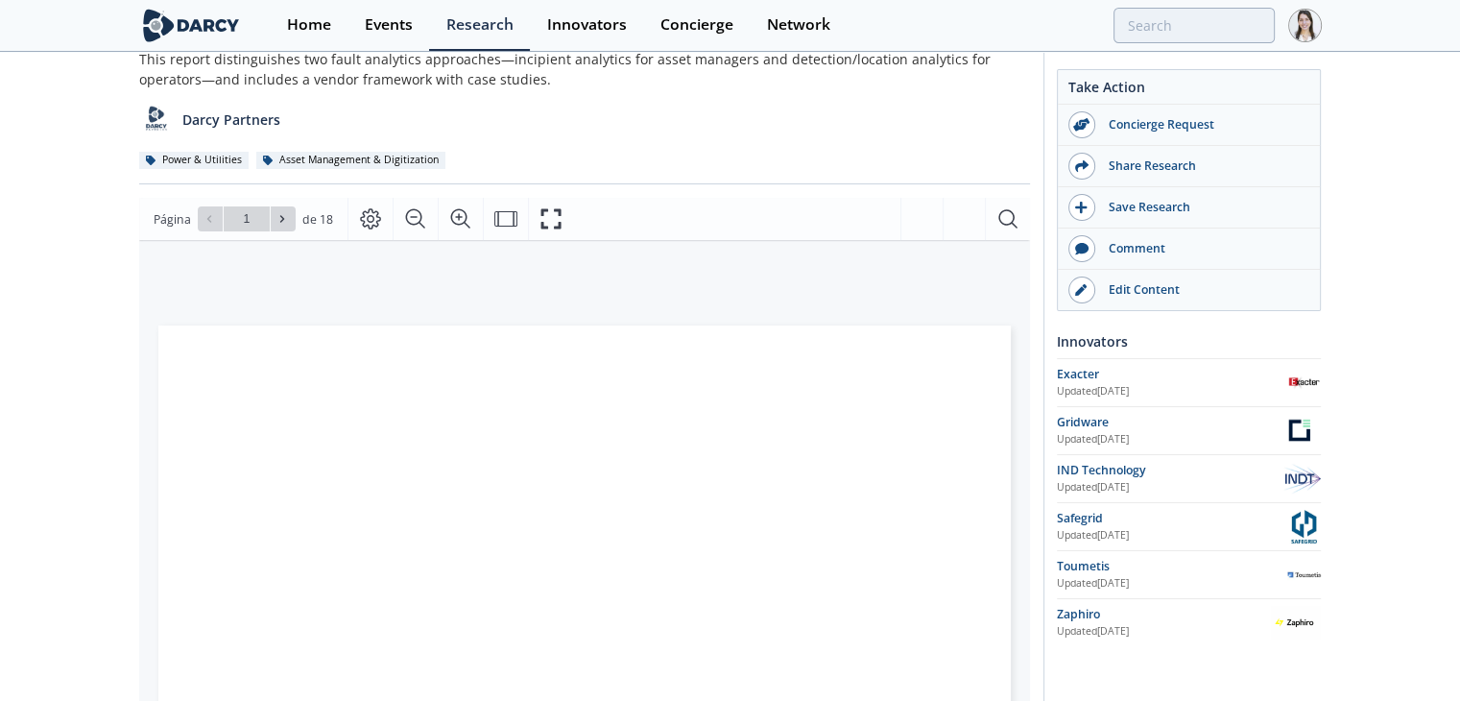
drag, startPoint x: 833, startPoint y: 0, endPoint x: 841, endPoint y: 155, distance: 154.8
click at [841, 155] on div "Power & Utilities Asset Management & Digitization" at bounding box center [584, 160] width 891 height 20
click at [841, 290] on div "Edit Content" at bounding box center [1202, 289] width 215 height 17
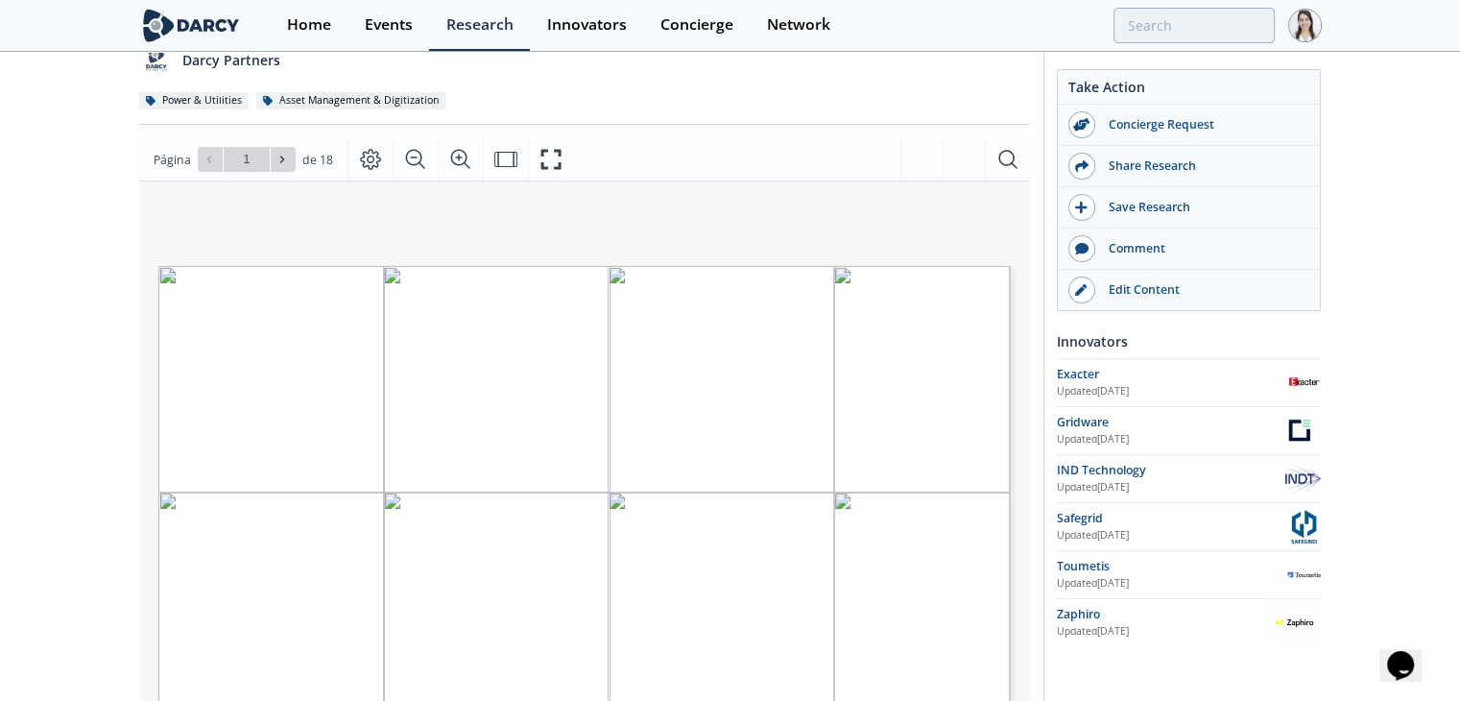
scroll to position [192, 0]
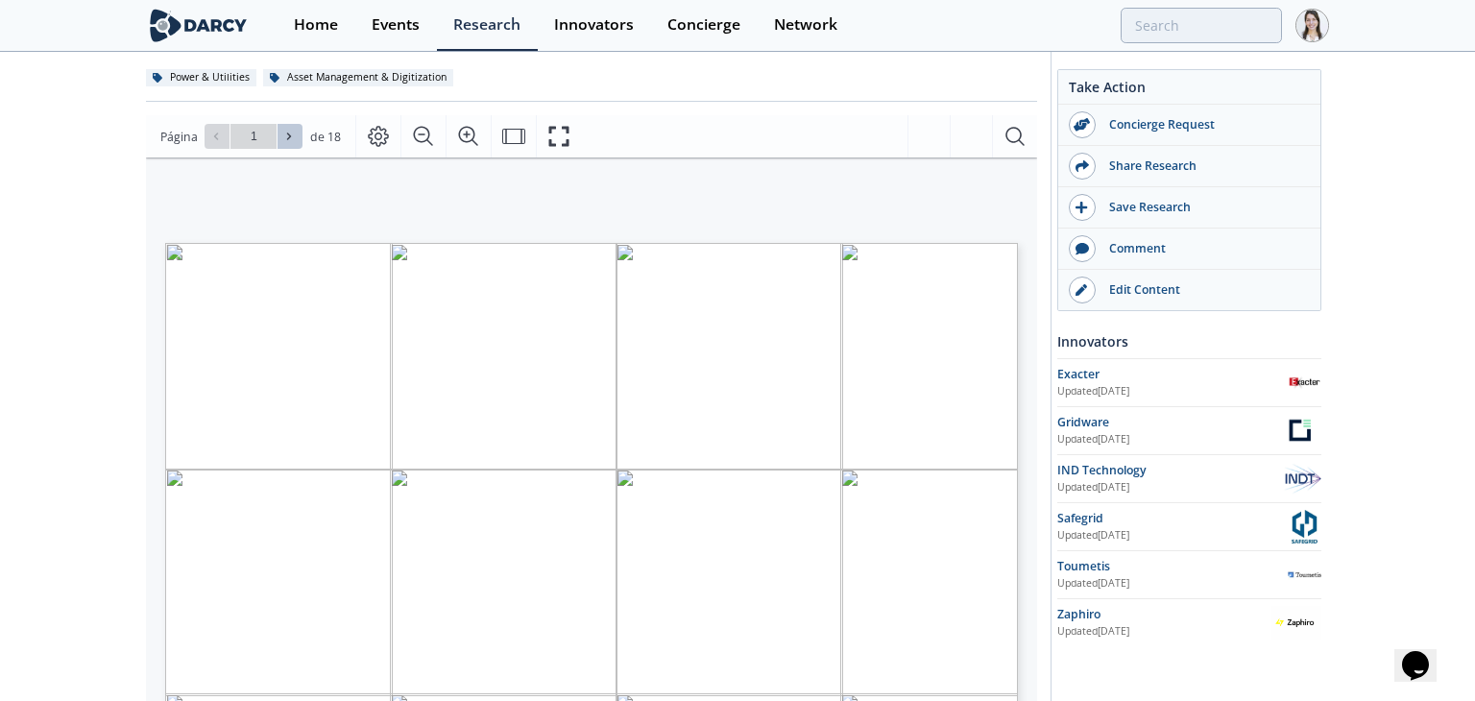
click at [286, 143] on span at bounding box center [289, 136] width 13 height 13
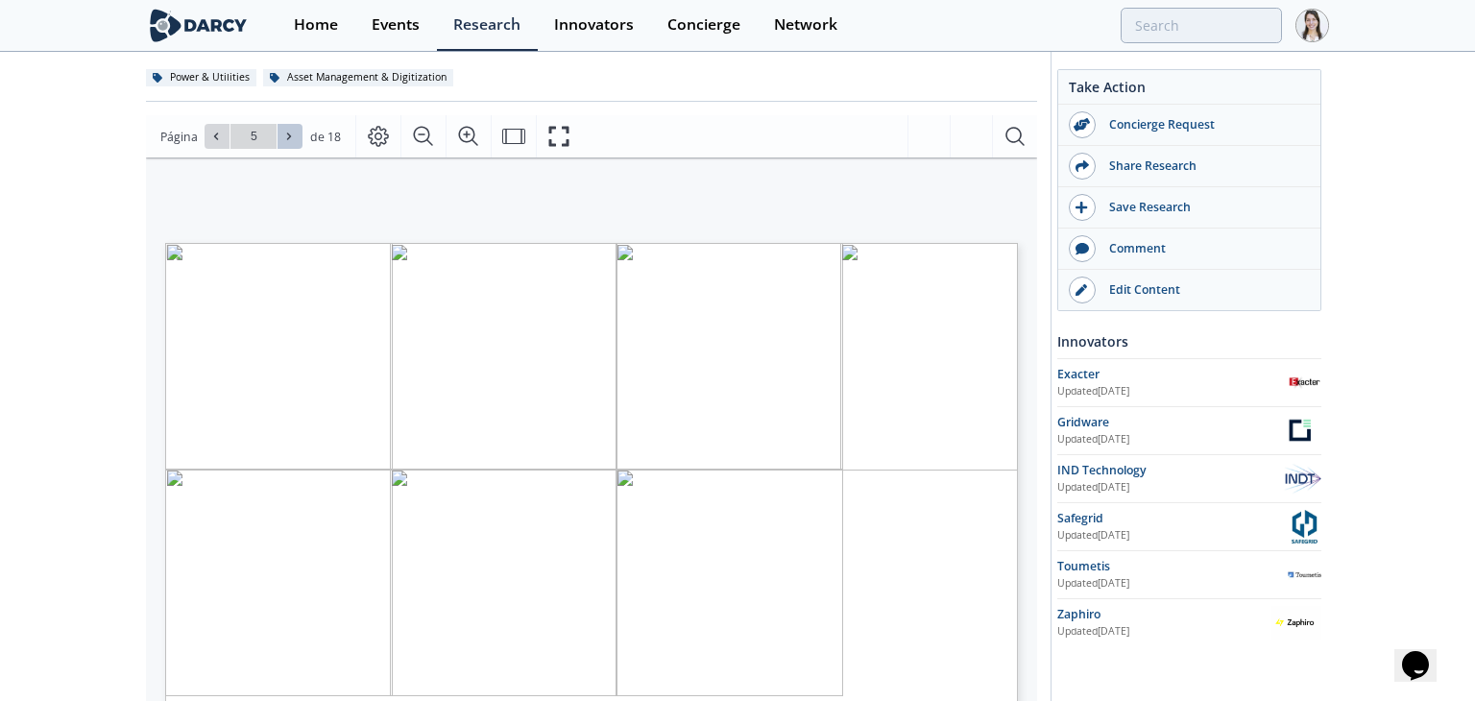
type input "6"
click at [286, 143] on span at bounding box center [289, 136] width 13 height 13
type input "7"
click at [286, 143] on span at bounding box center [289, 136] width 13 height 13
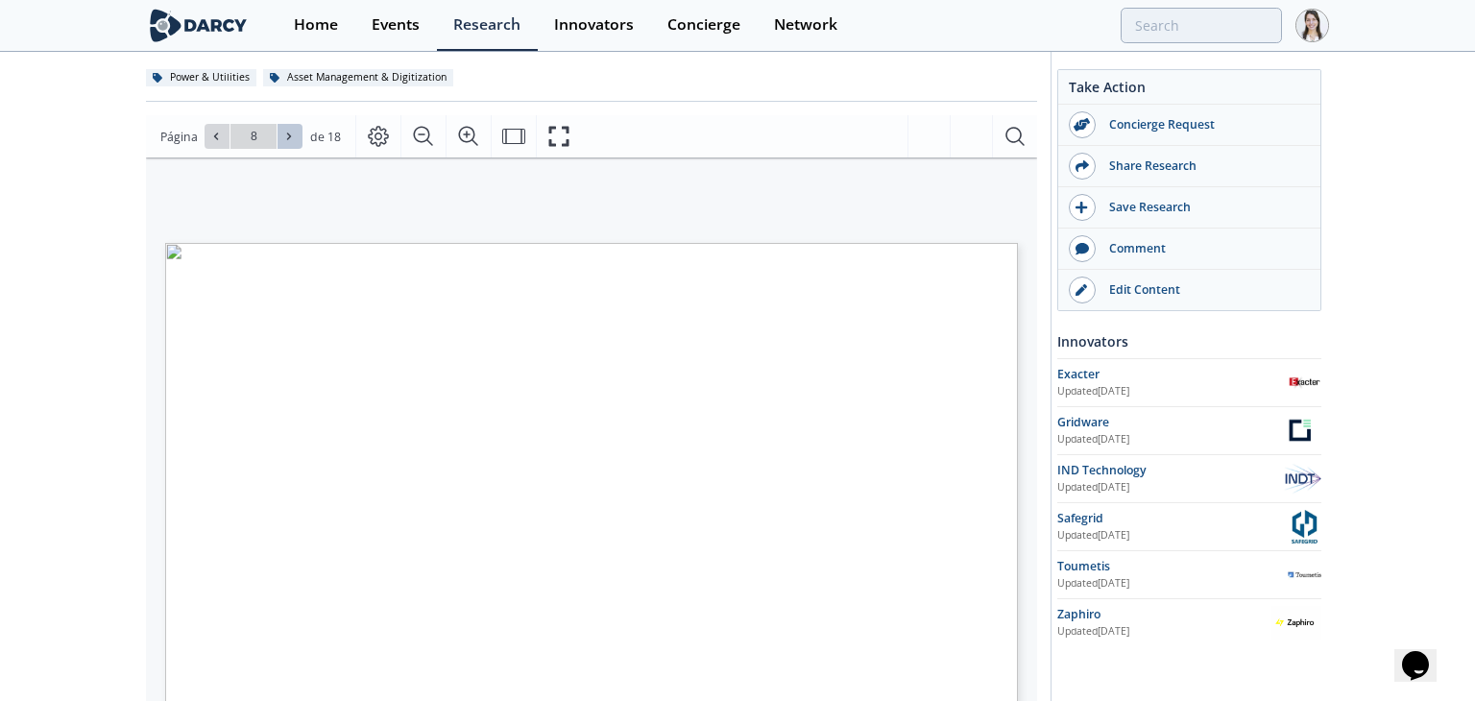
type input "9"
click at [288, 143] on span at bounding box center [289, 136] width 13 height 13
type input "10"
click at [288, 143] on span at bounding box center [289, 136] width 13 height 13
type input "10"
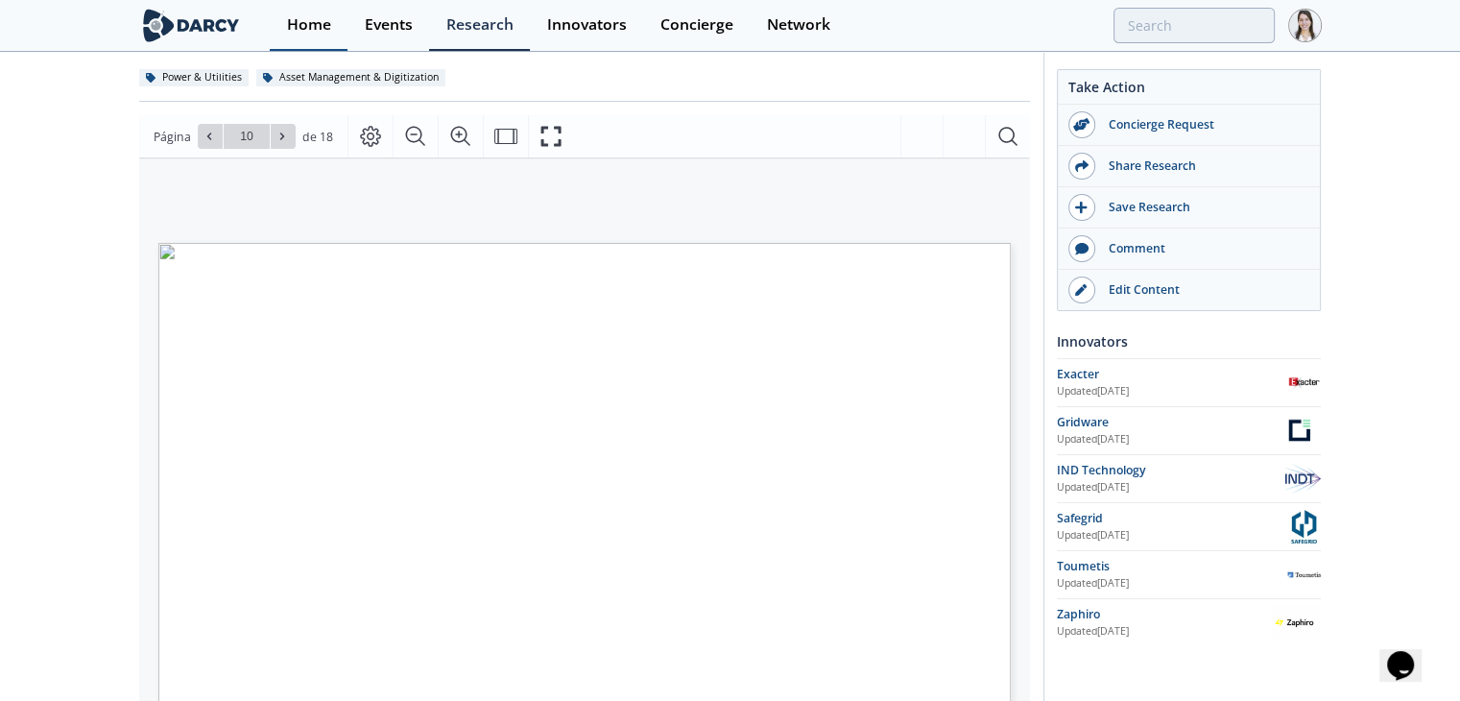
click at [313, 18] on div "Home" at bounding box center [309, 24] width 44 height 15
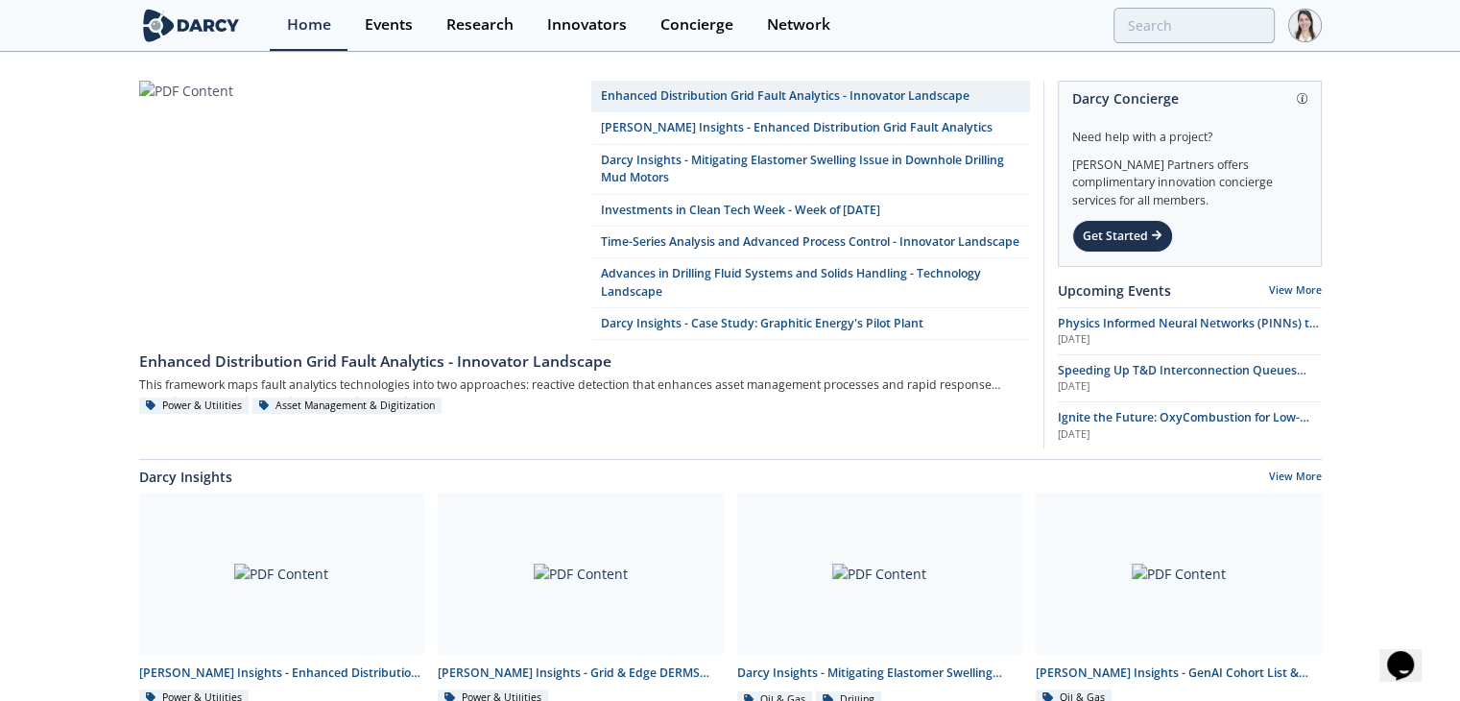
click at [850, 88] on link "Enhanced Distribution Grid Fault Analytics - Innovator Landscape" at bounding box center [810, 97] width 439 height 32
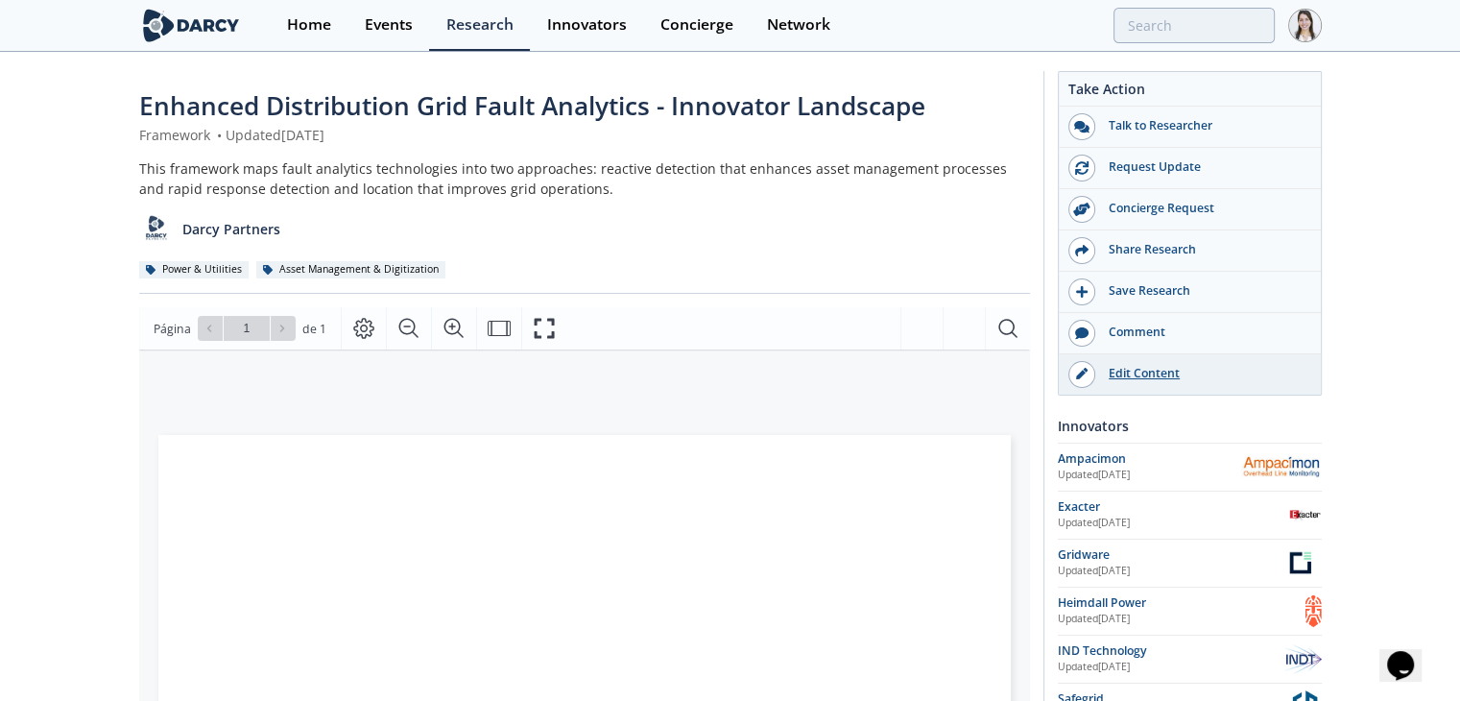
click at [1158, 376] on div "Edit Content" at bounding box center [1202, 373] width 215 height 17
click at [289, 32] on div "Home" at bounding box center [309, 24] width 44 height 15
